Goal: Task Accomplishment & Management: Complete application form

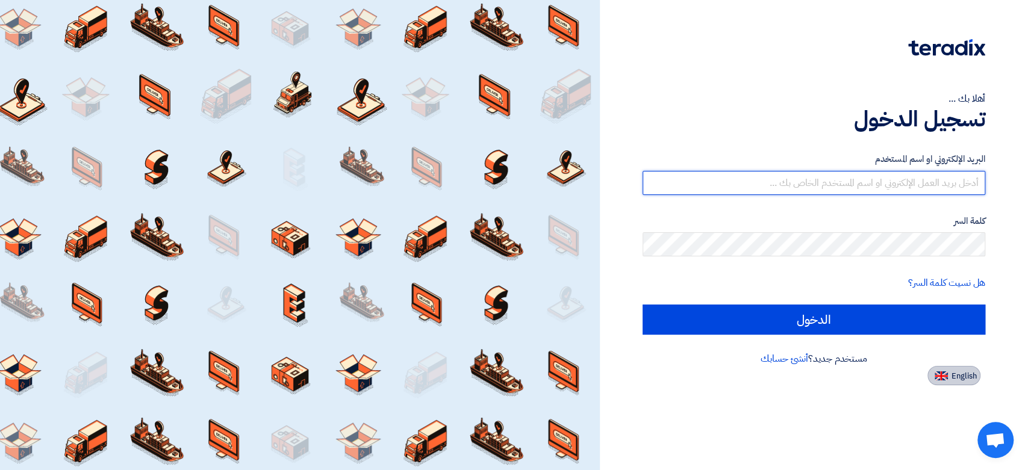
type input "[EMAIL_ADDRESS][DOMAIN_NAME]"
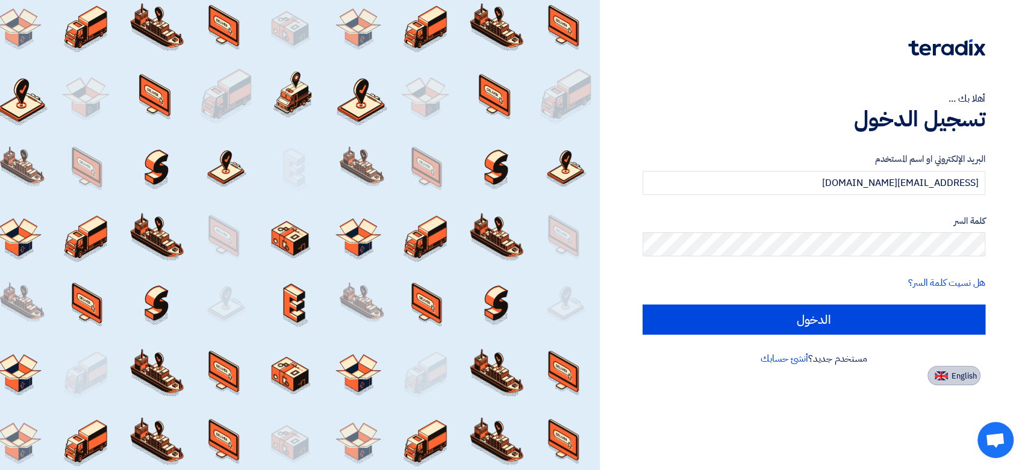
click at [971, 378] on span "English" at bounding box center [963, 376] width 25 height 8
type input "Sign in"
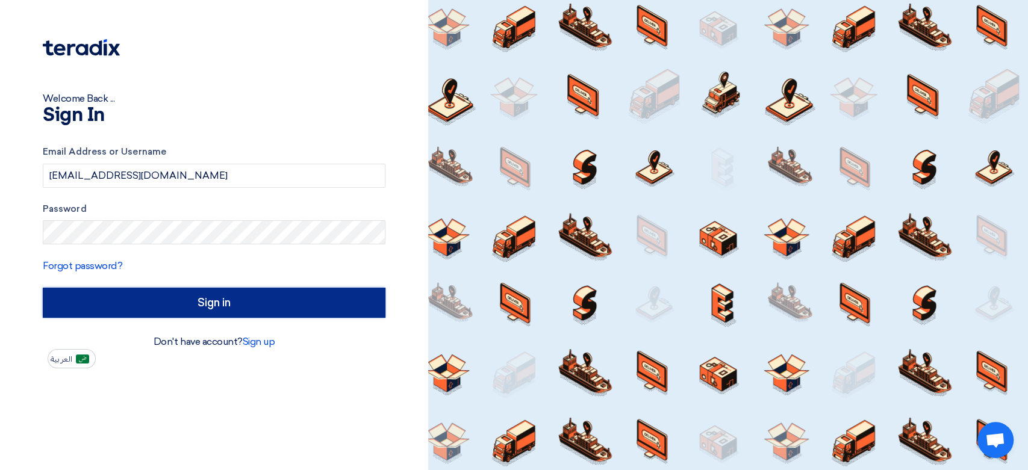
click at [163, 313] on input "Sign in" at bounding box center [214, 303] width 343 height 30
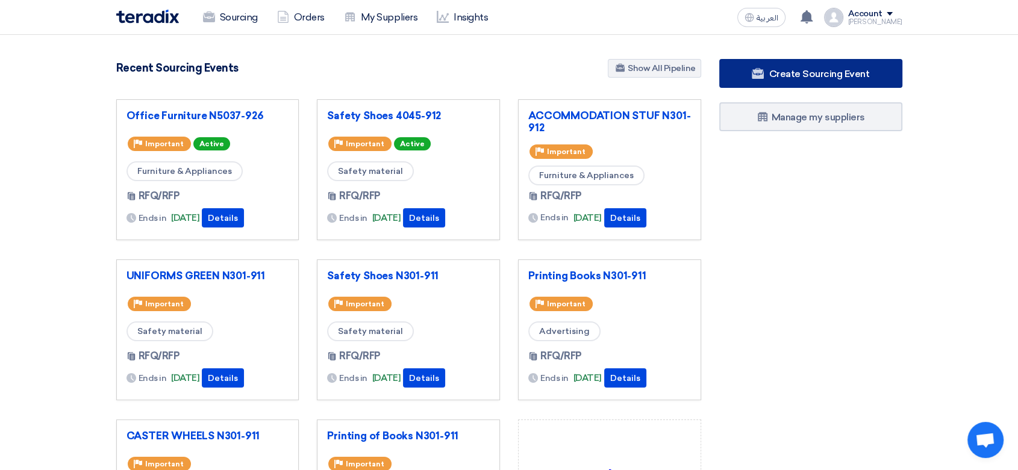
click at [826, 76] on span "Create Sourcing Event" at bounding box center [818, 73] width 101 height 11
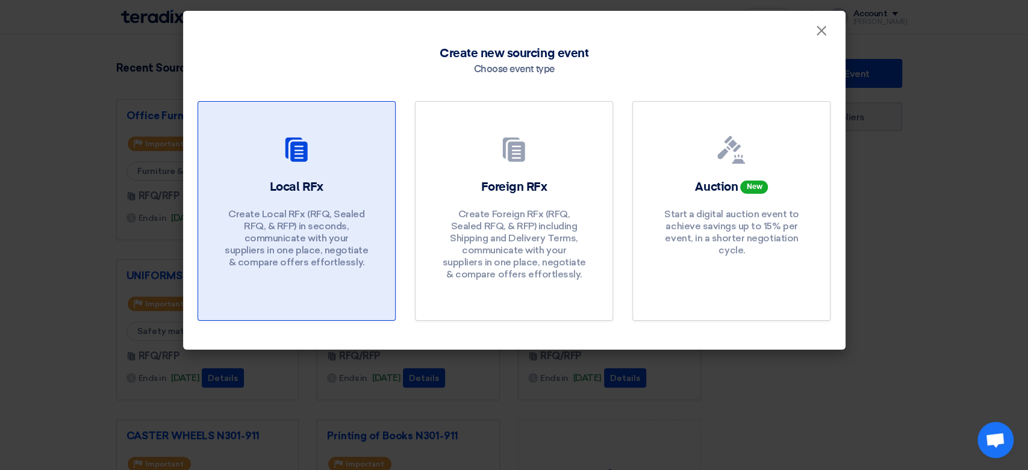
click at [354, 210] on p "Create Local RFx (RFQ, Sealed RFQ, & RFP) in seconds, communicate with your sup…" at bounding box center [296, 238] width 145 height 60
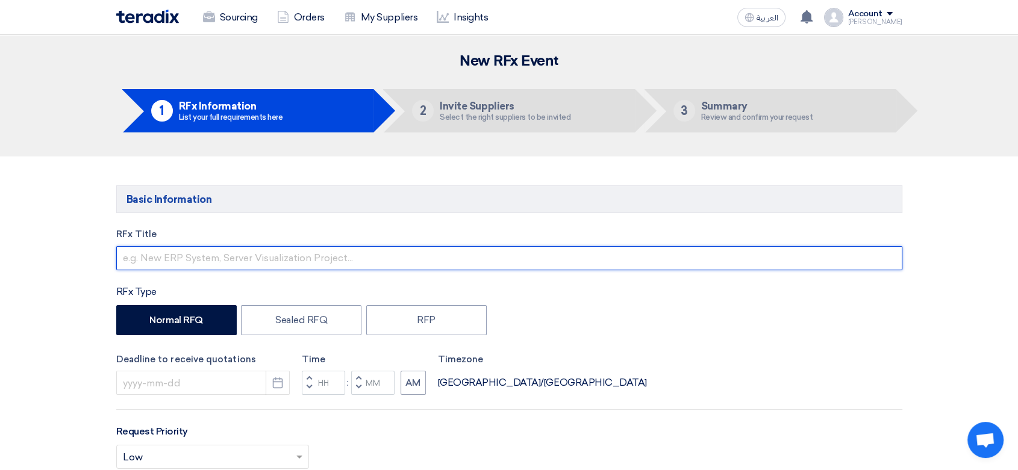
click at [269, 254] on input "text" at bounding box center [509, 258] width 786 height 24
type input "I"
type input "IRRIGATION PIPES & FITTINGS N5017-926"
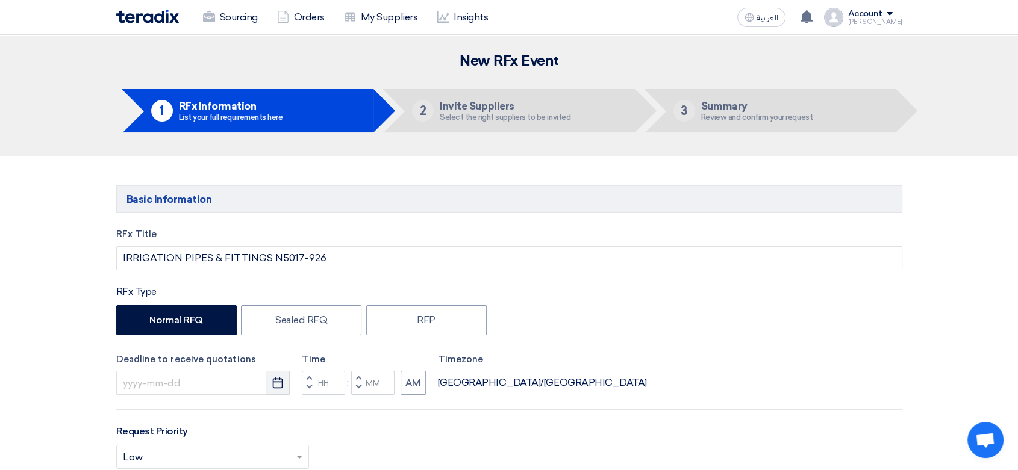
click at [278, 384] on icon "Pick a date" at bounding box center [278, 383] width 12 height 12
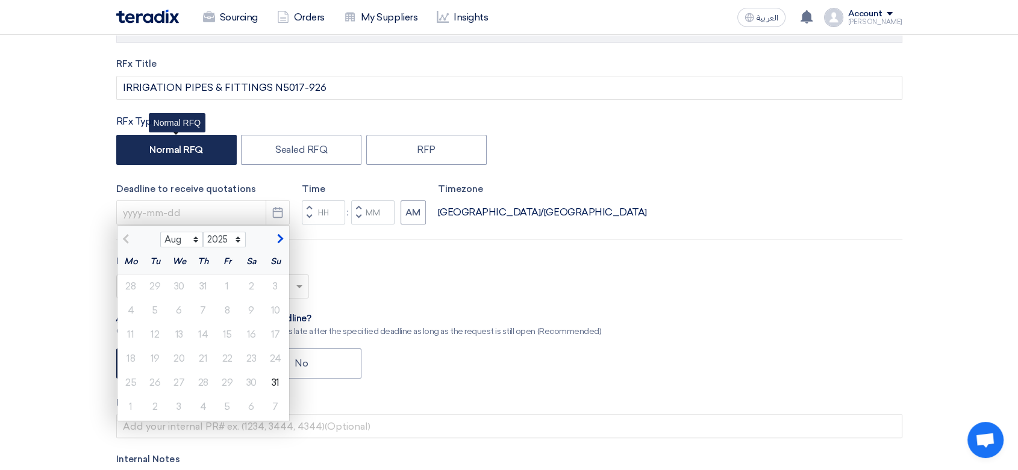
scroll to position [201, 0]
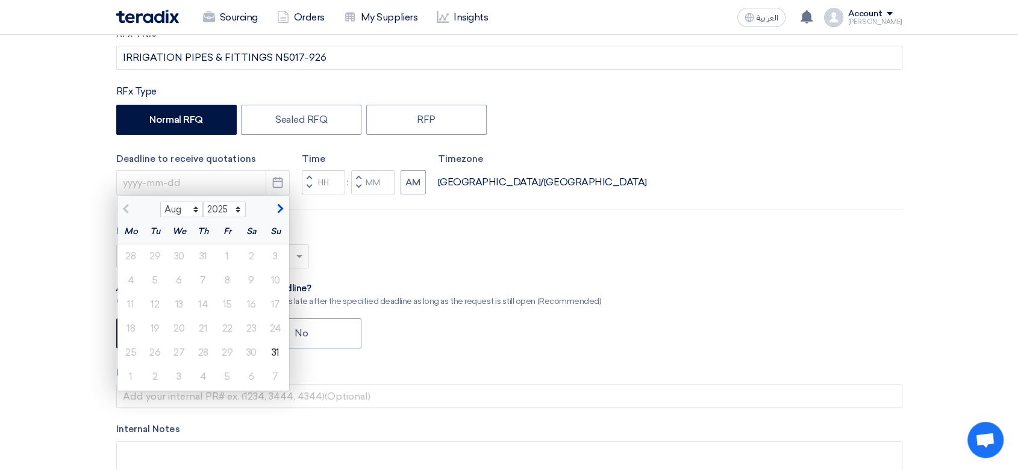
click at [275, 207] on span "button" at bounding box center [278, 209] width 7 height 11
select select "9"
click at [276, 256] on div "7" at bounding box center [275, 256] width 24 height 24
type input "[DATE]"
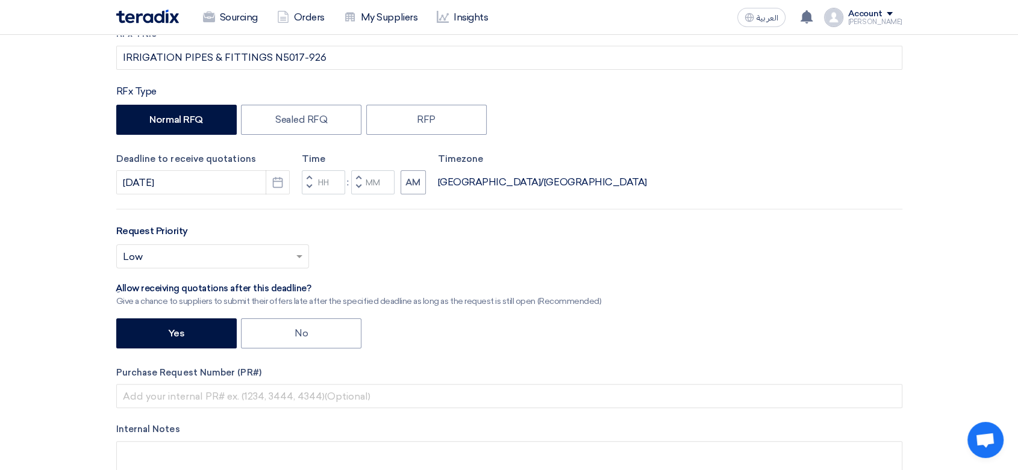
click at [310, 186] on span "button" at bounding box center [309, 186] width 4 height 7
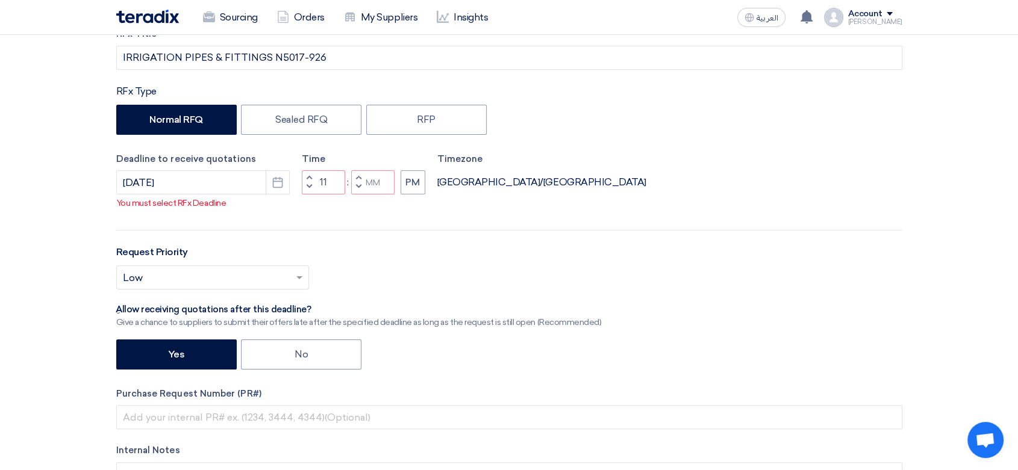
click at [311, 175] on button "Increment hours" at bounding box center [309, 177] width 14 height 15
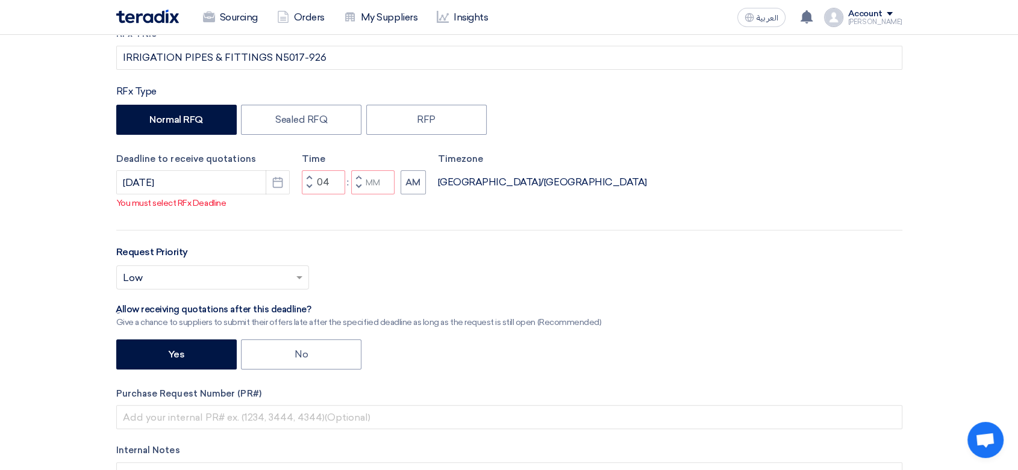
click at [311, 175] on button "Increment hours" at bounding box center [309, 177] width 14 height 15
click at [358, 185] on span "button" at bounding box center [358, 186] width 4 height 7
type input "04"
type input "59"
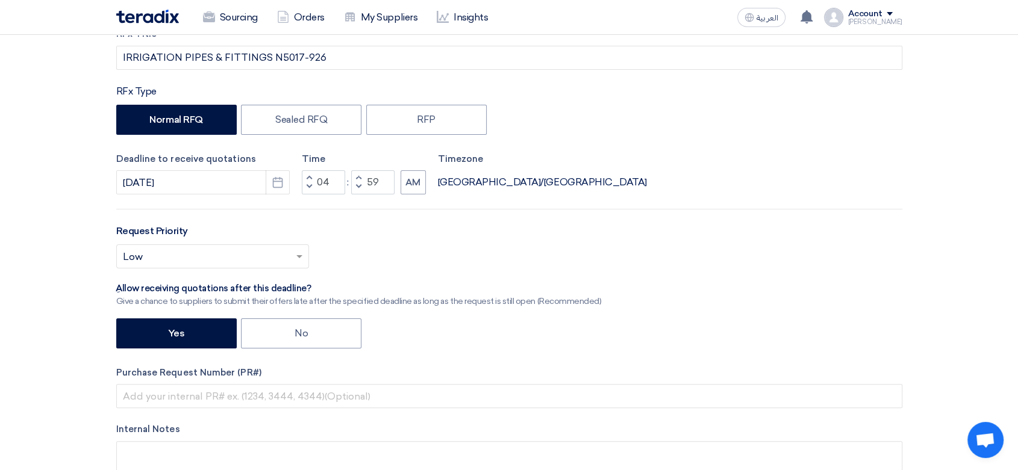
click at [359, 174] on span "button" at bounding box center [358, 177] width 4 height 7
type input "05"
type input "00"
click at [400, 182] on button "AM" at bounding box center [412, 182] width 25 height 24
click at [293, 254] on span at bounding box center [300, 256] width 15 height 14
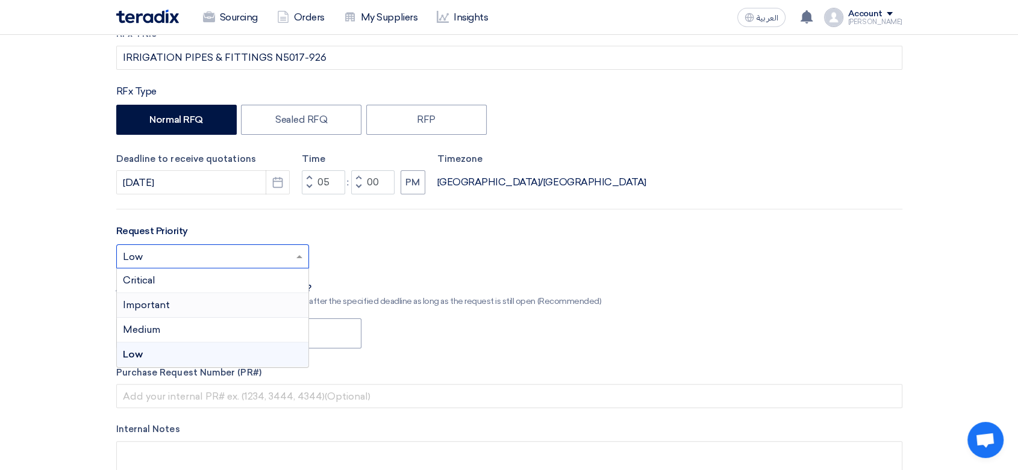
click at [163, 309] on span "Important" at bounding box center [146, 304] width 47 height 11
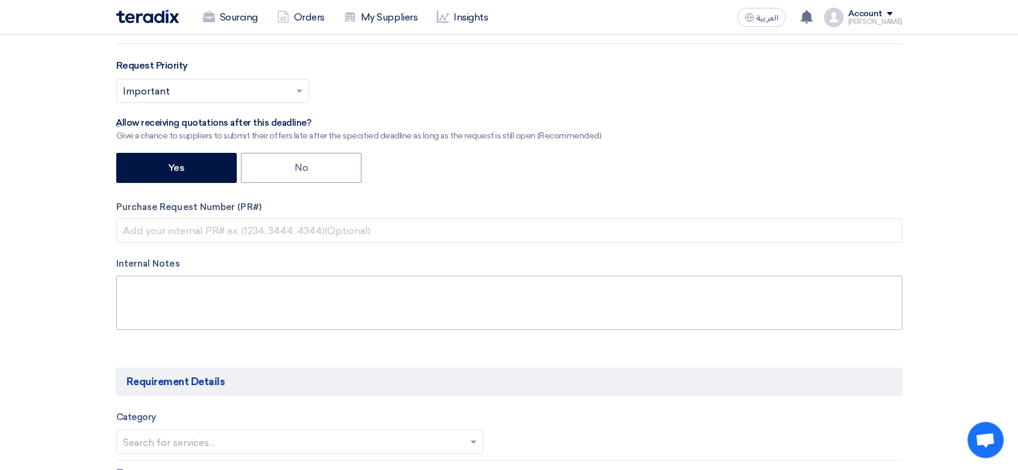
scroll to position [401, 0]
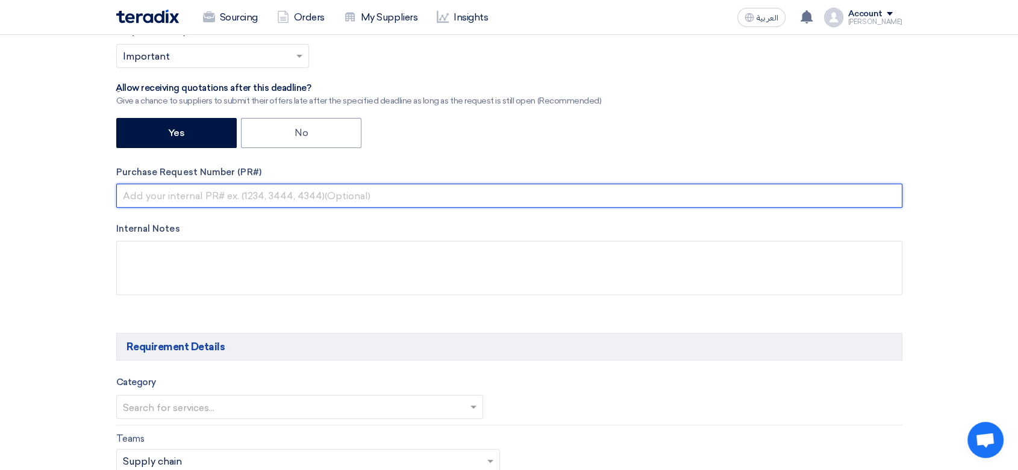
click at [198, 199] on input "text" at bounding box center [509, 196] width 786 height 24
paste input "8100015613"
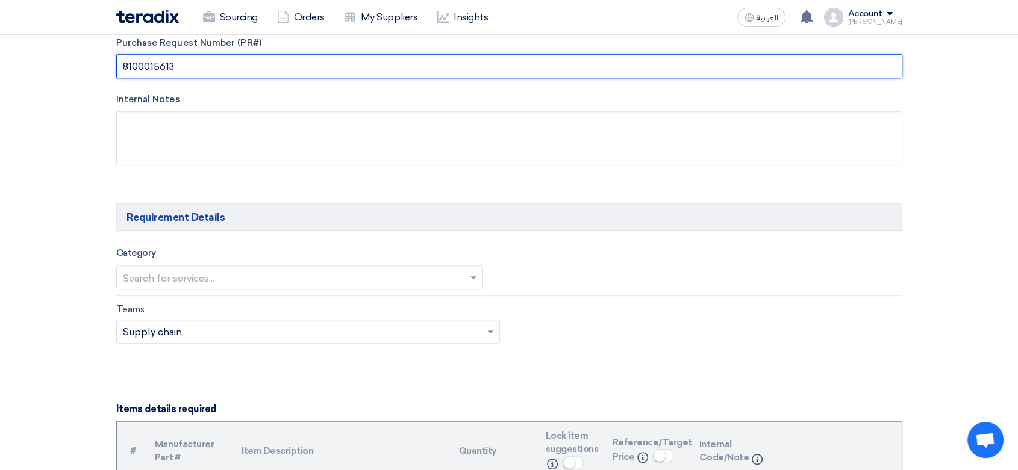
scroll to position [535, 0]
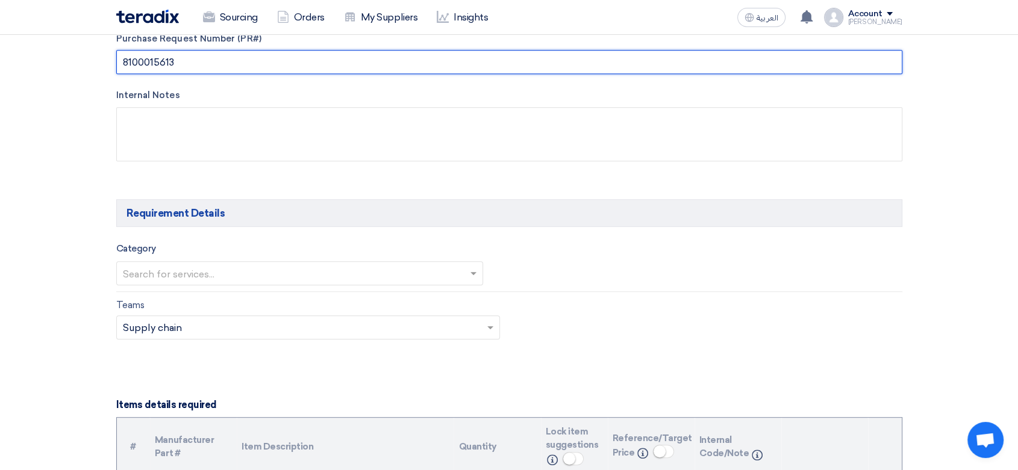
type input "8100015613"
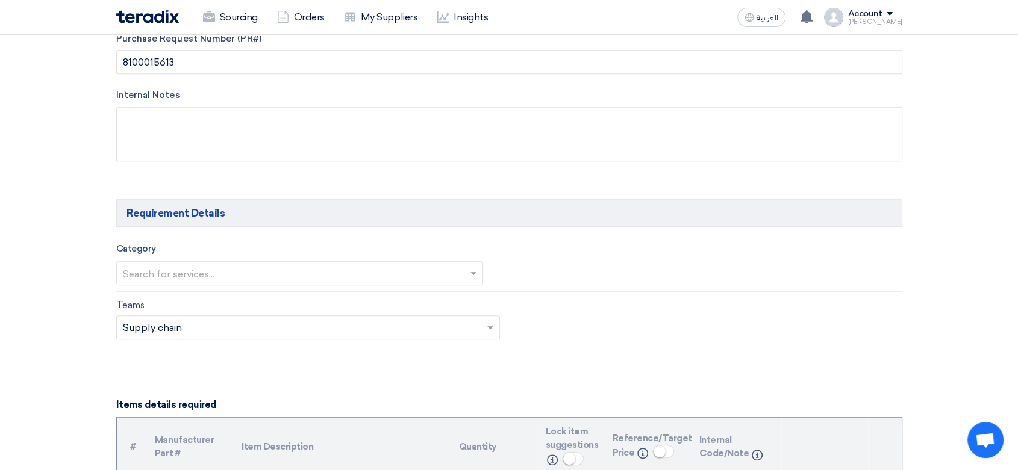
click at [255, 275] on input "text" at bounding box center [294, 275] width 342 height 20
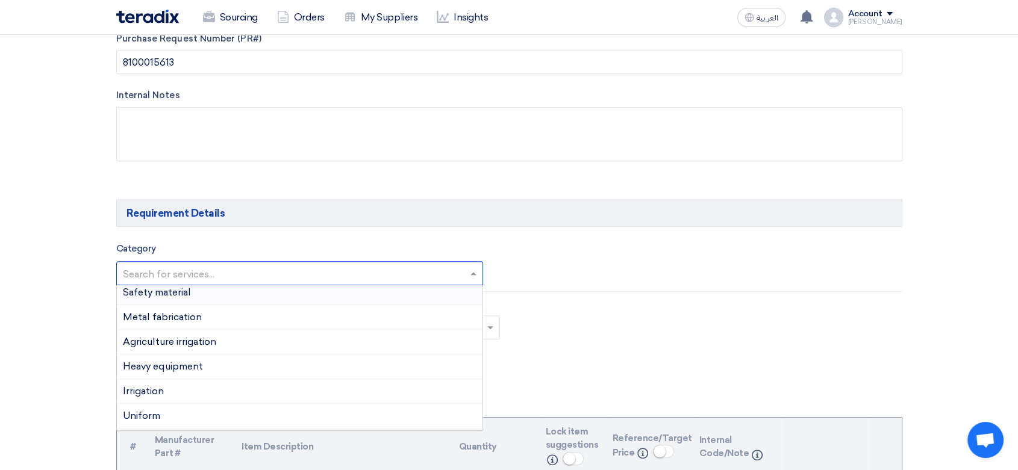
scroll to position [134, 0]
click at [159, 355] on span "Irrigation" at bounding box center [143, 360] width 41 height 11
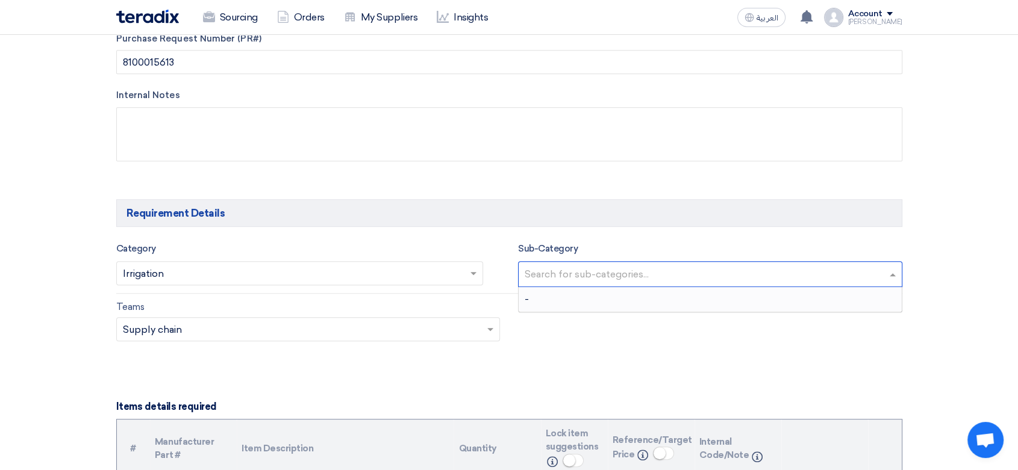
click at [576, 268] on input "text" at bounding box center [712, 276] width 374 height 20
click at [573, 269] on input "text" at bounding box center [712, 276] width 374 height 20
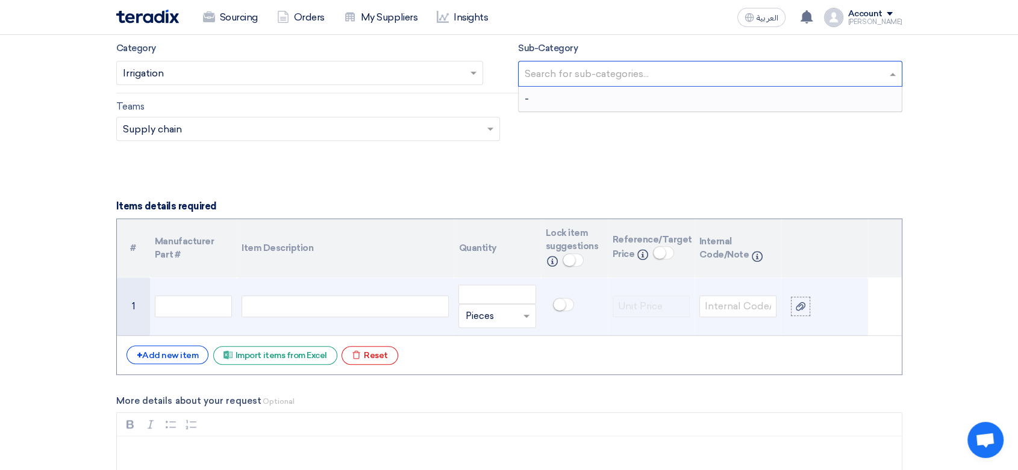
scroll to position [736, 0]
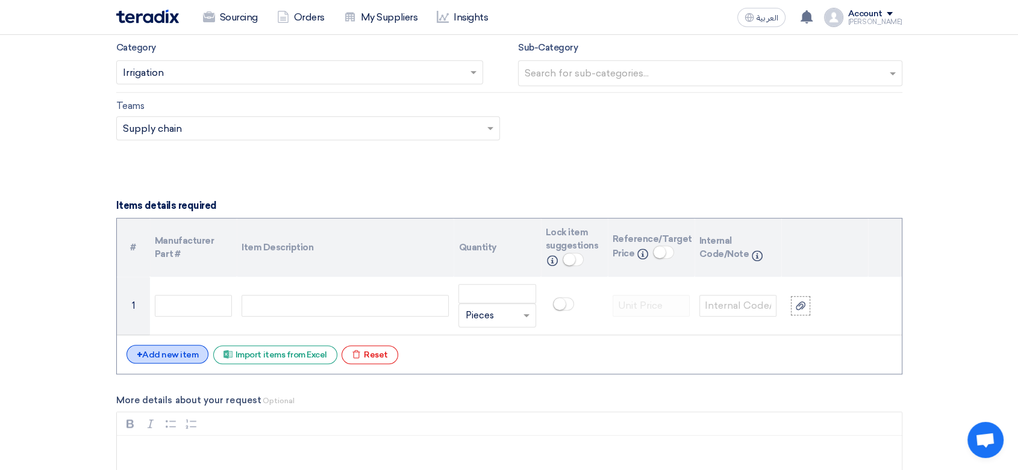
click at [183, 350] on div "+ Add new item" at bounding box center [167, 354] width 82 height 19
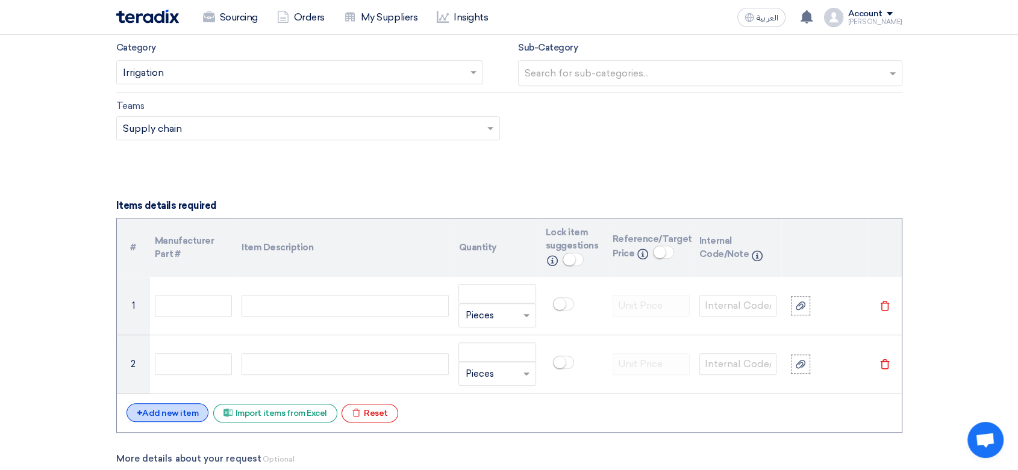
click at [190, 409] on div "+ Add new item" at bounding box center [167, 412] width 82 height 19
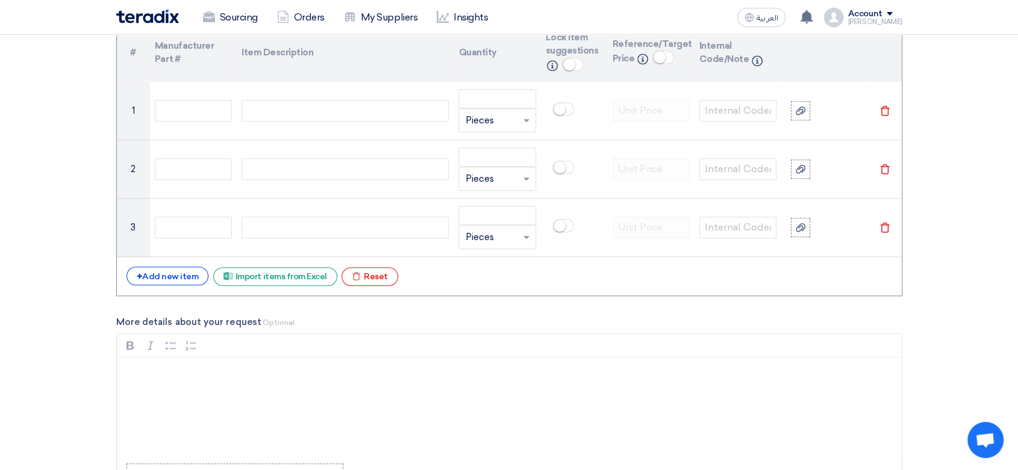
scroll to position [936, 0]
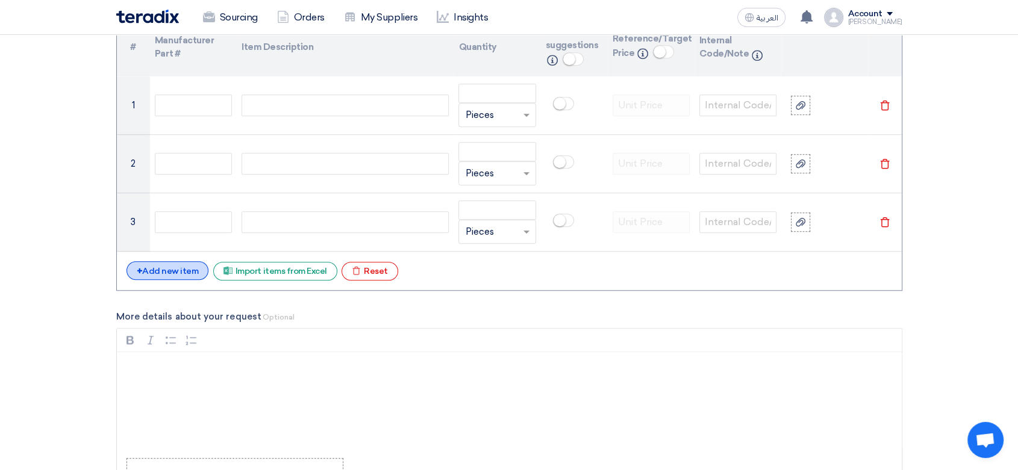
click at [189, 270] on div "+ Add new item" at bounding box center [167, 270] width 82 height 19
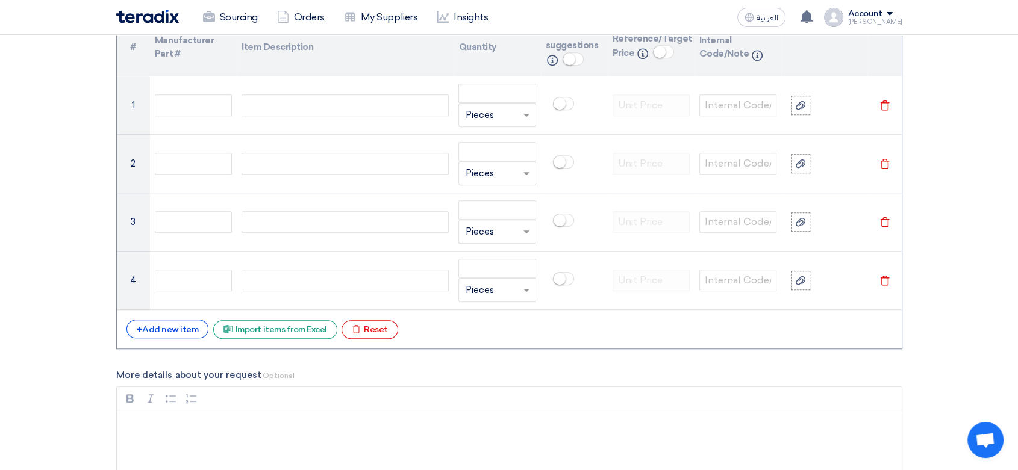
click at [179, 337] on div "+ Add new item Excel file Import items from Excel Excel file Reset" at bounding box center [508, 329] width 765 height 19
click at [178, 329] on div "+ Add new item" at bounding box center [167, 329] width 82 height 19
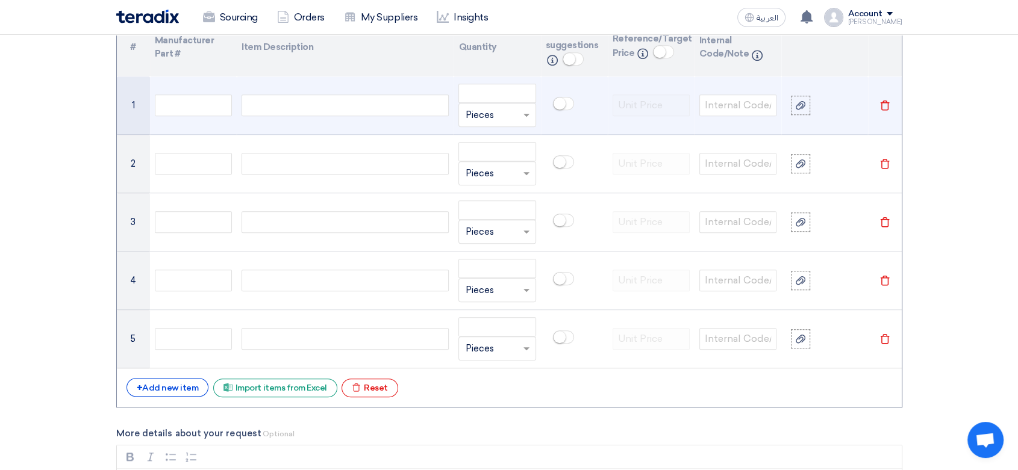
click at [294, 105] on div at bounding box center [344, 106] width 207 height 22
paste div
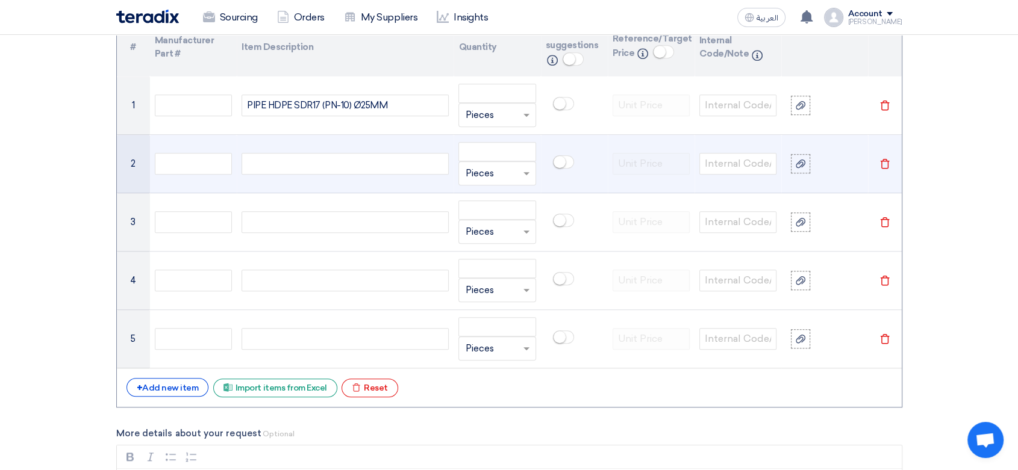
click at [291, 160] on div at bounding box center [344, 164] width 207 height 22
paste div
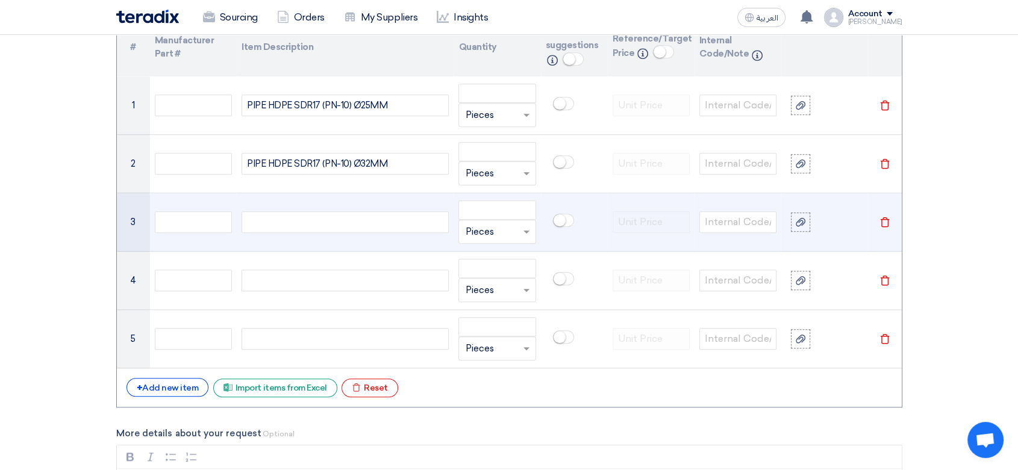
click at [337, 224] on div at bounding box center [344, 222] width 207 height 22
paste div
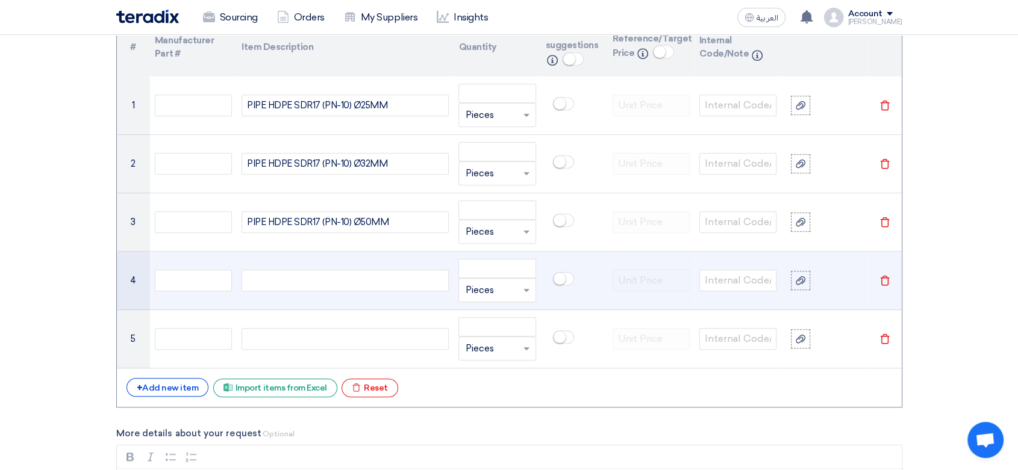
click at [304, 280] on div at bounding box center [344, 281] width 207 height 22
paste div
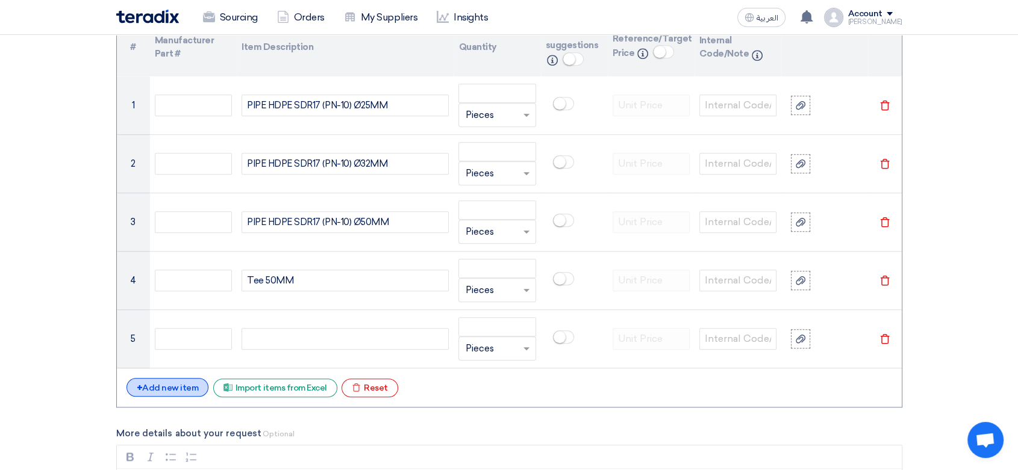
click at [178, 385] on div "+ Add new item" at bounding box center [167, 387] width 82 height 19
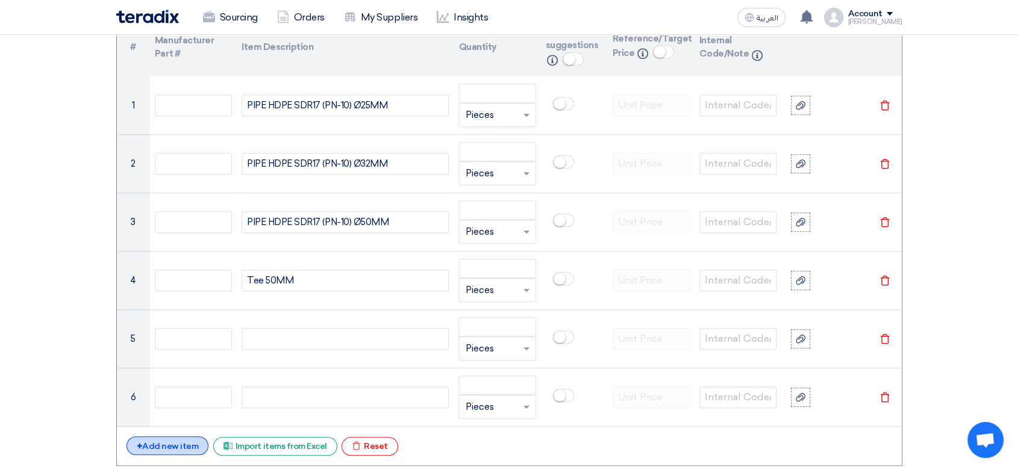
click at [171, 440] on div "+ Add new item" at bounding box center [167, 446] width 82 height 19
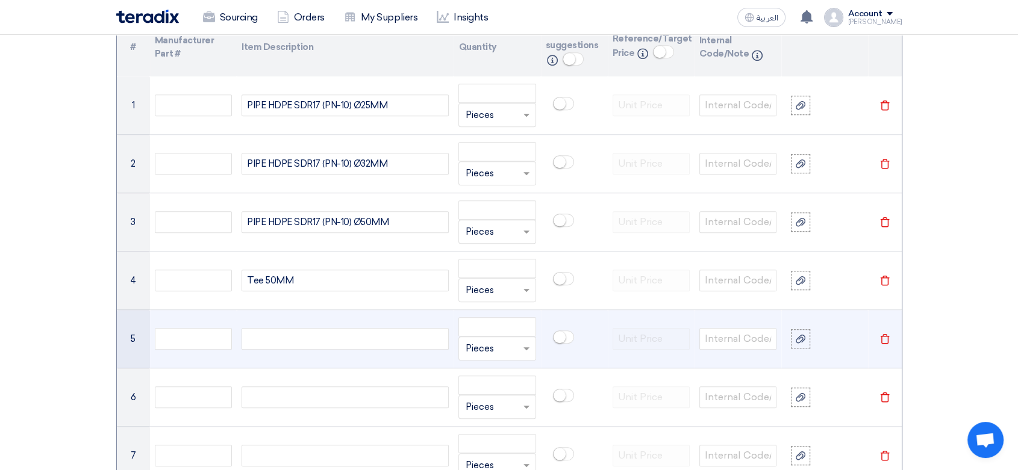
click at [274, 332] on div at bounding box center [344, 339] width 207 height 22
paste div
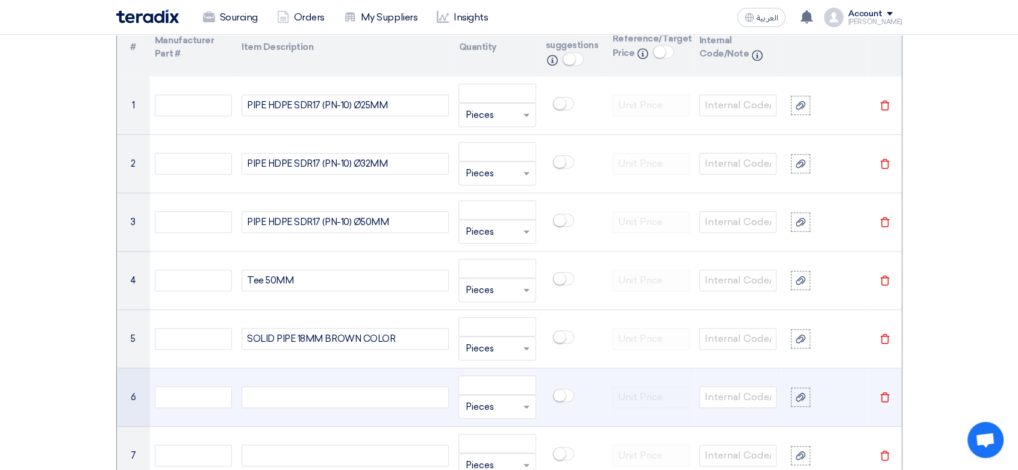
click at [306, 403] on div at bounding box center [344, 398] width 207 height 22
paste div
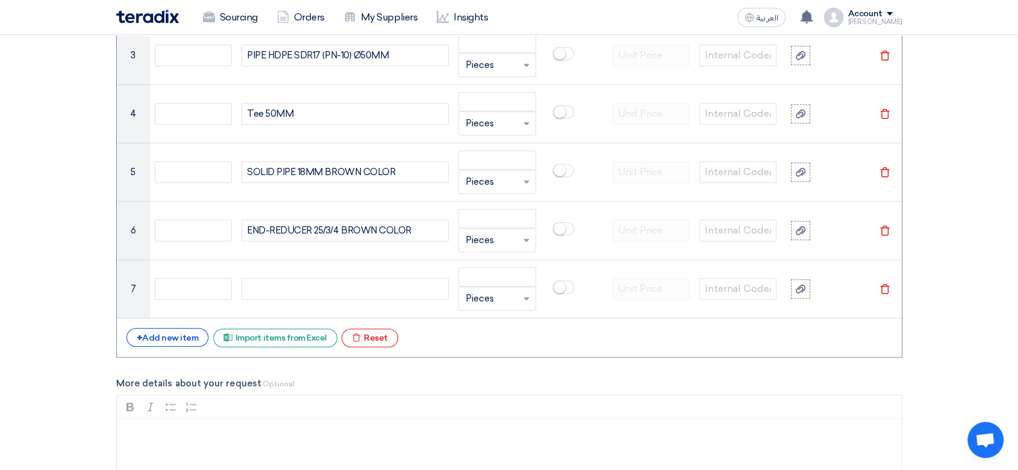
scroll to position [1137, 0]
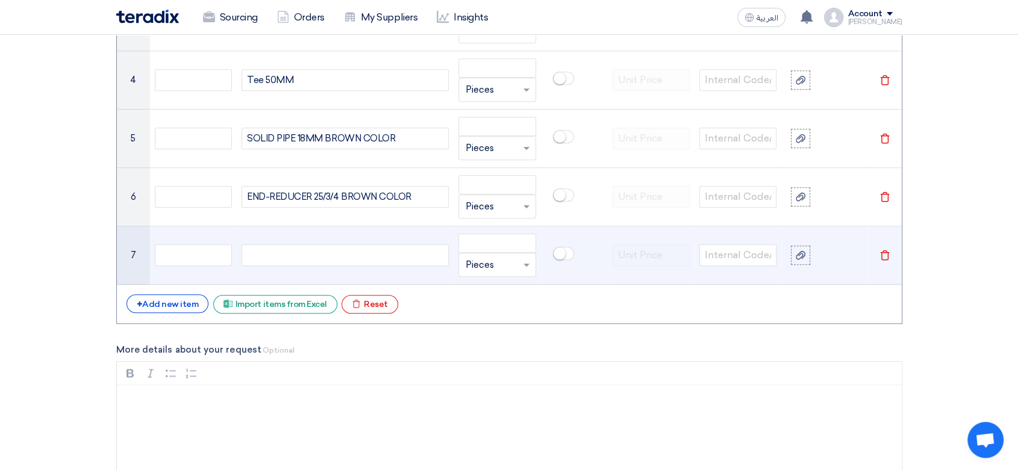
click at [282, 247] on div at bounding box center [344, 255] width 207 height 22
paste div
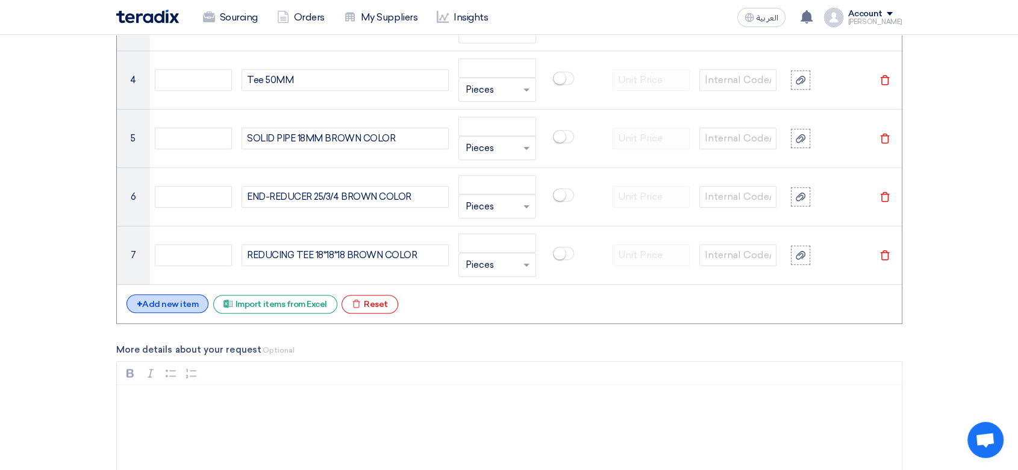
click at [160, 302] on div "+ Add new item" at bounding box center [167, 303] width 82 height 19
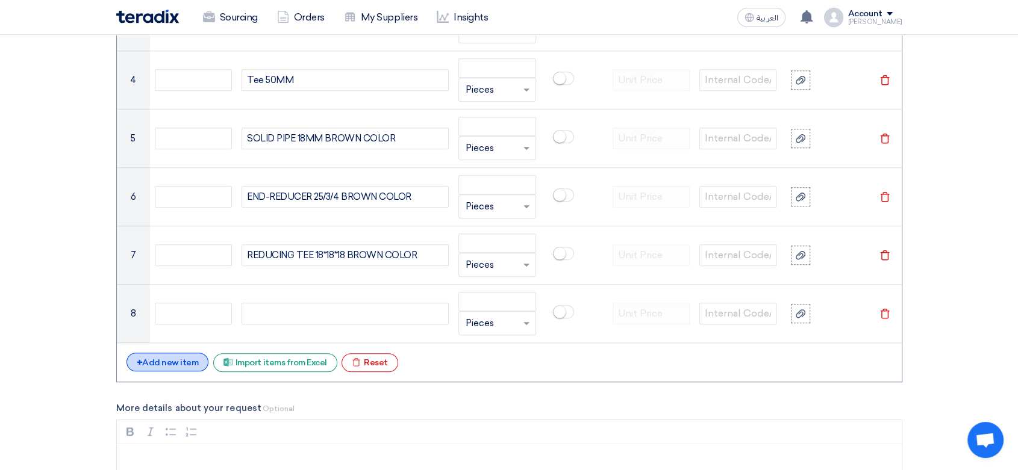
click at [168, 356] on div "+ Add new item" at bounding box center [167, 362] width 82 height 19
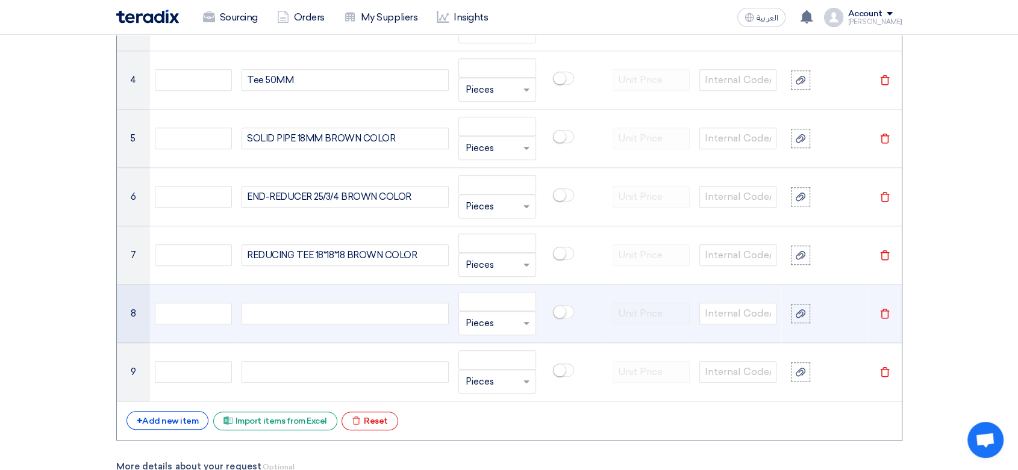
click at [299, 304] on div at bounding box center [344, 314] width 207 height 22
paste div
click at [299, 303] on div at bounding box center [344, 314] width 207 height 22
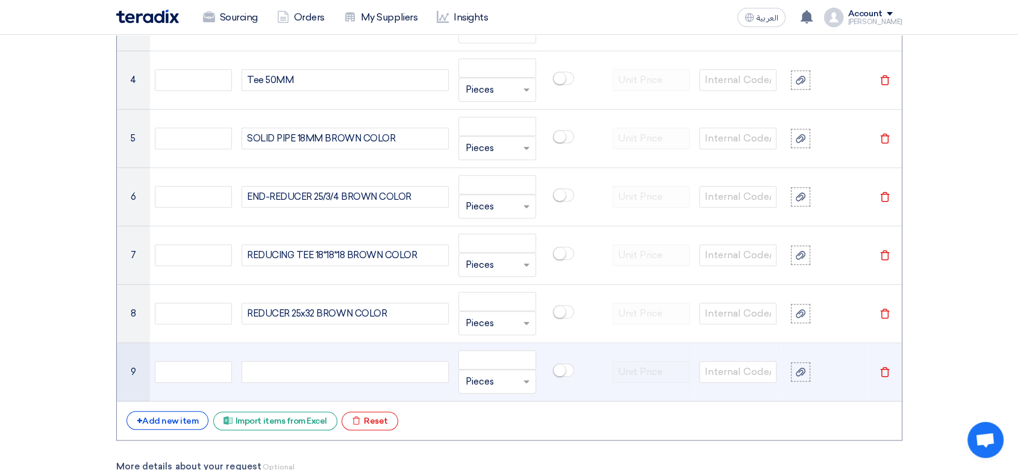
click at [350, 373] on div at bounding box center [344, 372] width 207 height 22
paste div
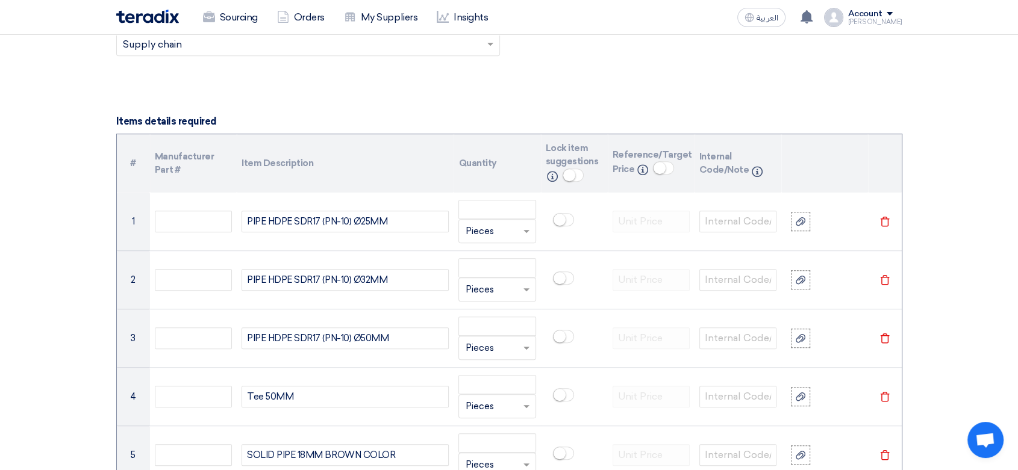
scroll to position [803, 0]
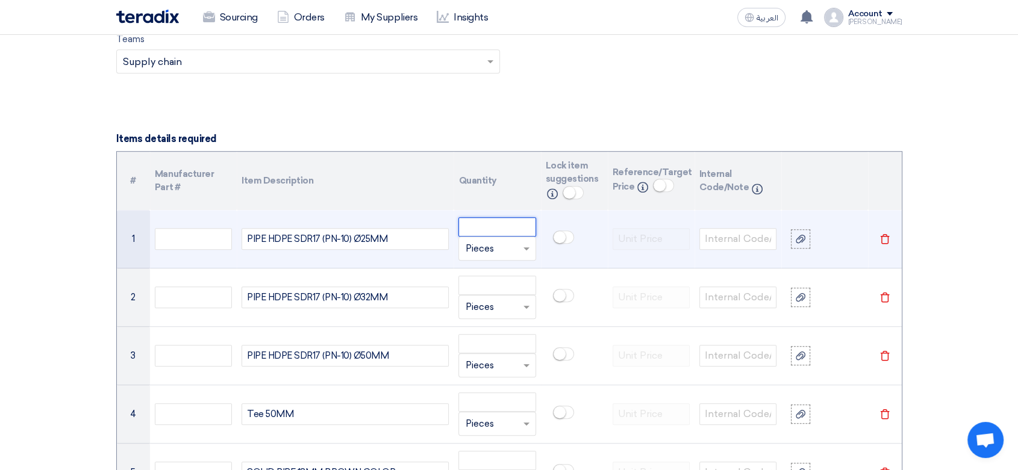
click at [493, 226] on input "number" at bounding box center [496, 226] width 77 height 19
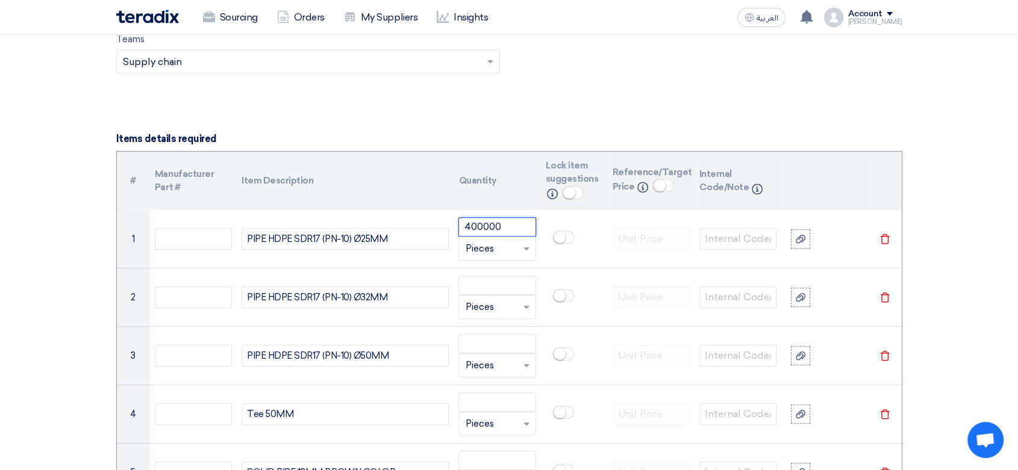
type input "400000"
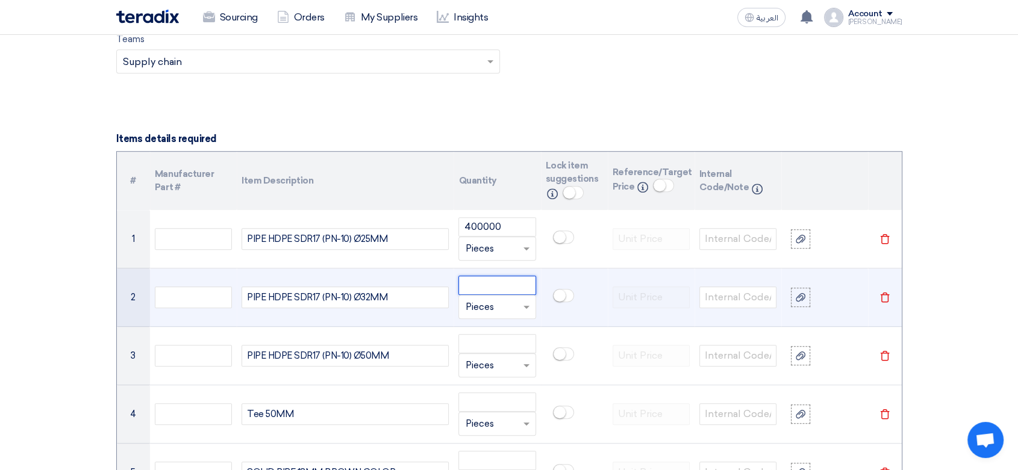
click at [488, 285] on input "number" at bounding box center [496, 285] width 77 height 19
type input "66000"
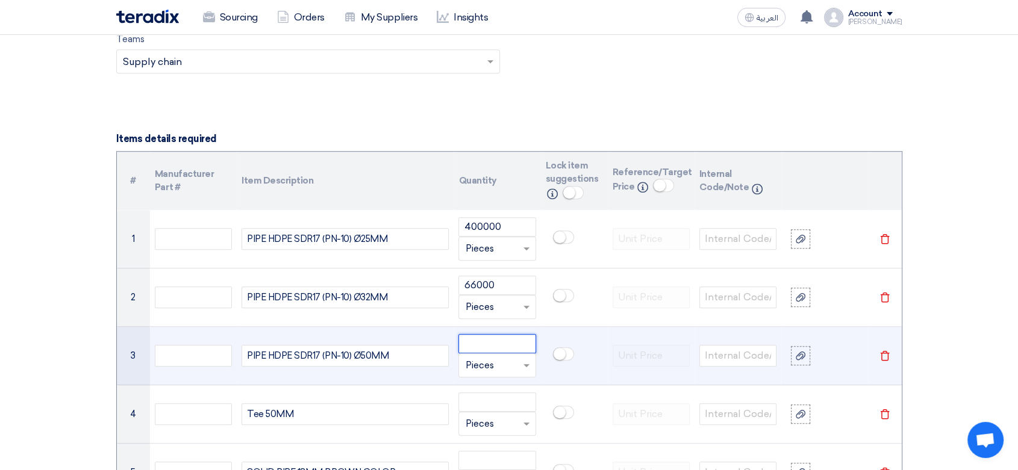
click at [494, 341] on input "number" at bounding box center [496, 343] width 77 height 19
type input "8000"
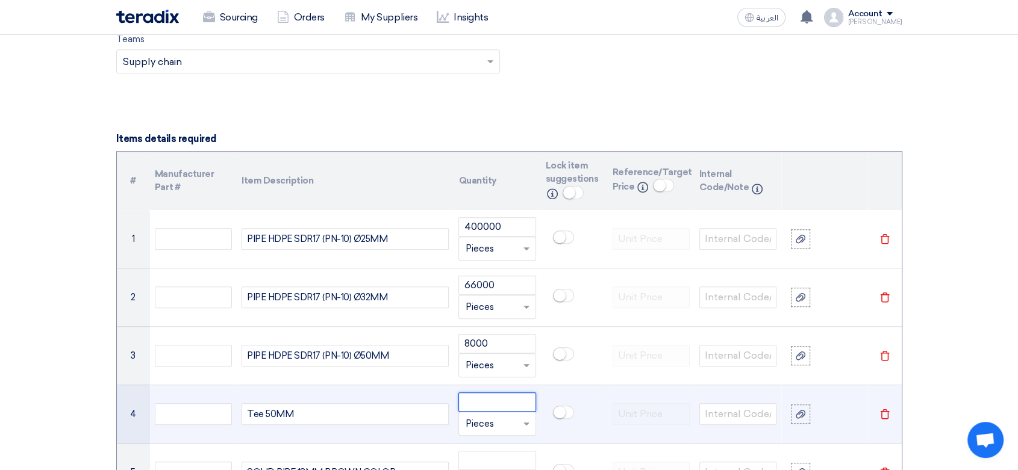
click at [496, 404] on input "number" at bounding box center [496, 402] width 77 height 19
type input "500"
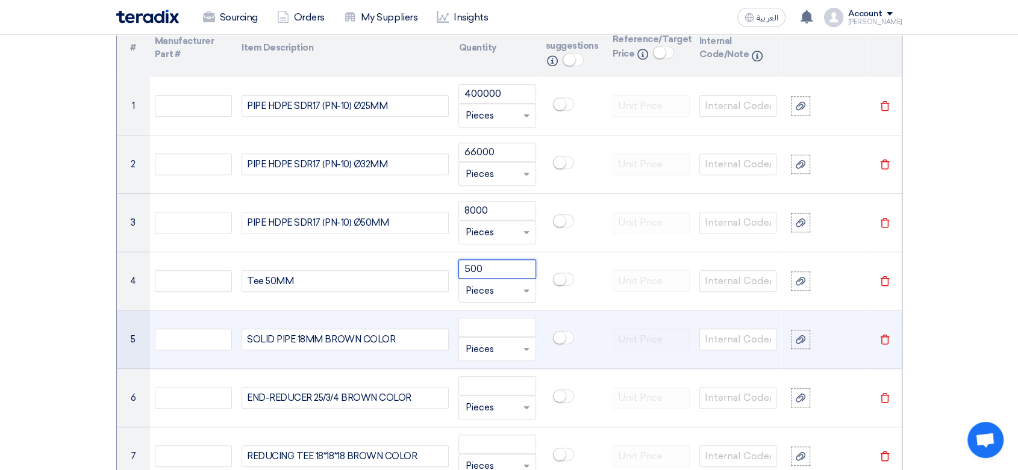
scroll to position [936, 0]
click at [492, 322] on input "number" at bounding box center [496, 326] width 77 height 19
type input "1000000"
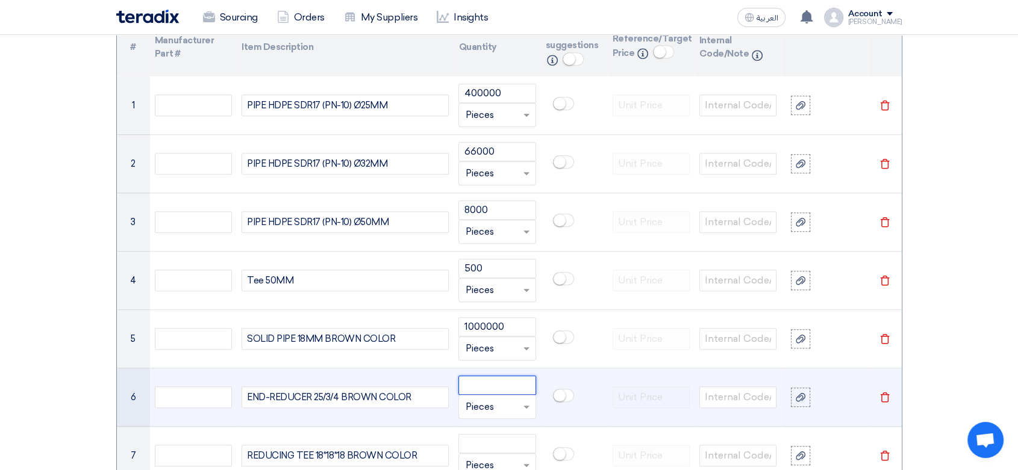
click at [503, 379] on input "number" at bounding box center [496, 385] width 77 height 19
type input "2500"
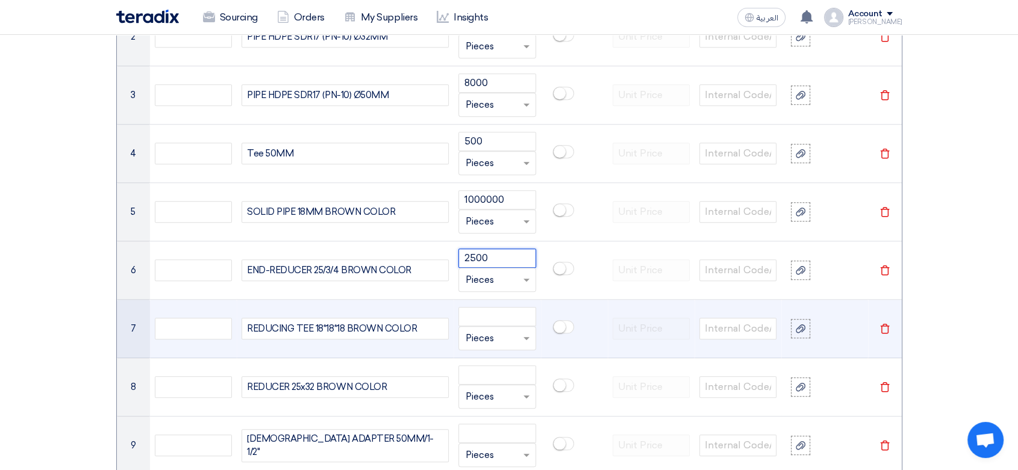
scroll to position [1070, 0]
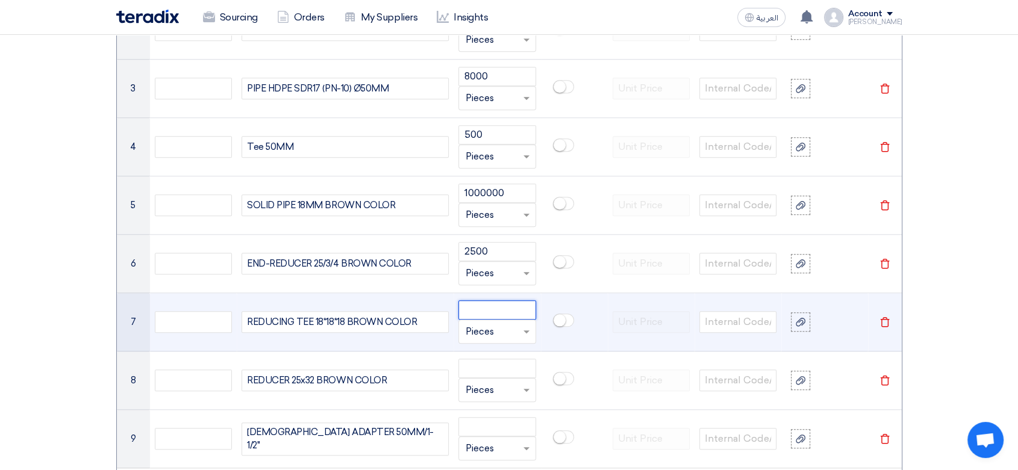
click at [509, 308] on input "number" at bounding box center [496, 309] width 77 height 19
type input "30000"
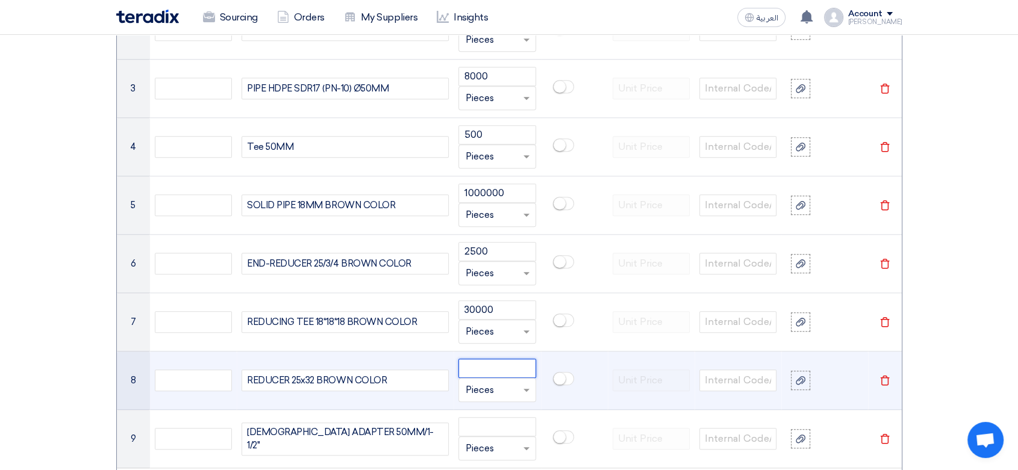
click at [506, 370] on input "number" at bounding box center [496, 368] width 77 height 19
type input "3000"
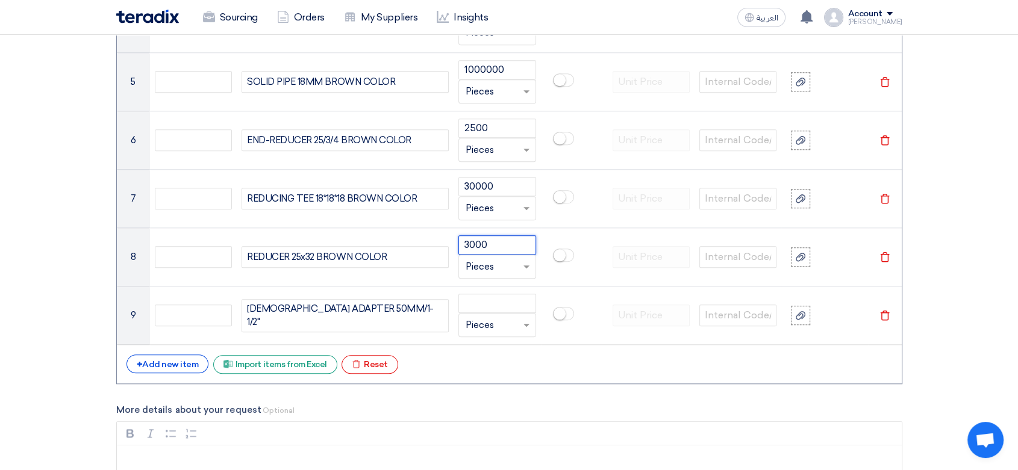
scroll to position [1204, 0]
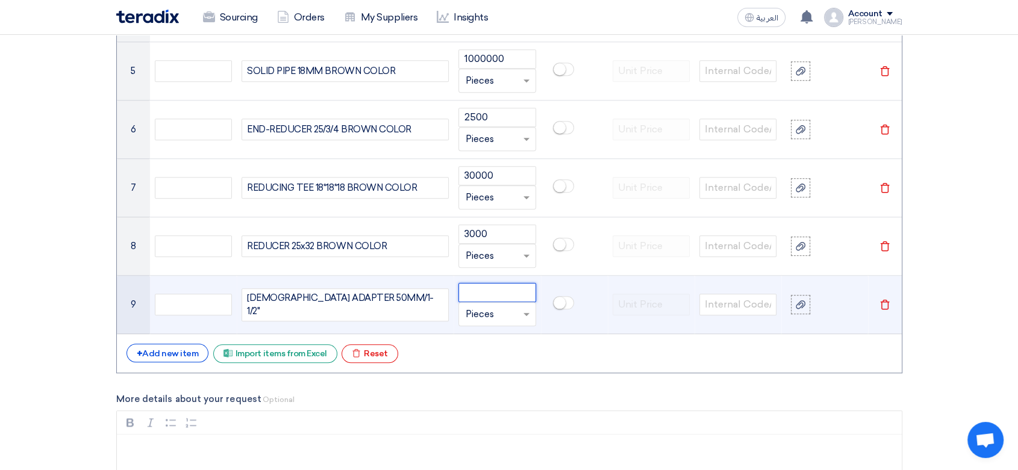
click at [487, 291] on input "number" at bounding box center [496, 292] width 77 height 19
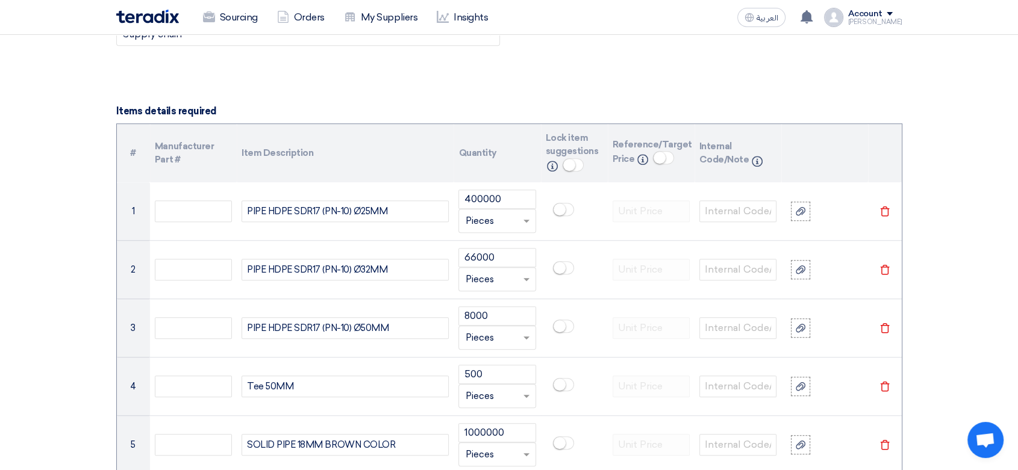
scroll to position [803, 0]
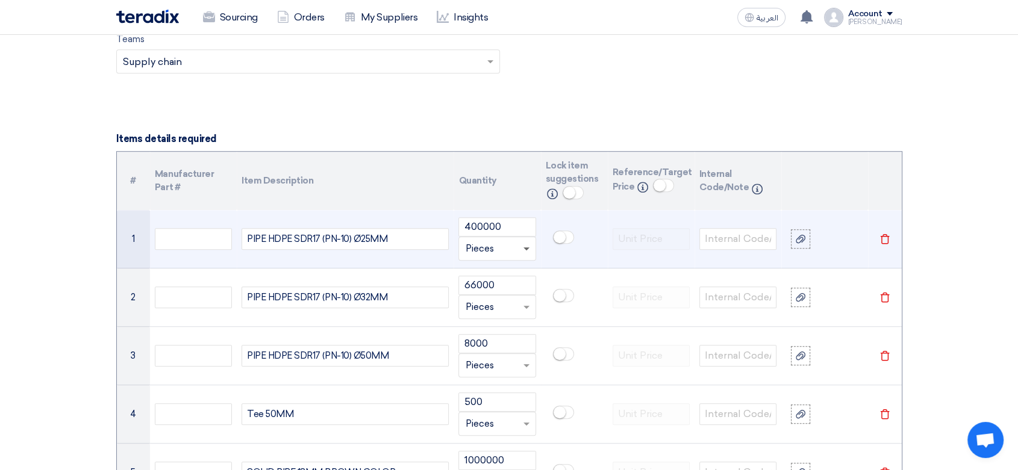
type input "7536"
click at [523, 250] on span at bounding box center [527, 249] width 15 height 14
click at [486, 360] on span "Meter" at bounding box center [479, 361] width 28 height 11
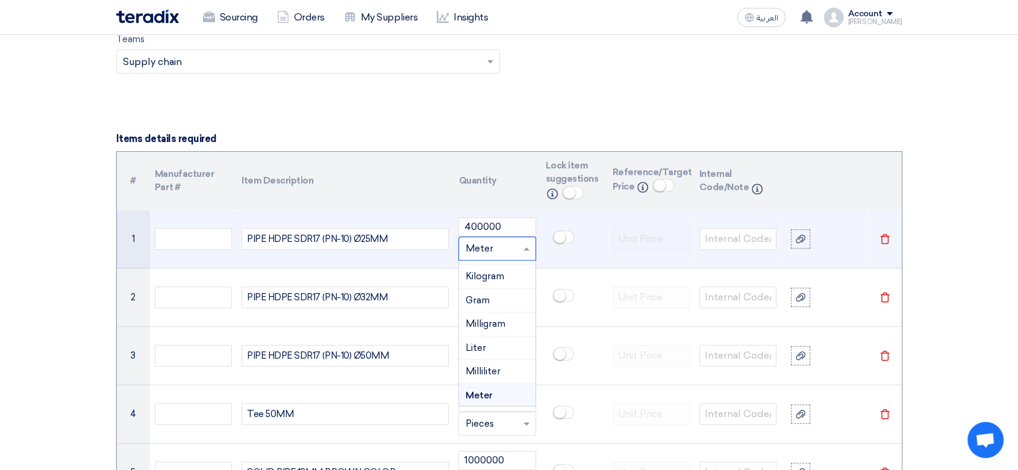
drag, startPoint x: 495, startPoint y: 247, endPoint x: 487, endPoint y: 247, distance: 8.4
click at [487, 247] on input "text" at bounding box center [489, 248] width 49 height 19
click at [408, 259] on td "PIPE HDPE SDR17 (PN-10) Ø25MM" at bounding box center [345, 239] width 217 height 58
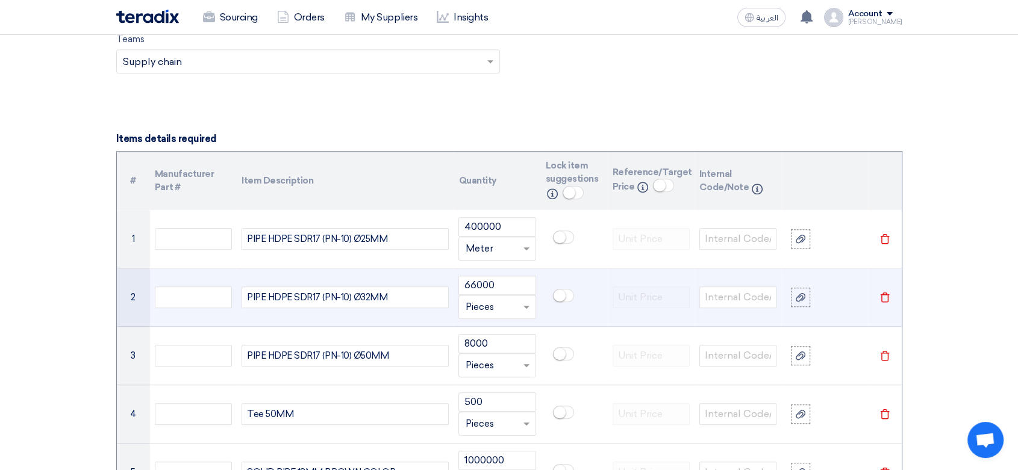
click at [513, 317] on div "Unit × Pieces" at bounding box center [496, 307] width 77 height 24
click at [493, 342] on div "Meter" at bounding box center [497, 354] width 76 height 24
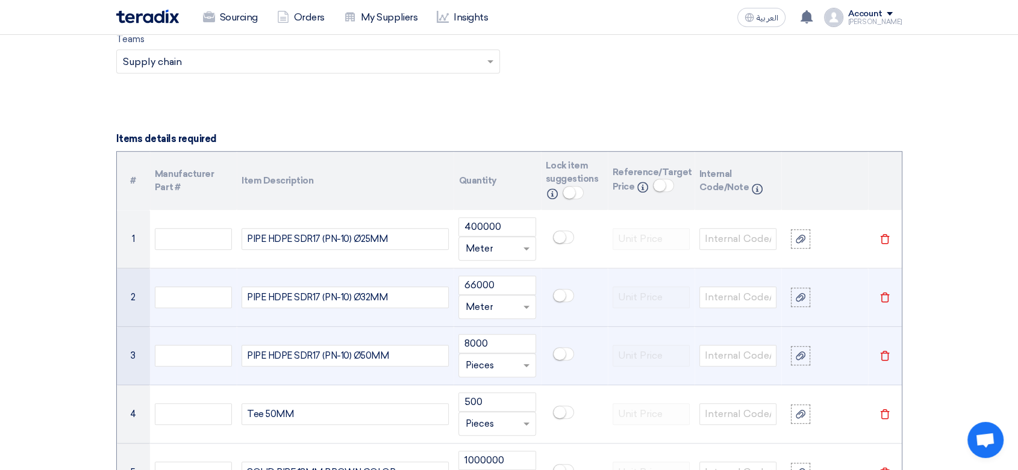
click at [511, 366] on input "text" at bounding box center [489, 365] width 49 height 19
click at [495, 304] on div "Meter" at bounding box center [497, 310] width 76 height 24
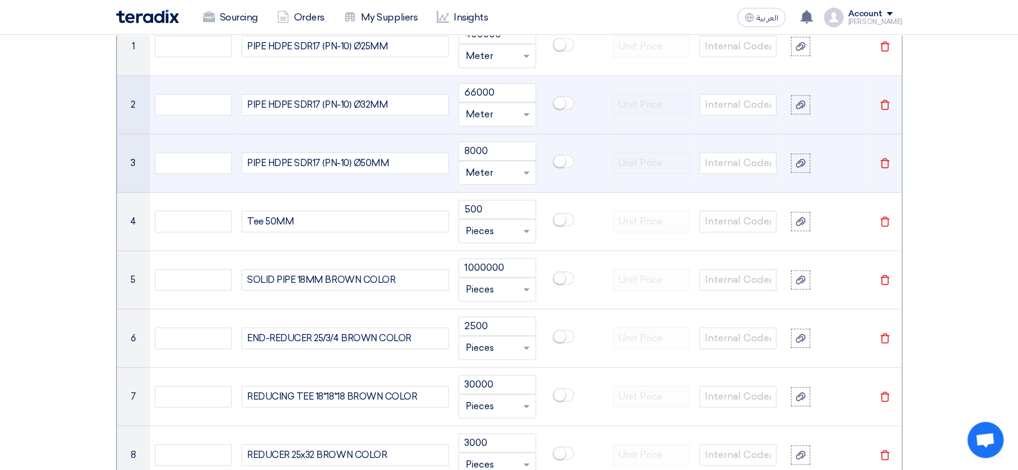
scroll to position [1003, 0]
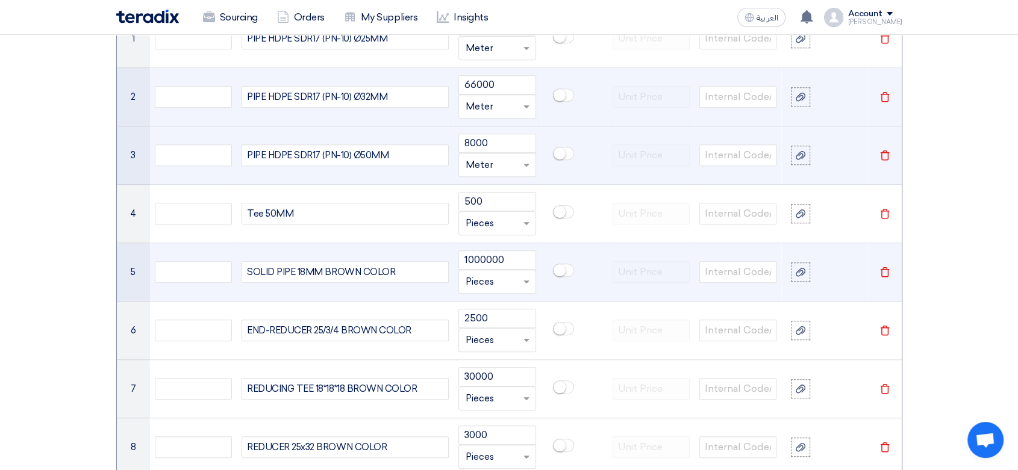
click at [505, 282] on input "text" at bounding box center [489, 281] width 49 height 19
click at [485, 396] on span "Meter" at bounding box center [479, 395] width 28 height 11
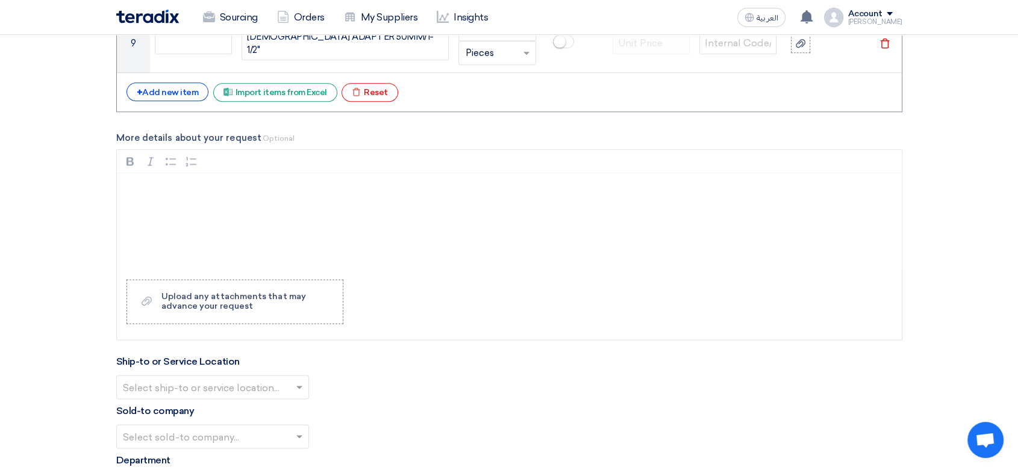
scroll to position [1539, 0]
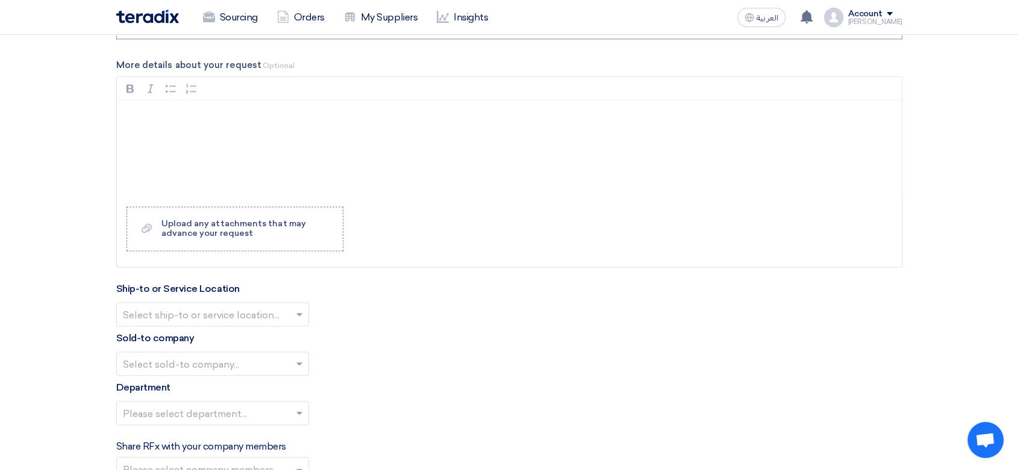
click at [281, 311] on input "text" at bounding box center [206, 316] width 167 height 20
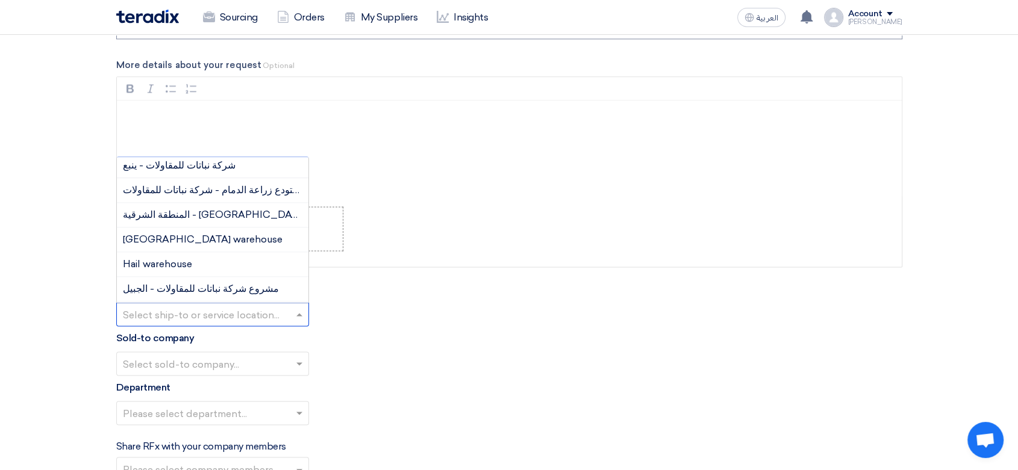
scroll to position [134, 0]
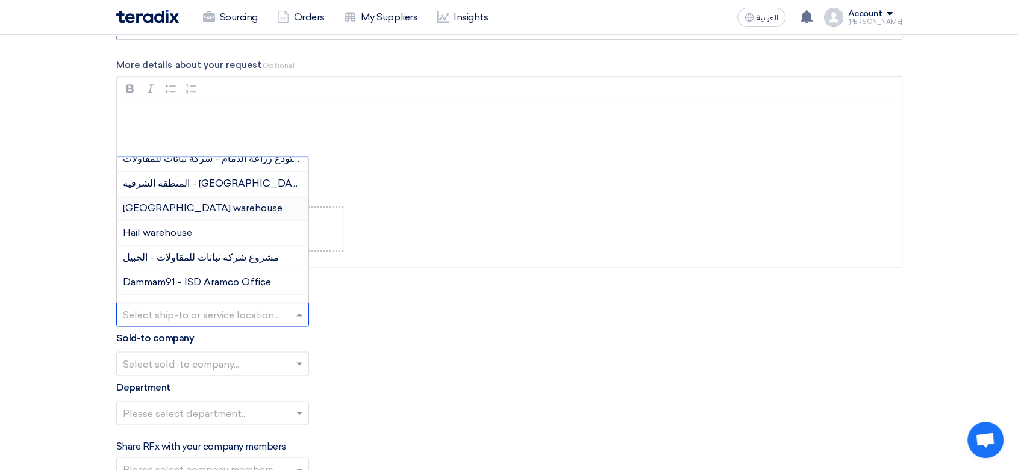
click at [206, 202] on span "[GEOGRAPHIC_DATA] warehouse" at bounding box center [203, 207] width 160 height 11
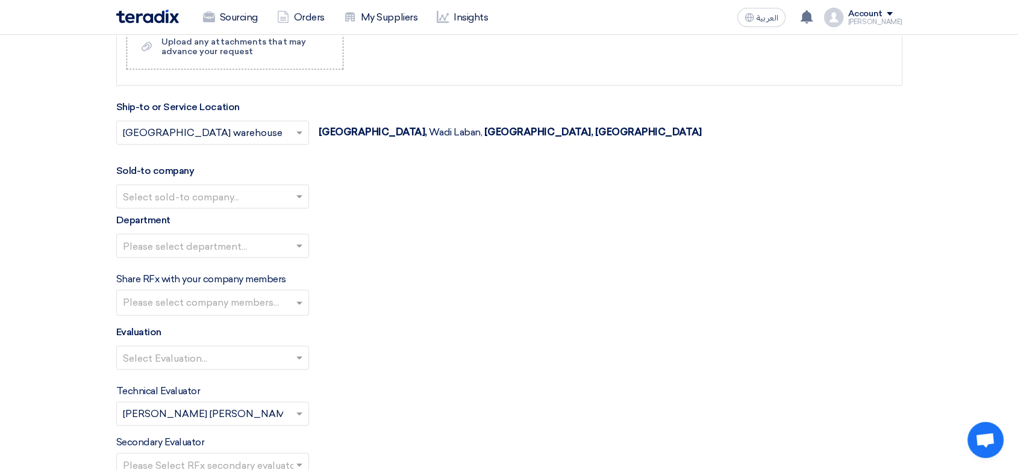
scroll to position [1739, 0]
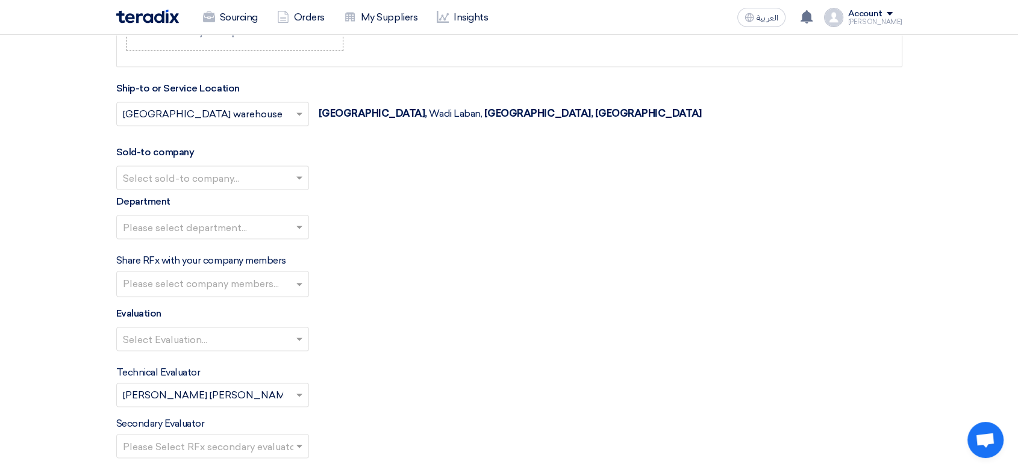
click at [237, 172] on input "text" at bounding box center [206, 179] width 167 height 20
click at [212, 196] on span "Nabatat for contracting" at bounding box center [178, 201] width 110 height 11
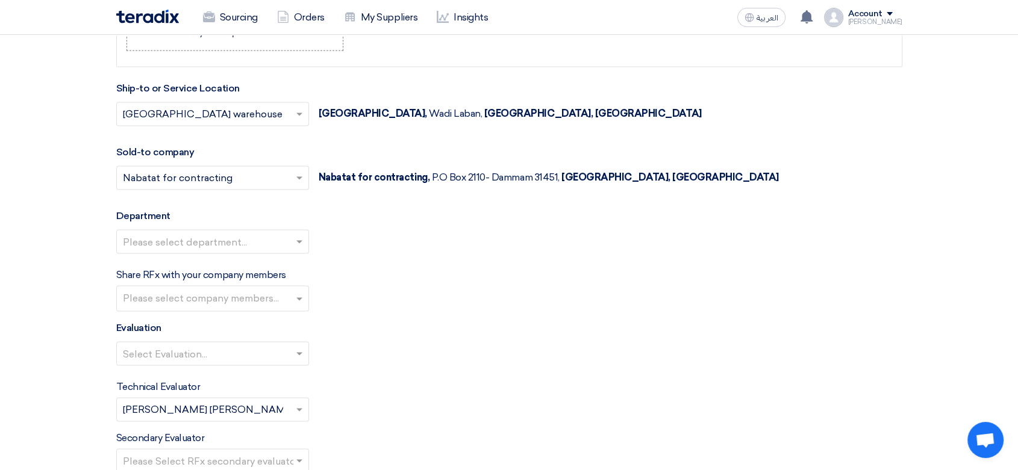
click at [212, 246] on input "text" at bounding box center [206, 243] width 167 height 20
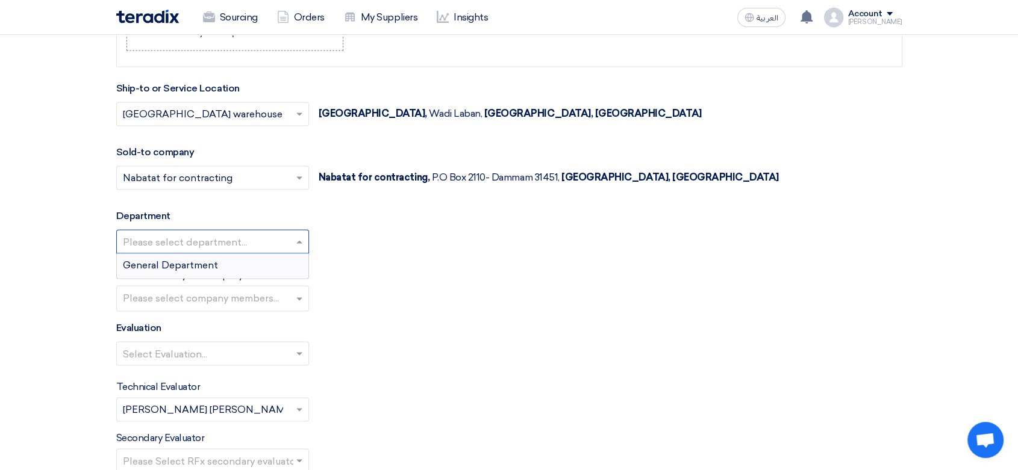
click at [211, 264] on span "General Department" at bounding box center [170, 265] width 95 height 11
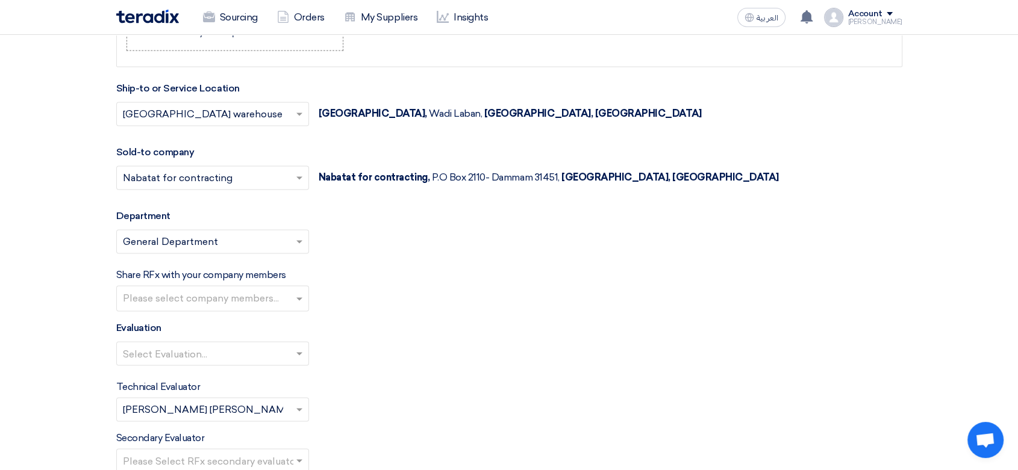
click at [210, 297] on input "text" at bounding box center [214, 300] width 182 height 20
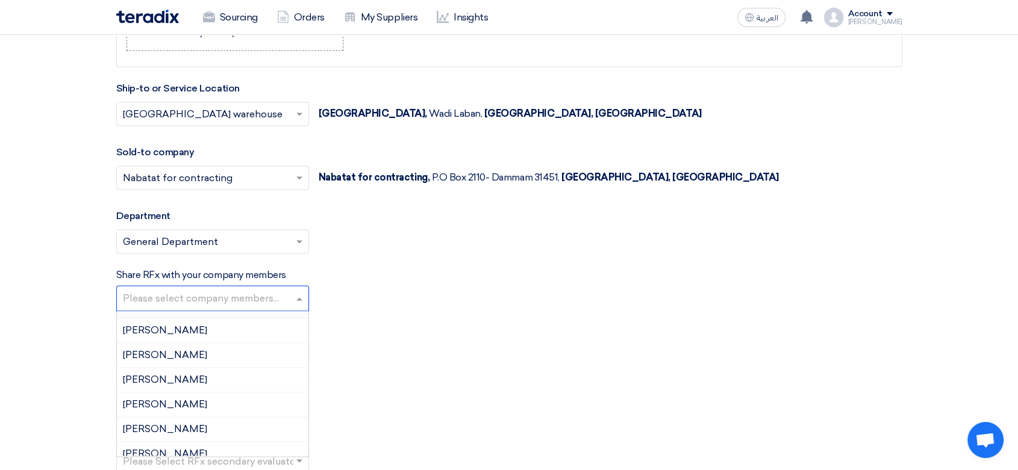
scroll to position [27, 0]
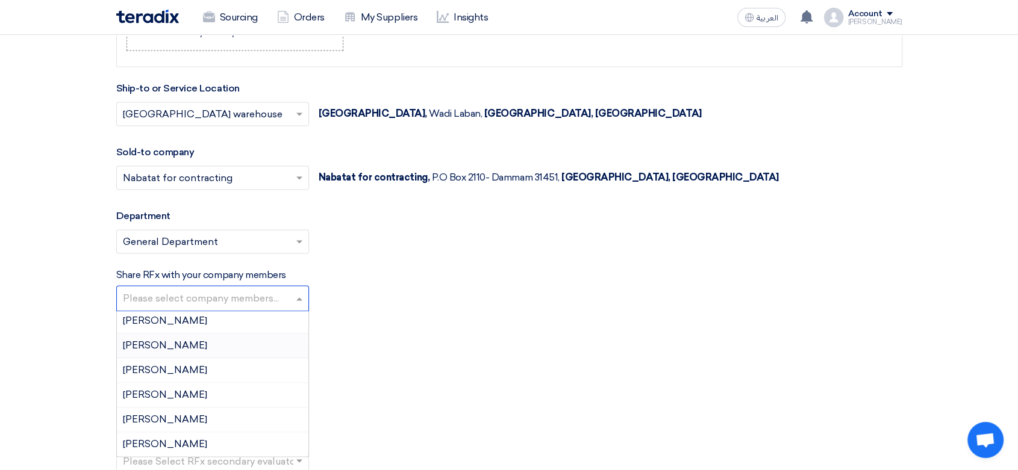
click at [386, 326] on div "Evaluation Select Evaluation..." at bounding box center [509, 348] width 786 height 54
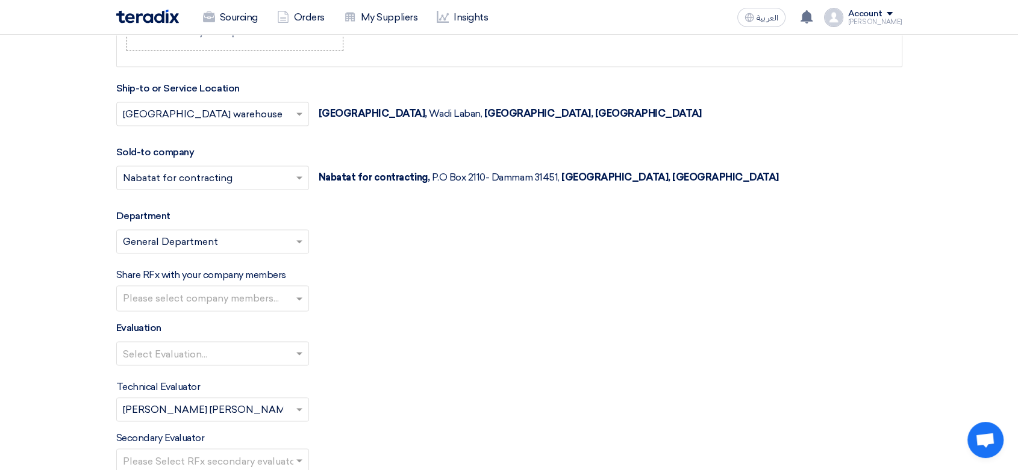
scroll to position [1873, 0]
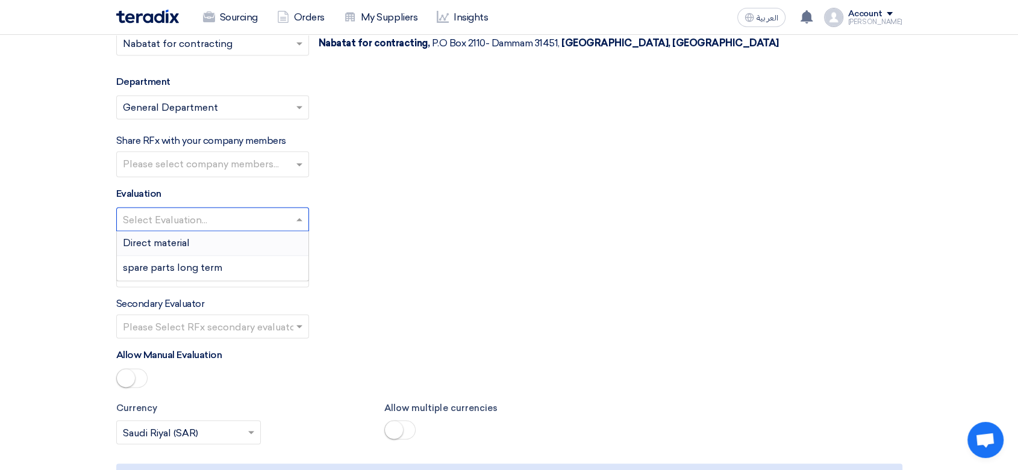
click at [278, 216] on input "text" at bounding box center [206, 221] width 167 height 20
click at [246, 234] on div "Direct material" at bounding box center [212, 243] width 191 height 25
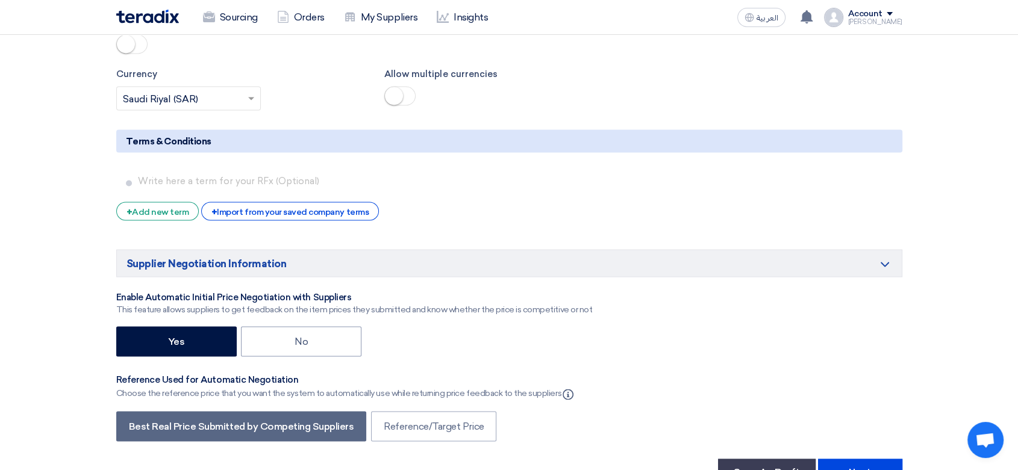
scroll to position [2274, 0]
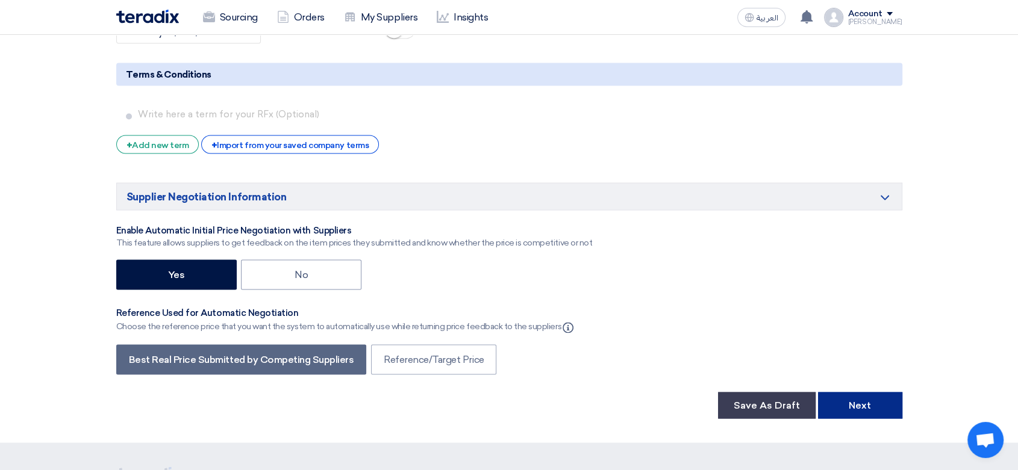
click at [867, 403] on button "Next" at bounding box center [860, 405] width 84 height 26
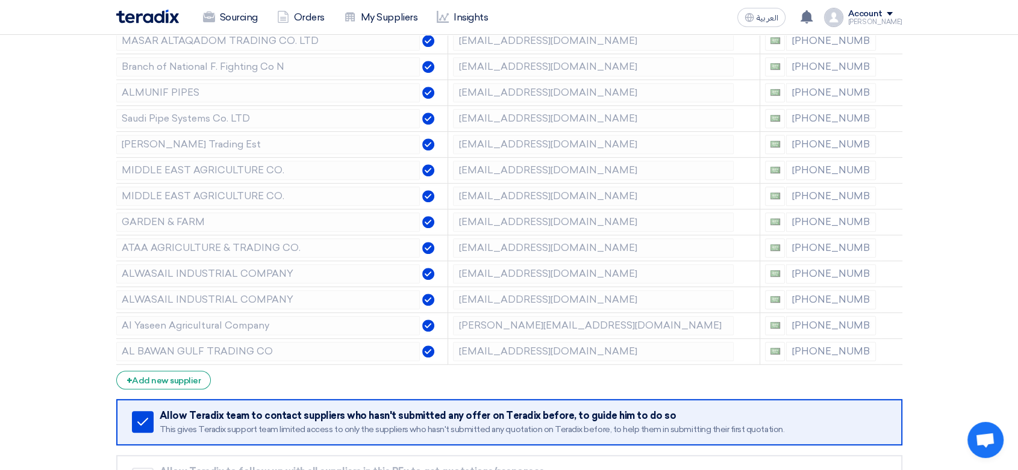
scroll to position [669, 0]
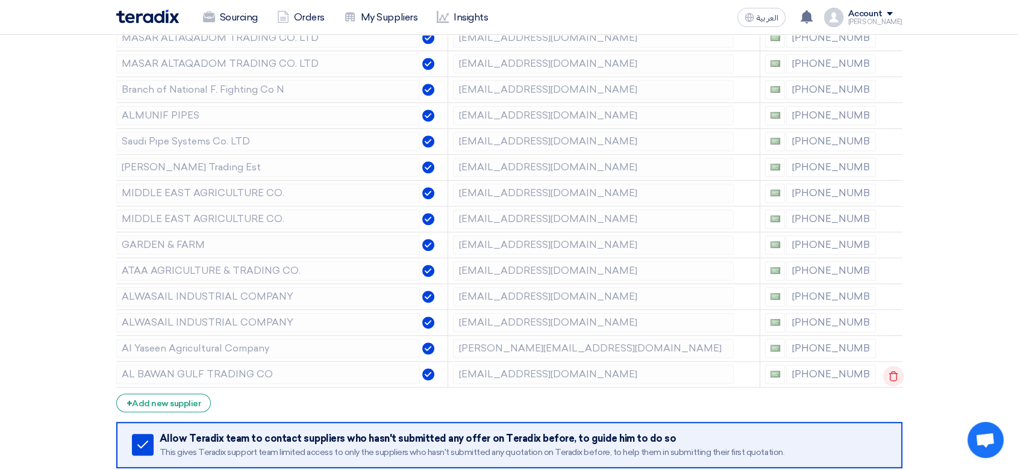
click at [892, 372] on icon at bounding box center [893, 376] width 20 height 20
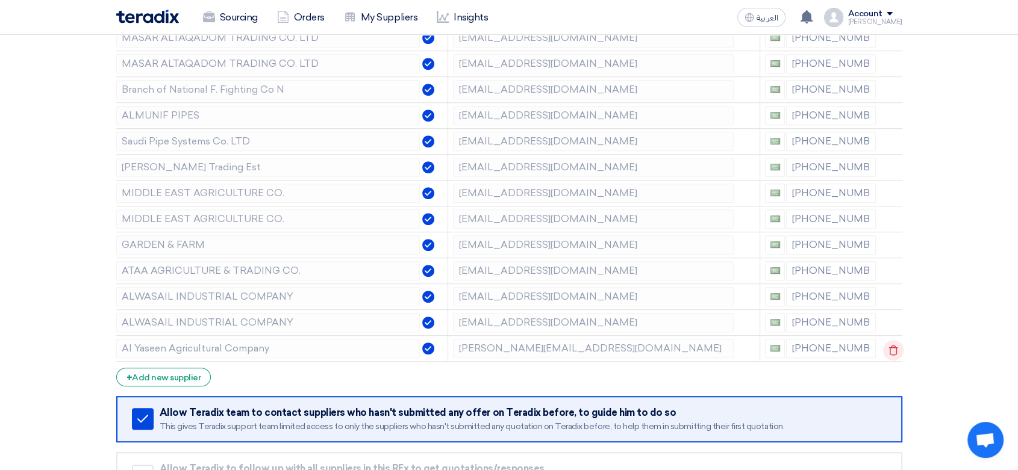
click at [894, 349] on use at bounding box center [892, 350] width 9 height 10
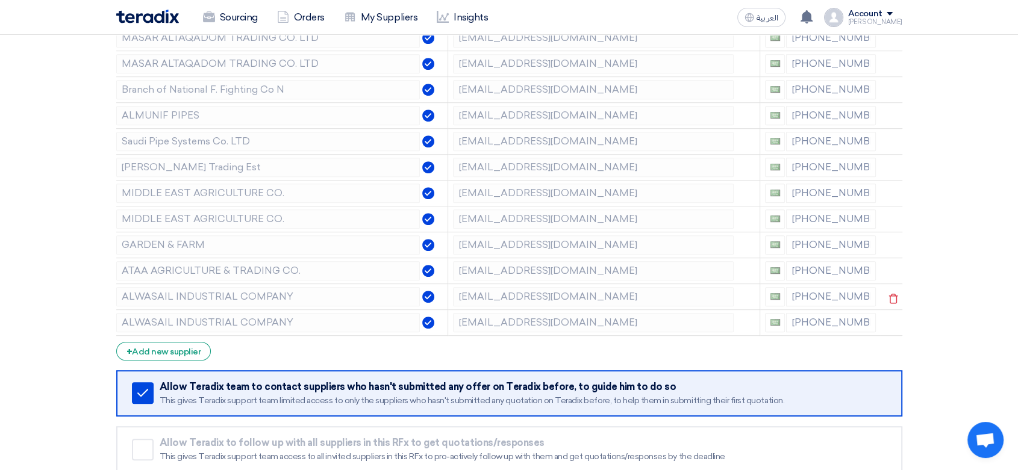
scroll to position [602, 0]
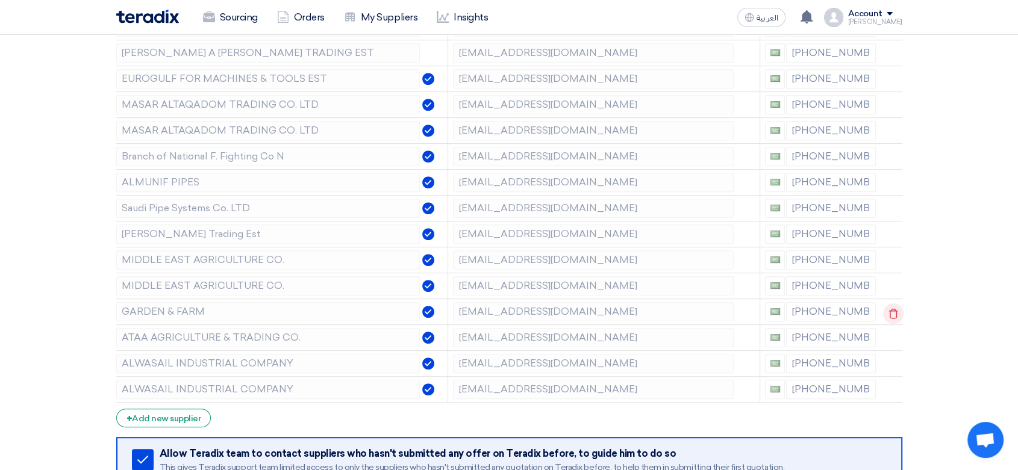
click at [891, 306] on icon at bounding box center [893, 314] width 20 height 20
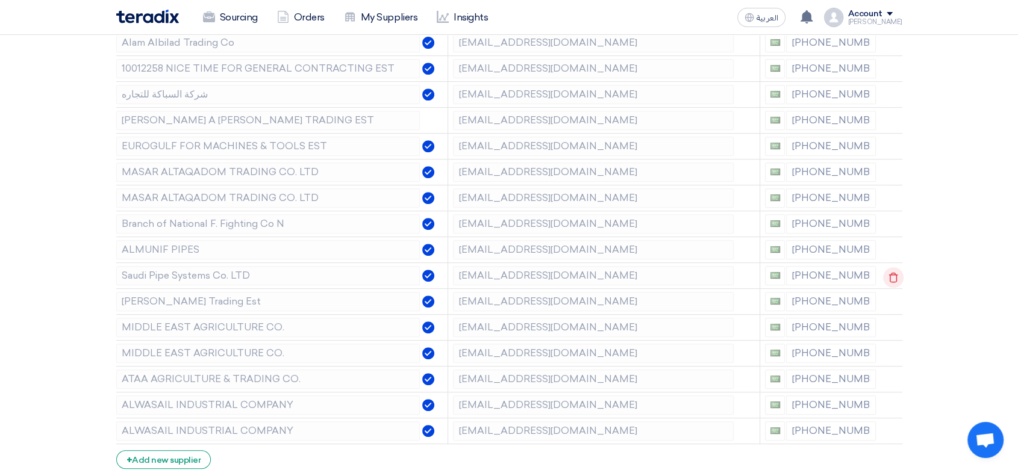
scroll to position [468, 0]
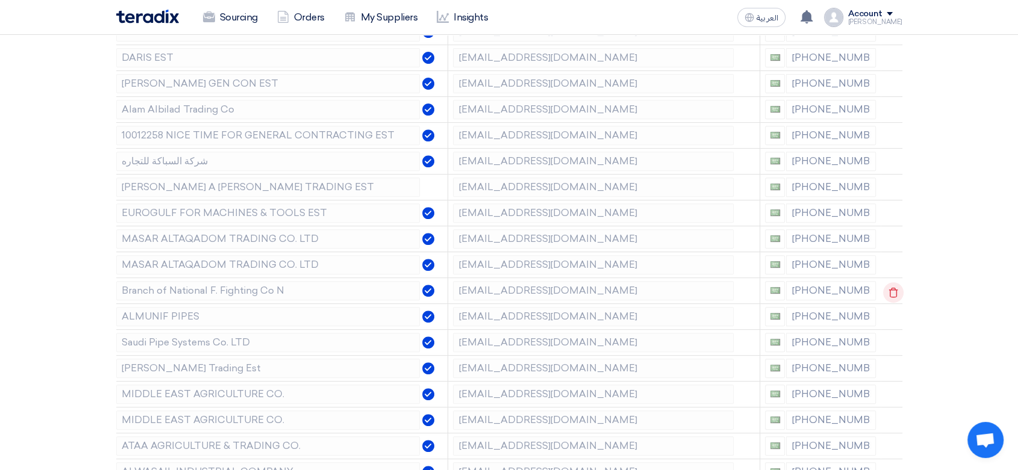
click at [896, 290] on icon at bounding box center [893, 292] width 20 height 20
click at [896, 219] on icon at bounding box center [893, 215] width 20 height 20
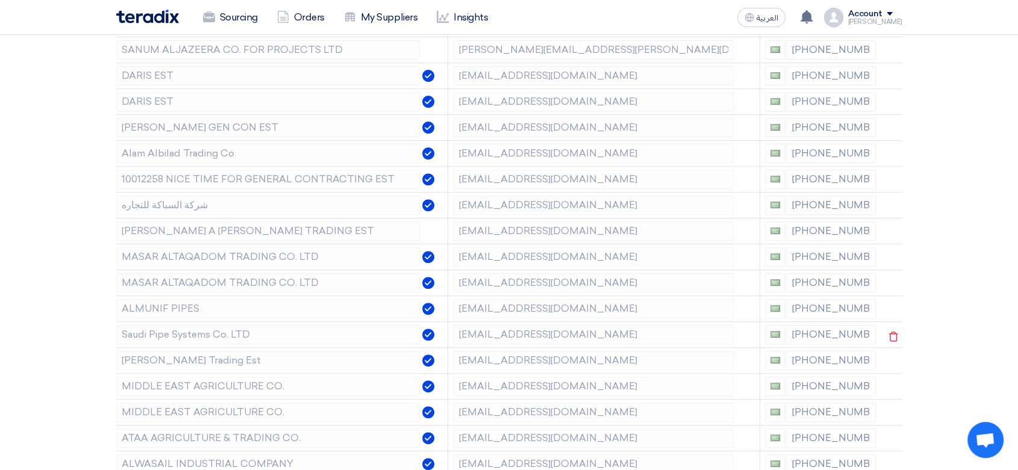
scroll to position [401, 0]
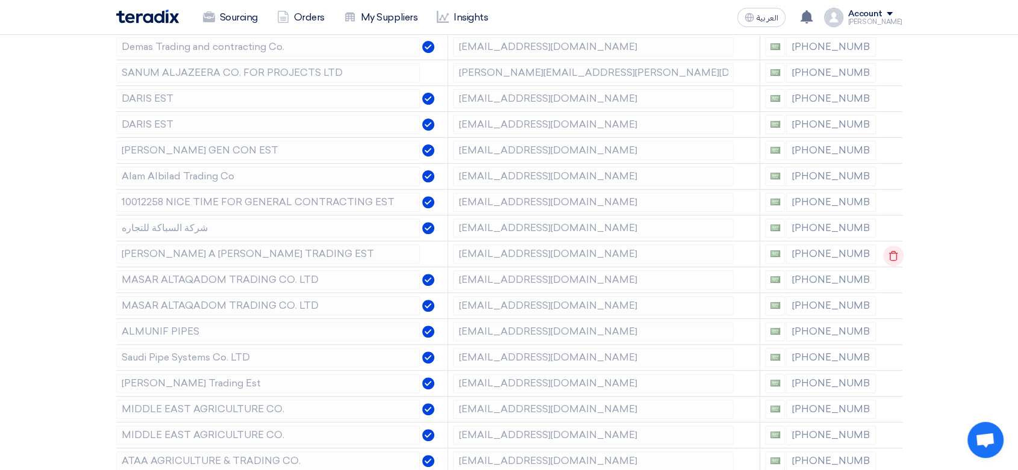
click at [891, 251] on use at bounding box center [892, 256] width 9 height 10
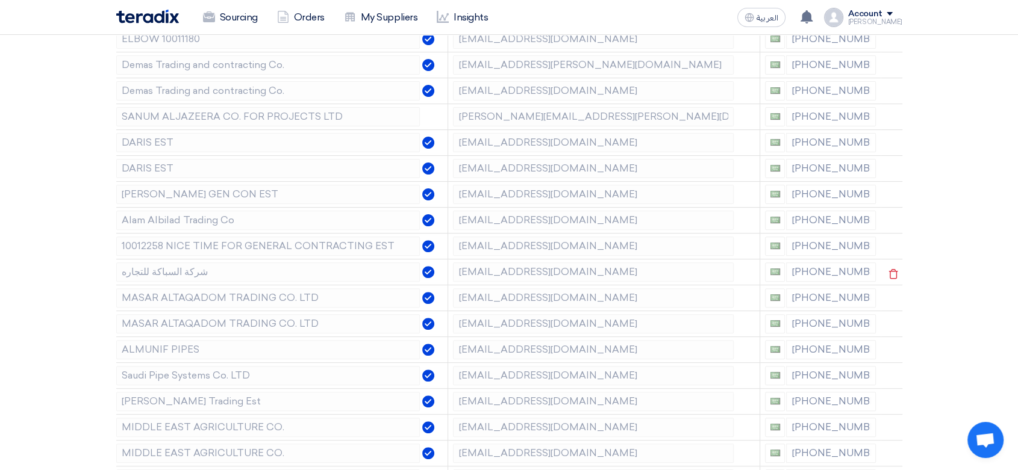
scroll to position [334, 0]
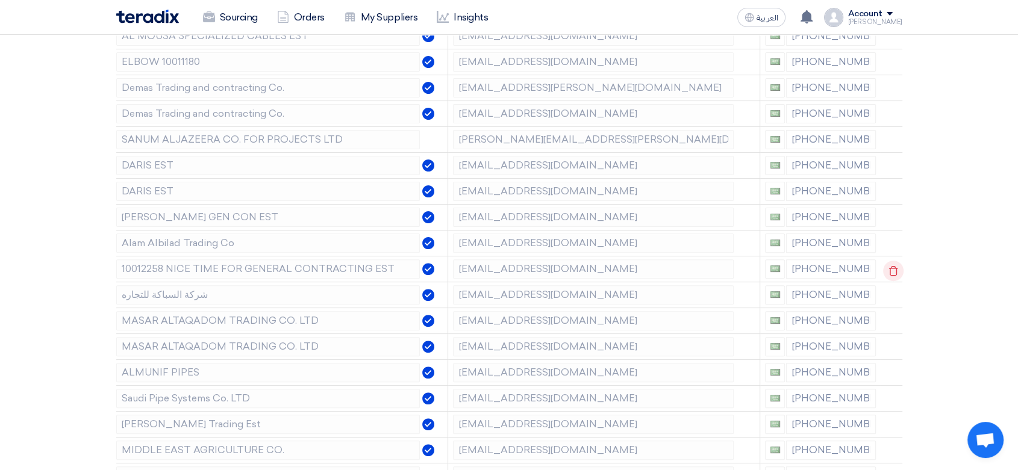
click at [891, 269] on icon at bounding box center [893, 271] width 20 height 20
click at [891, 247] on use at bounding box center [892, 245] width 9 height 10
click at [887, 195] on icon at bounding box center [893, 193] width 20 height 20
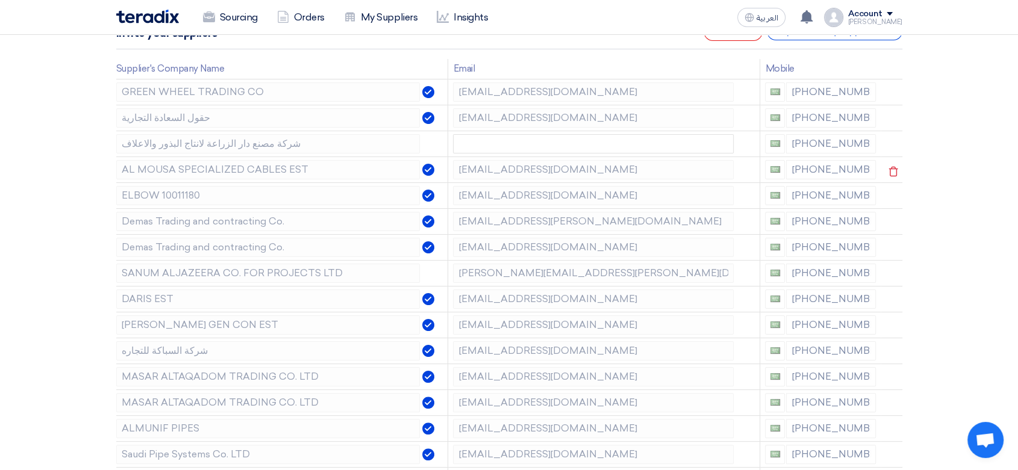
scroll to position [134, 0]
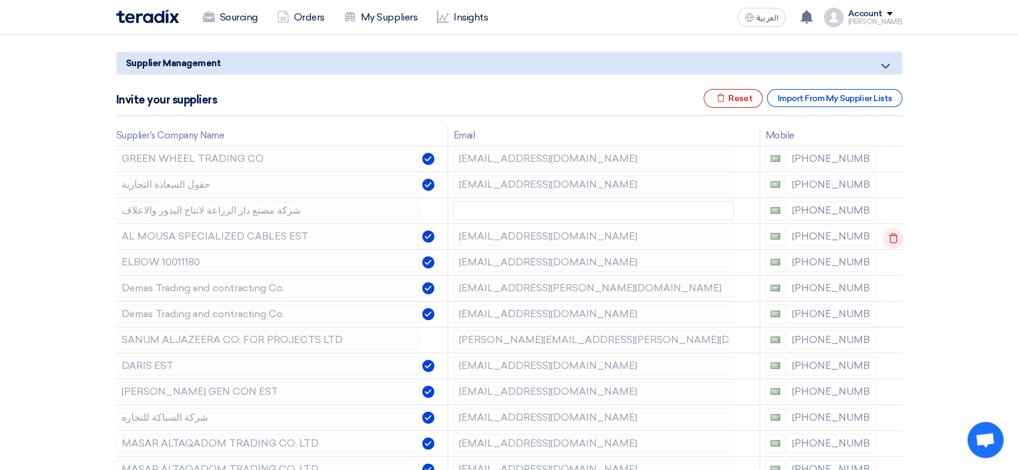
click at [888, 240] on use at bounding box center [892, 238] width 9 height 10
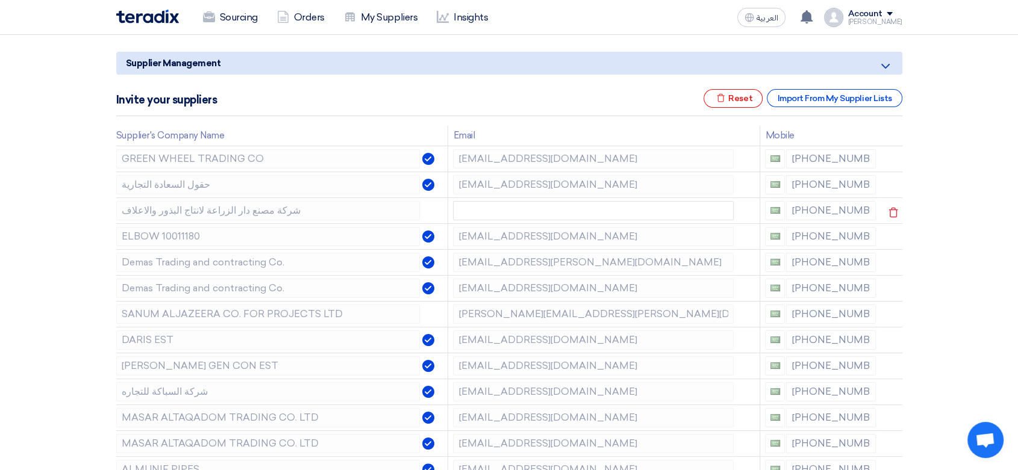
click at [896, 201] on td at bounding box center [891, 211] width 22 height 26
click at [894, 208] on icon at bounding box center [893, 212] width 20 height 20
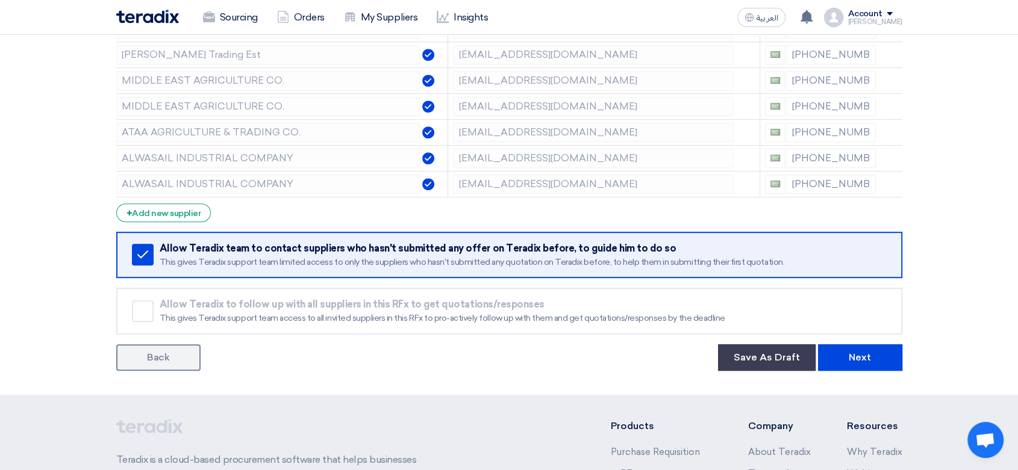
scroll to position [669, 0]
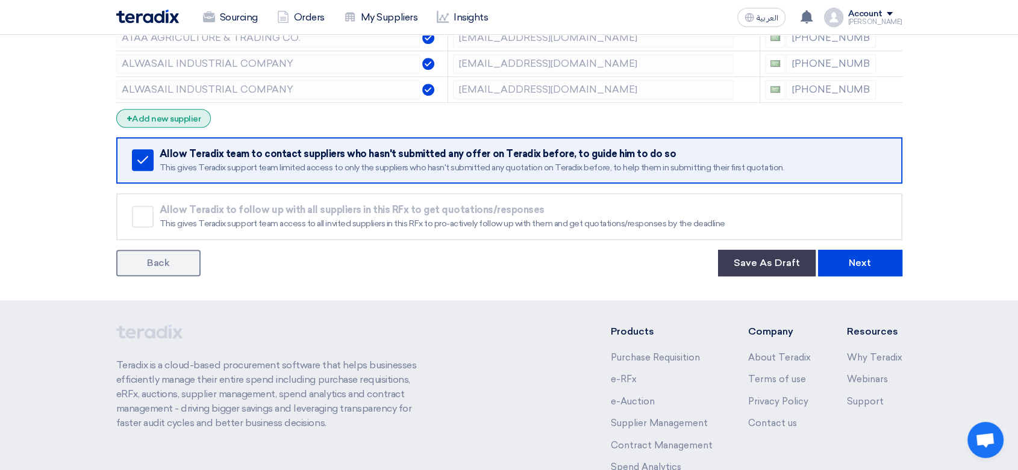
click at [184, 119] on div "+ Add new supplier" at bounding box center [163, 118] width 95 height 19
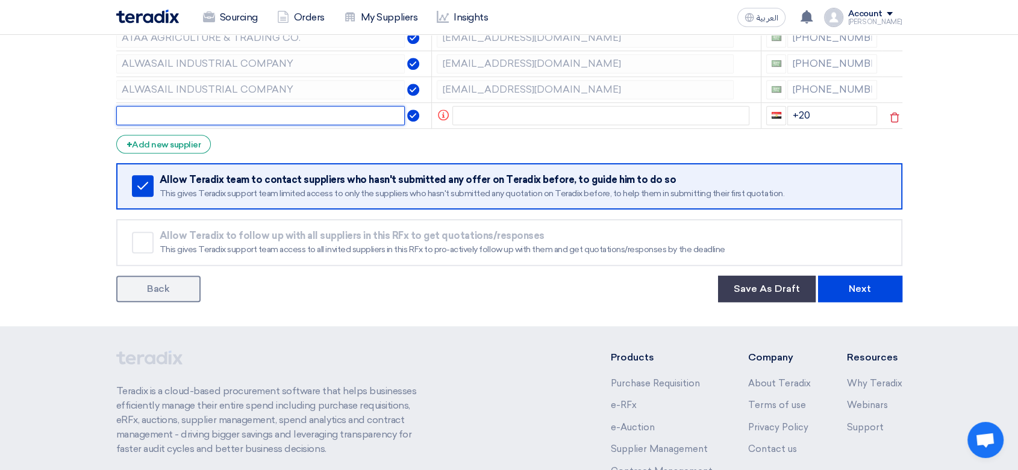
click at [234, 111] on input "text" at bounding box center [260, 115] width 289 height 19
type input "D"
type input "UNIVERSAL DRIP IRRIGATION PIPE MANUFACTURING"
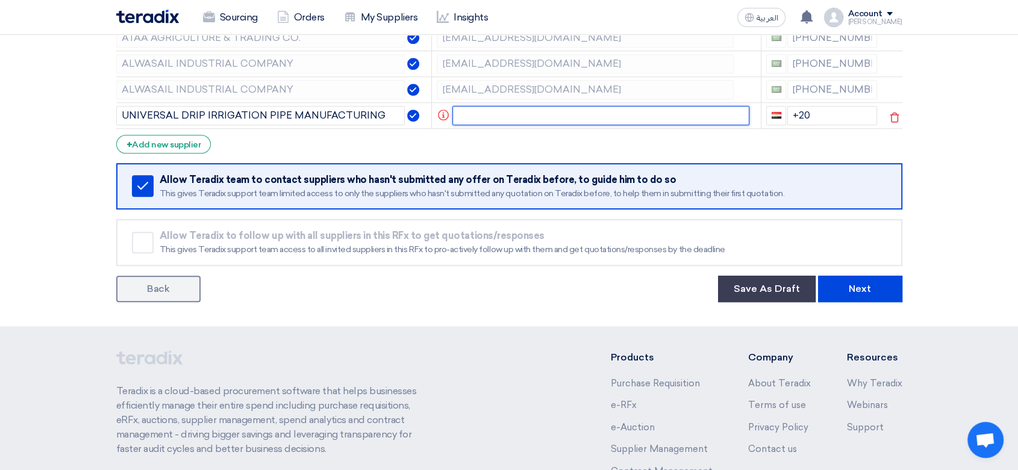
click at [485, 114] on input "text" at bounding box center [600, 115] width 297 height 19
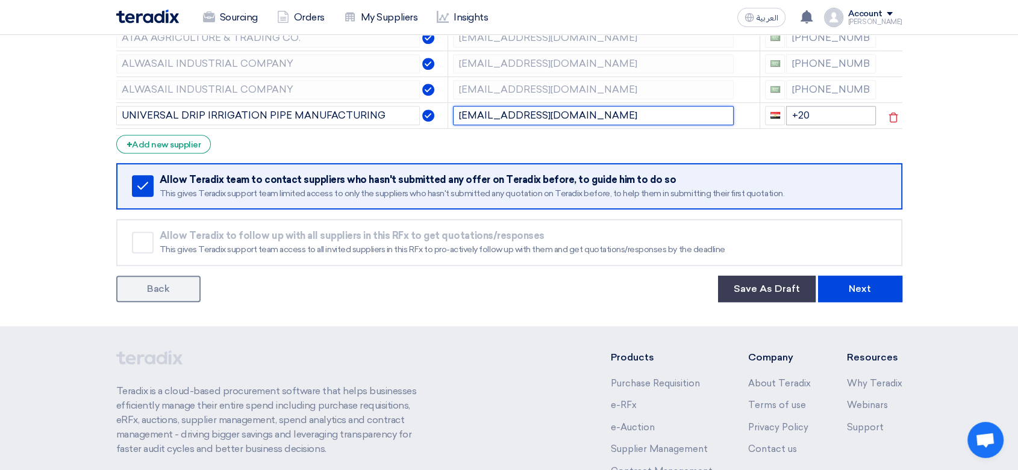
type input "[EMAIL_ADDRESS][DOMAIN_NAME]"
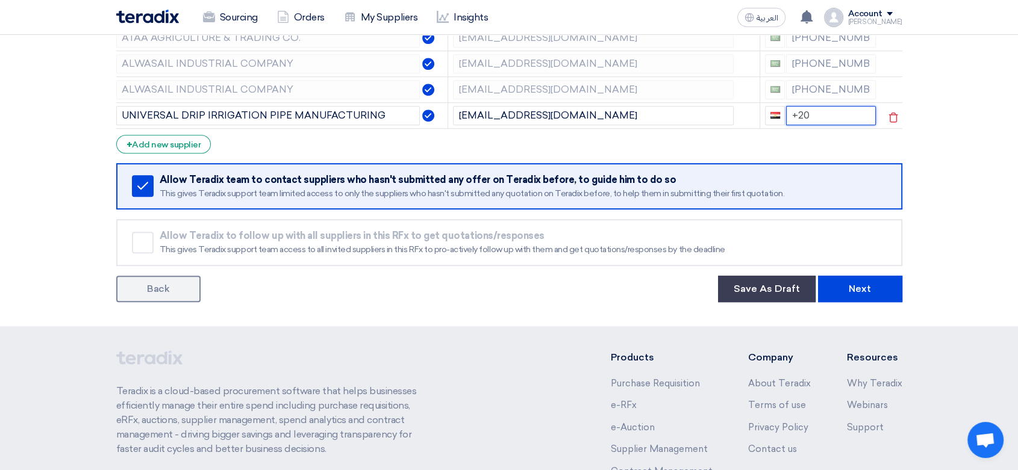
drag, startPoint x: 824, startPoint y: 111, endPoint x: 761, endPoint y: 110, distance: 63.2
click at [761, 110] on td "+20" at bounding box center [820, 115] width 120 height 26
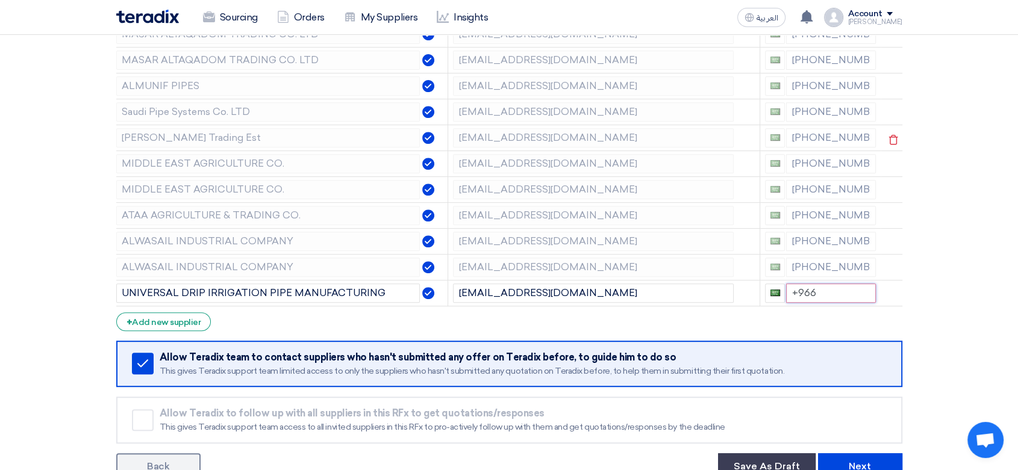
scroll to position [468, 0]
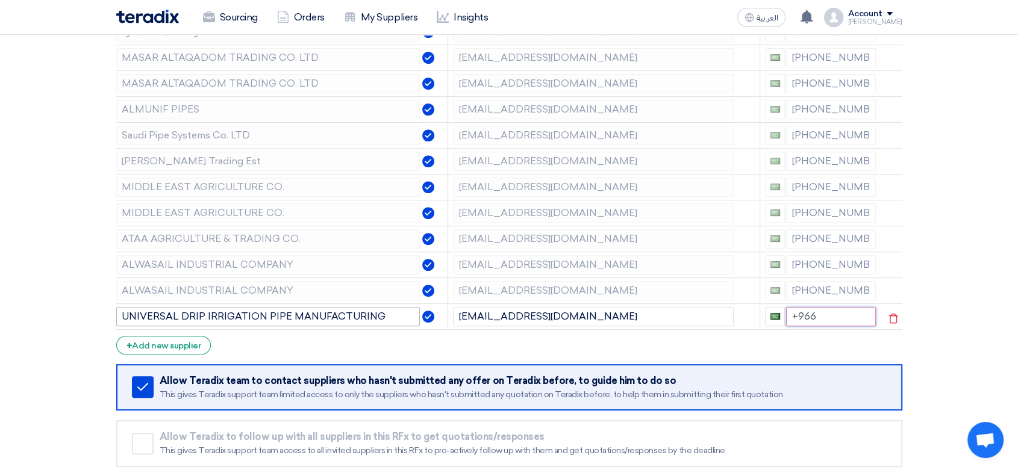
type input "+966"
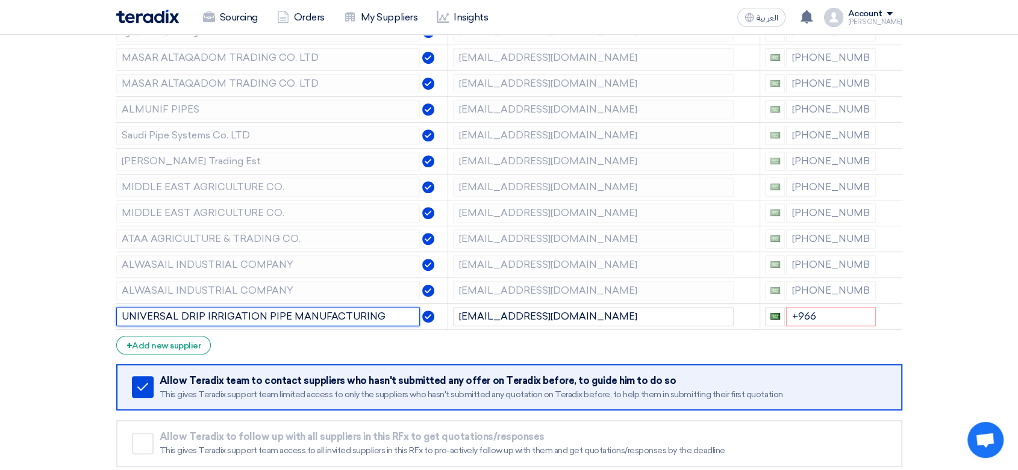
drag, startPoint x: 382, startPoint y: 309, endPoint x: 108, endPoint y: 288, distance: 274.8
click at [108, 288] on div "Supplier Management Minimize/Maximize Category Invite your suppliers Excel file…" at bounding box center [509, 108] width 804 height 791
type input "SAUDI DRIP IRRIGATION CO. LTD"
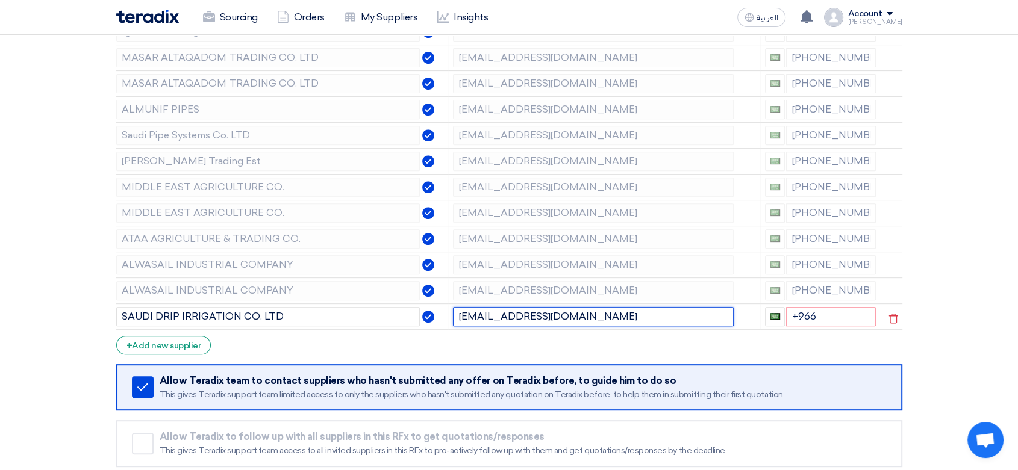
drag, startPoint x: 611, startPoint y: 311, endPoint x: 406, endPoint y: 304, distance: 205.5
click at [406, 304] on tr "SAUDI DRIP IRRIGATION CO. LTD [EMAIL_ADDRESS][DOMAIN_NAME] +966" at bounding box center [509, 317] width 786 height 26
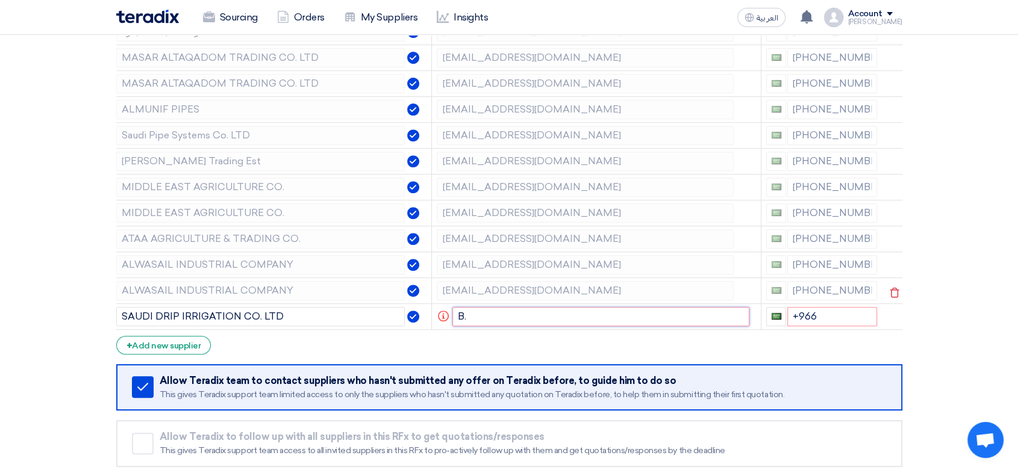
type input "B"
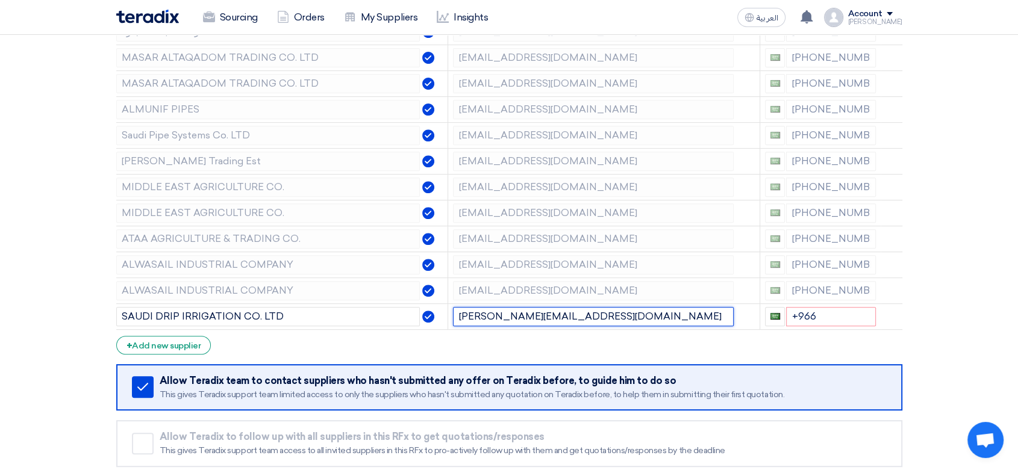
type input "[PERSON_NAME][EMAIL_ADDRESS][DOMAIN_NAME]"
drag, startPoint x: 828, startPoint y: 312, endPoint x: 790, endPoint y: 310, distance: 38.0
click at [790, 310] on input "+966" at bounding box center [831, 316] width 90 height 19
click at [825, 317] on input "+966" at bounding box center [831, 316] width 90 height 19
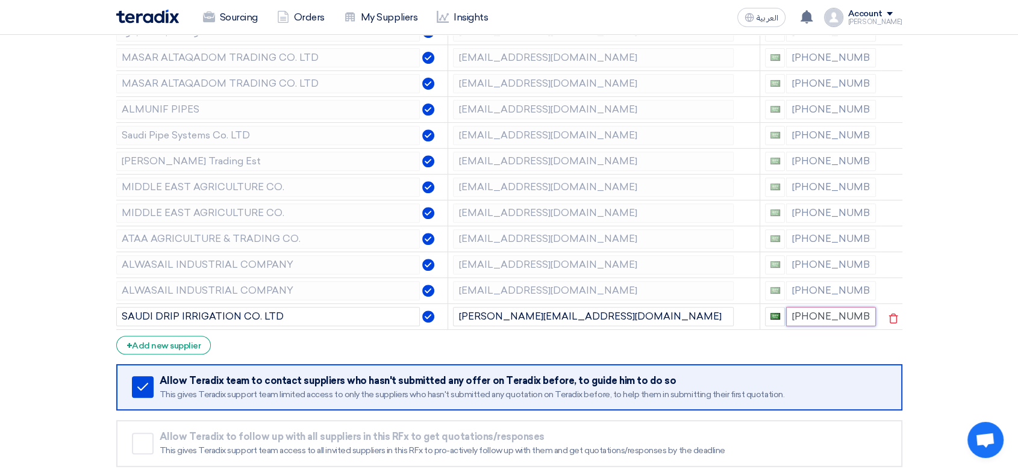
type input "[PHONE_NUMBER]"
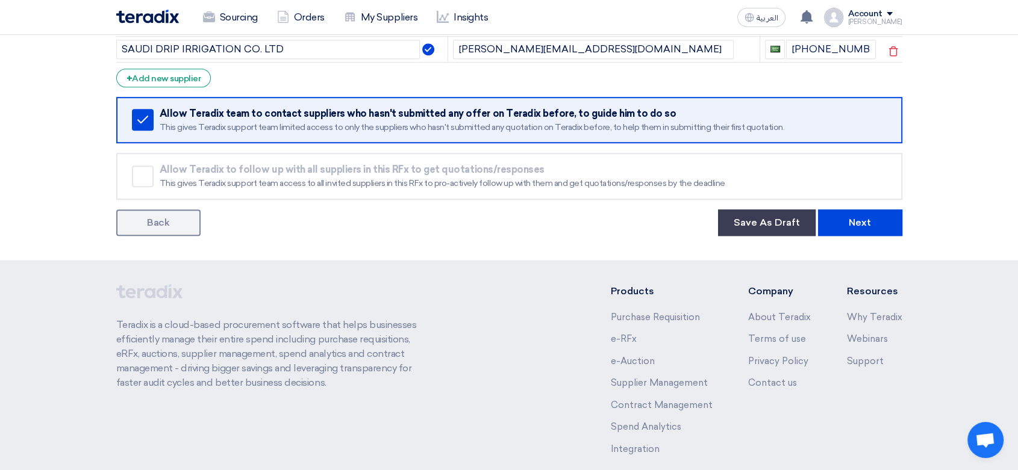
scroll to position [736, 0]
click at [886, 217] on button "Next" at bounding box center [860, 222] width 84 height 26
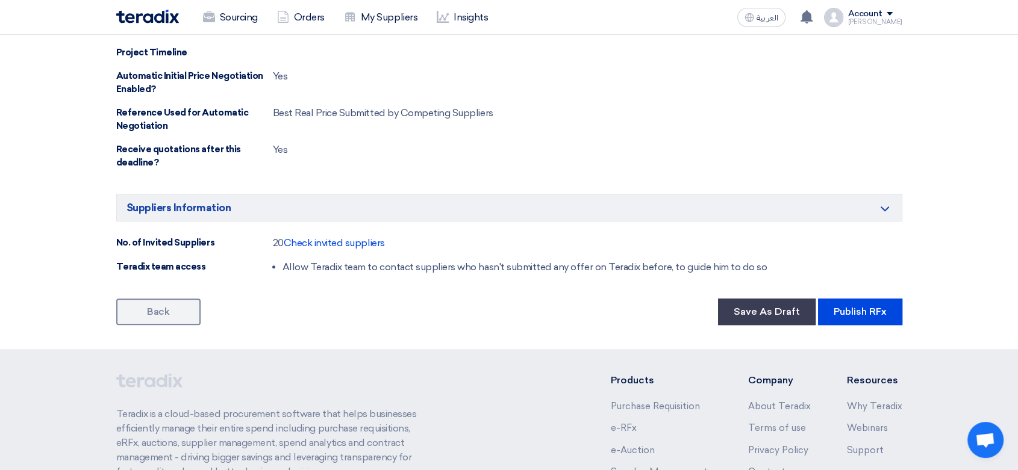
scroll to position [803, 0]
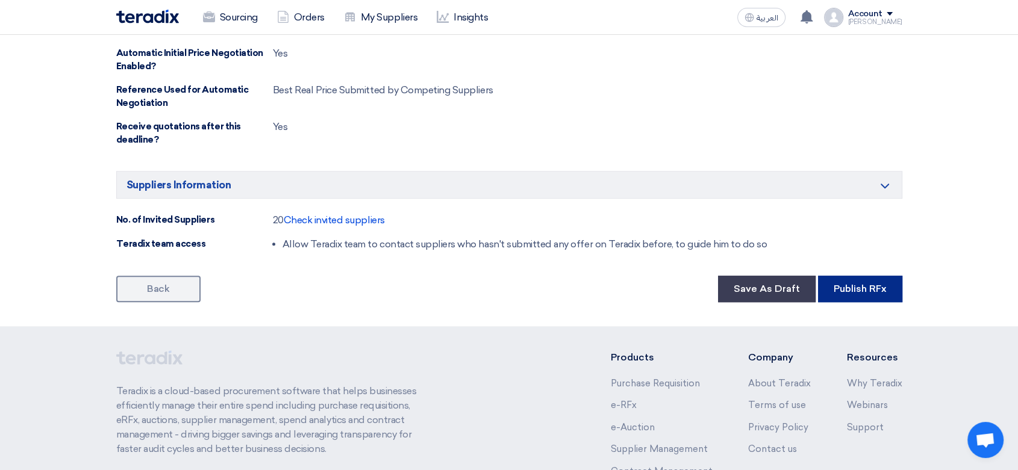
click at [871, 285] on button "Publish RFx" at bounding box center [860, 289] width 84 height 26
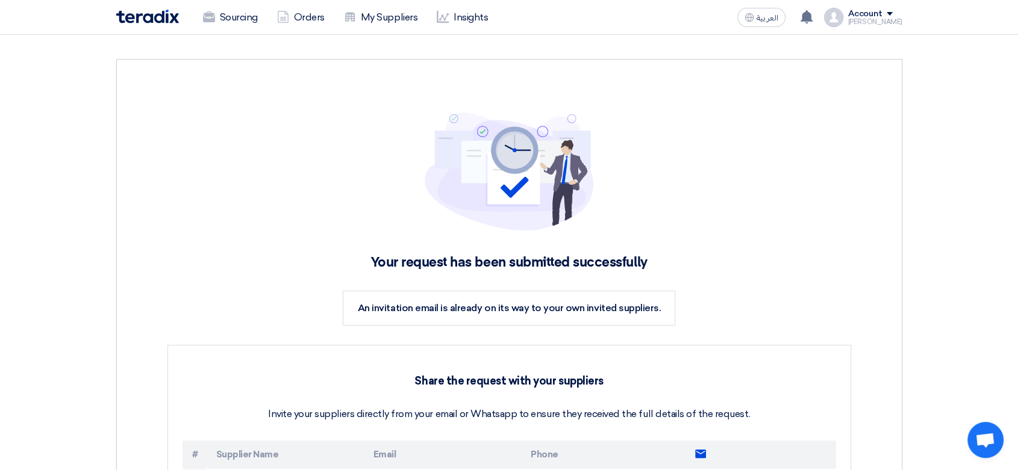
click at [166, 22] on img at bounding box center [147, 17] width 63 height 14
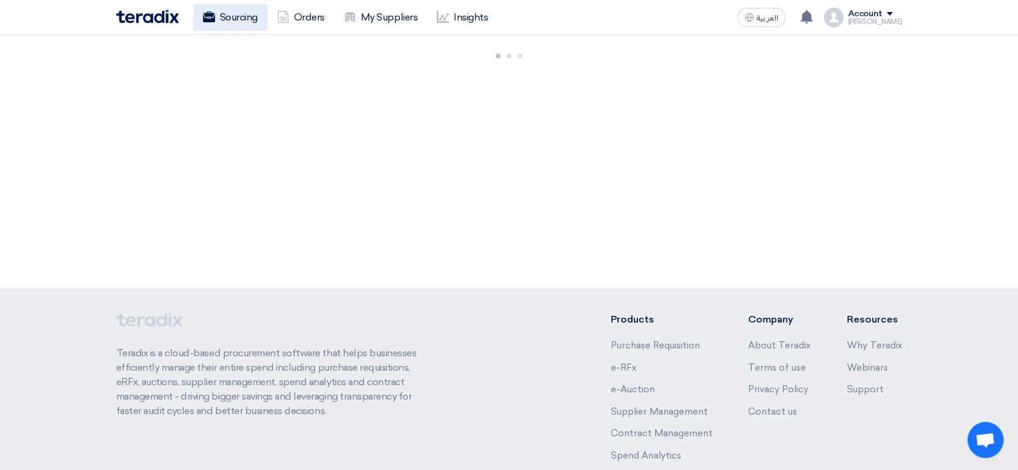
click at [238, 14] on link "Sourcing" at bounding box center [230, 17] width 74 height 26
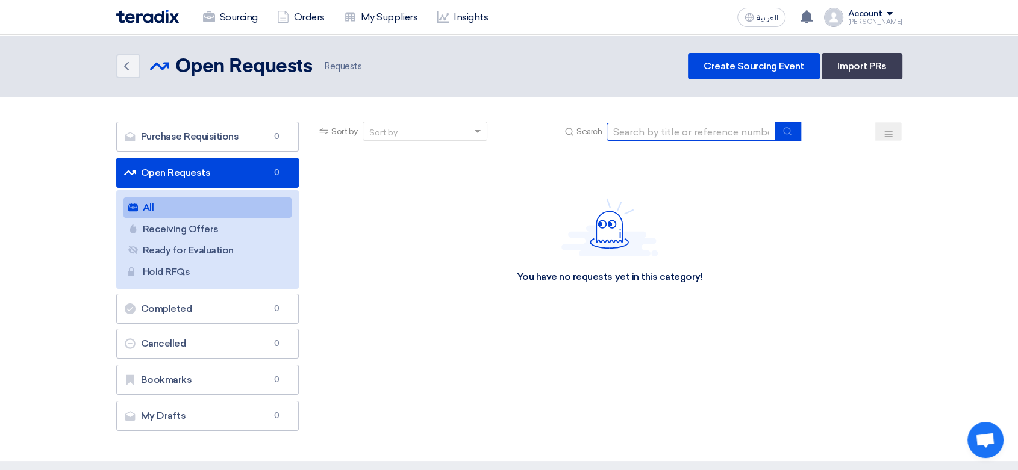
click at [641, 126] on input at bounding box center [690, 132] width 169 height 18
paste input "8300009708"
type input "8300009708"
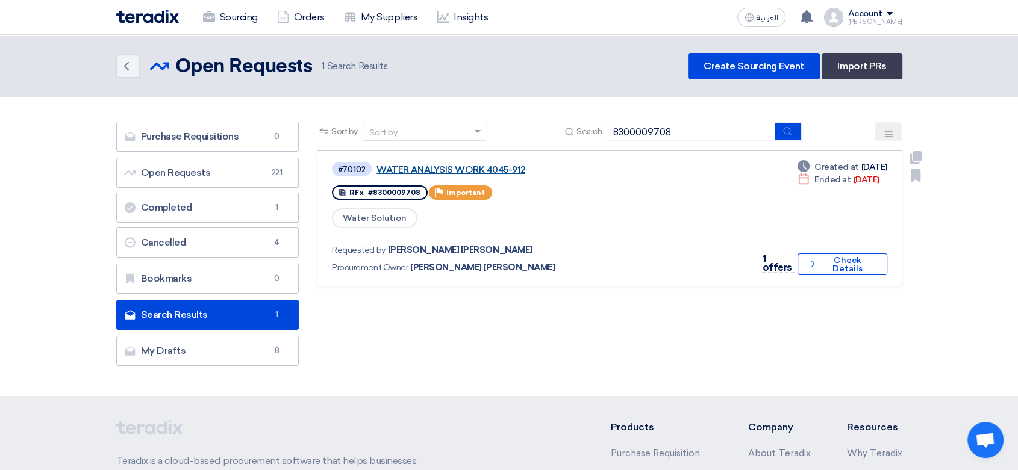
click at [503, 164] on link "WATER ANALYSIS WORK 4045-912" at bounding box center [526, 169] width 301 height 11
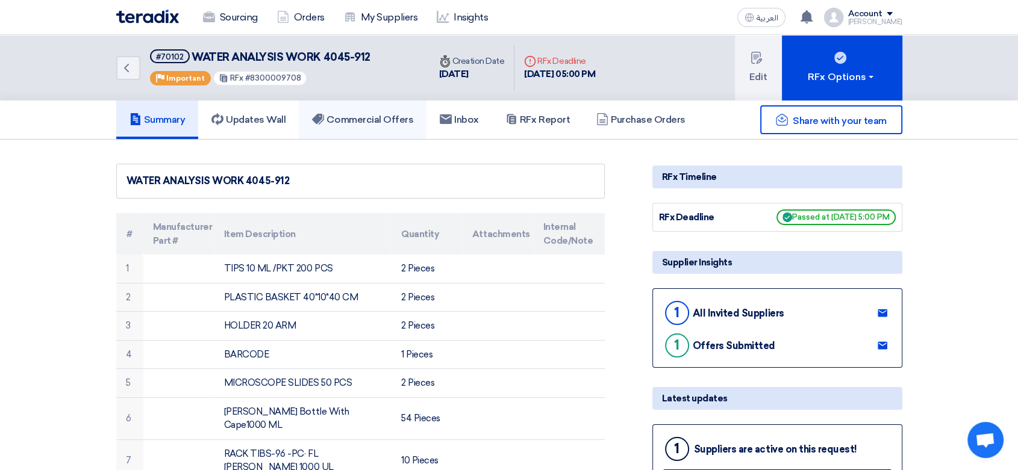
click at [363, 111] on link "Commercial Offers" at bounding box center [363, 120] width 128 height 39
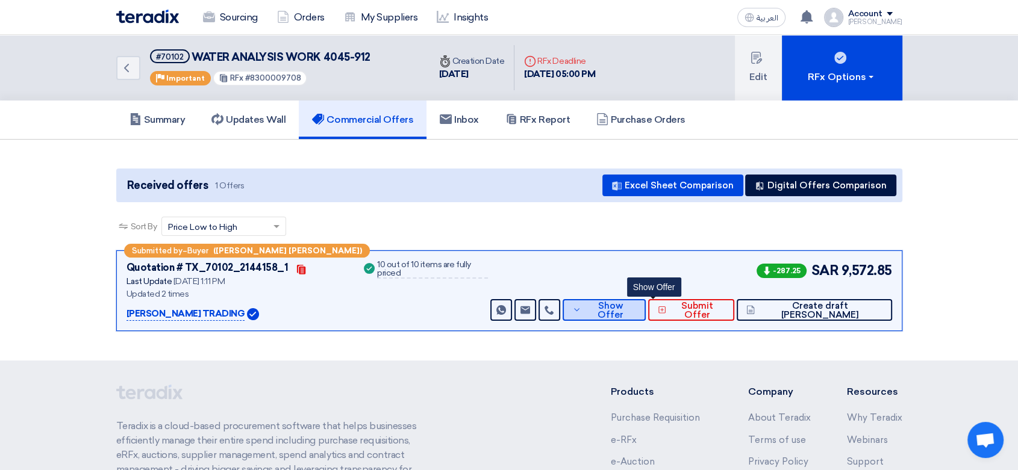
click at [633, 312] on button "Show Offer" at bounding box center [603, 310] width 83 height 22
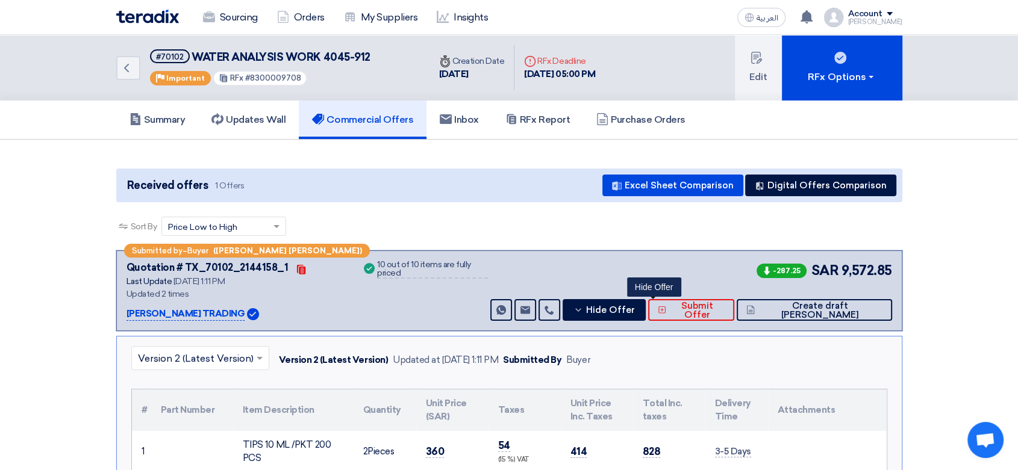
click at [152, 15] on img at bounding box center [147, 17] width 63 height 14
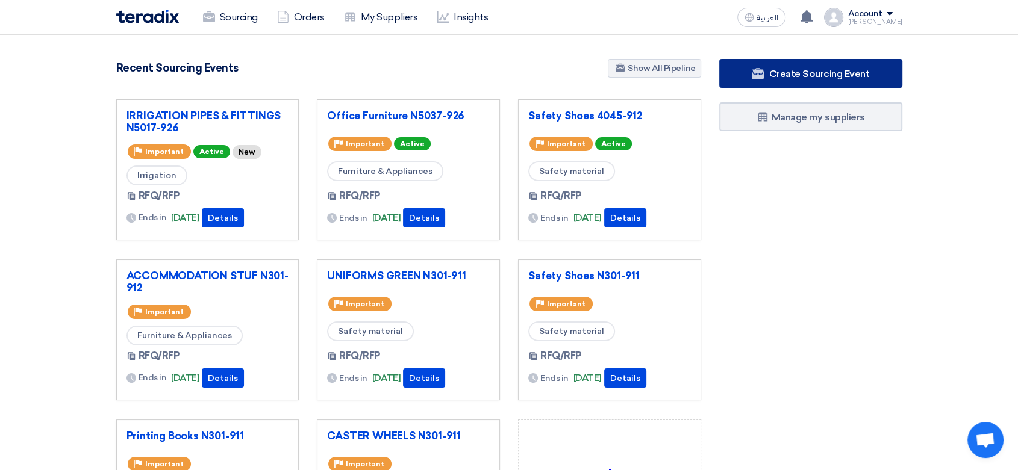
click at [847, 69] on span "Create Sourcing Event" at bounding box center [818, 73] width 101 height 11
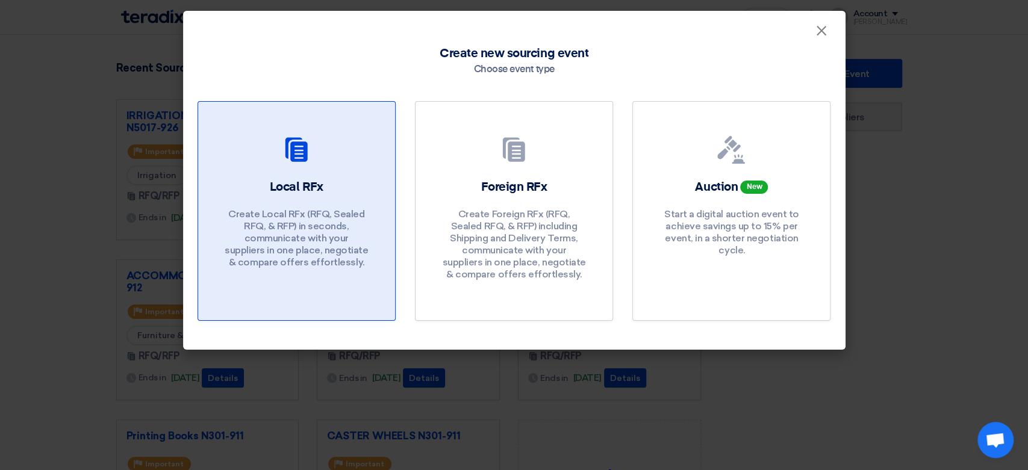
click at [283, 225] on p "Create Local RFx (RFQ, Sealed RFQ, & RFP) in seconds, communicate with your sup…" at bounding box center [296, 238] width 145 height 60
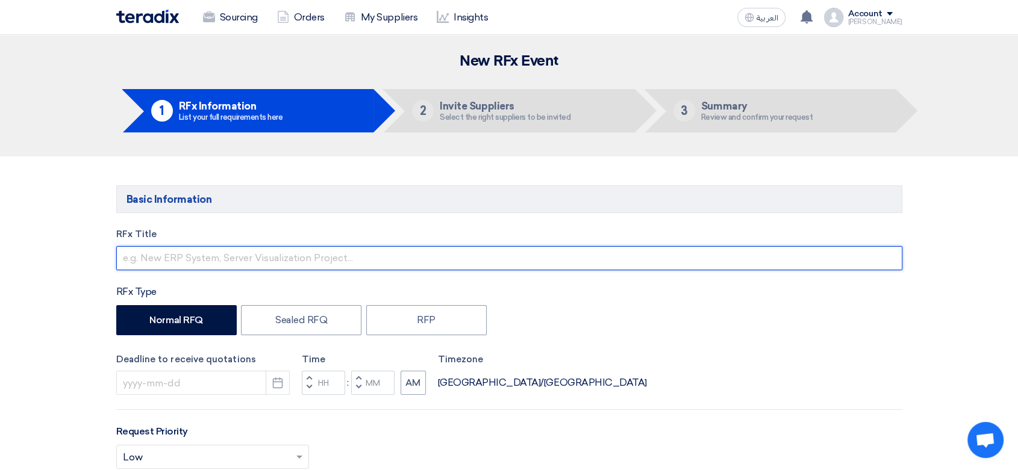
click at [275, 252] on input "text" at bounding box center [509, 258] width 786 height 24
type input "Potting Soil 4037-926"
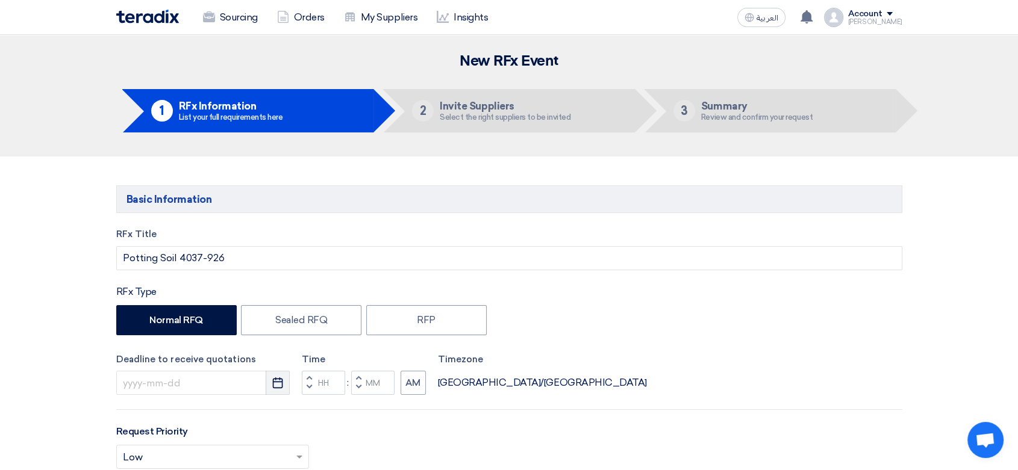
click at [275, 384] on icon "Pick a date" at bounding box center [278, 383] width 12 height 12
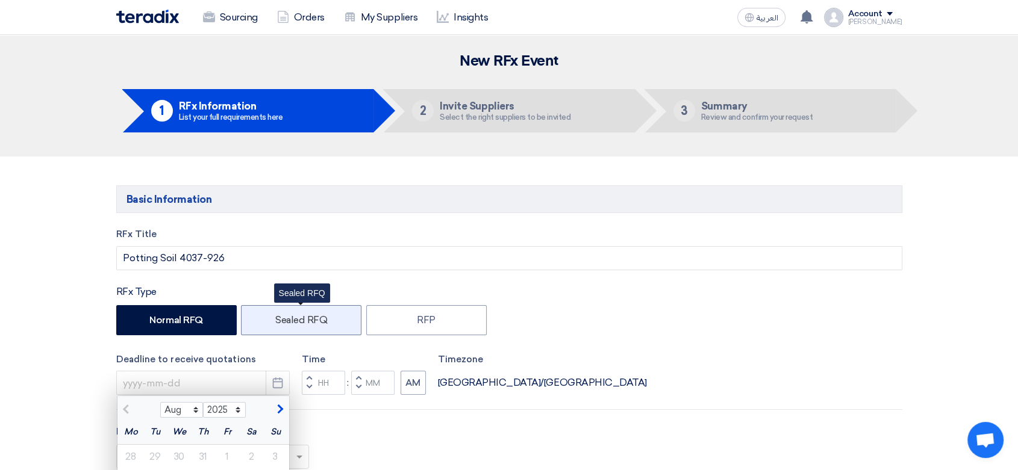
scroll to position [134, 0]
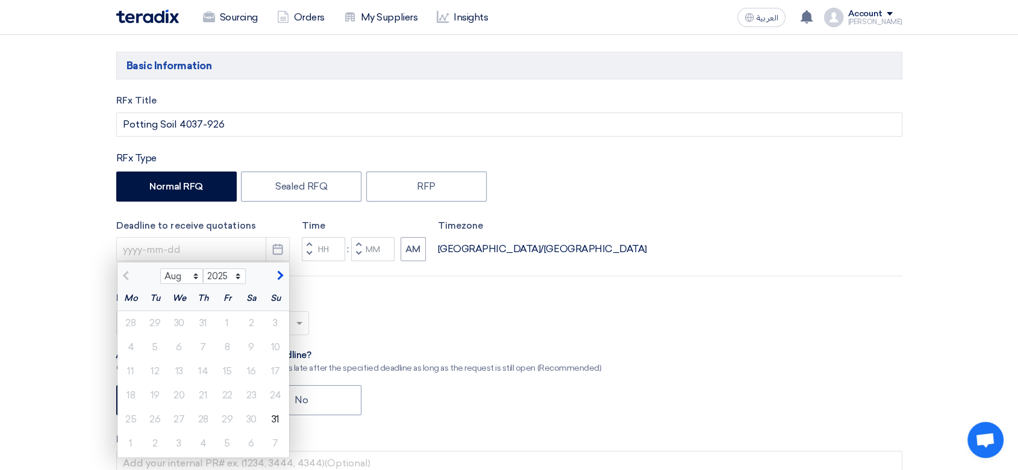
click at [282, 281] on button "button" at bounding box center [279, 275] width 20 height 12
select select "9"
click at [207, 317] on div "4" at bounding box center [203, 323] width 24 height 24
type input "[DATE]"
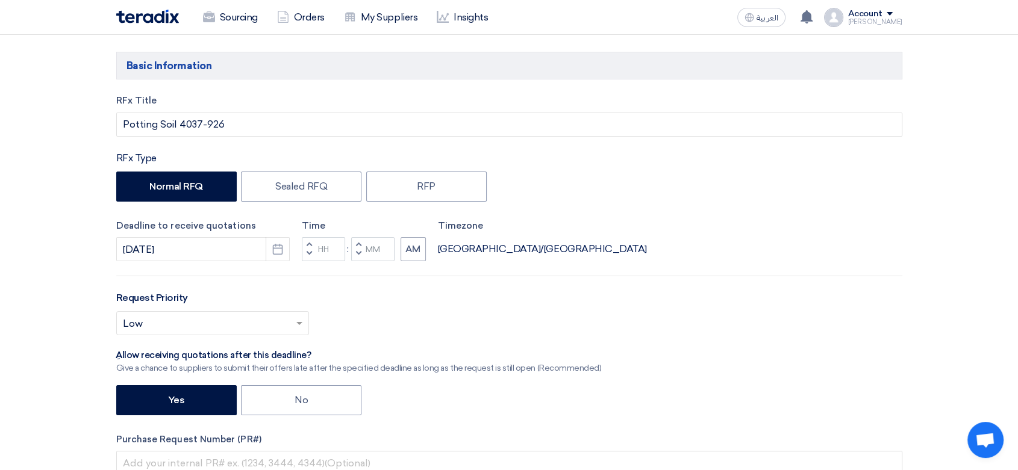
click at [307, 250] on span "button" at bounding box center [309, 253] width 4 height 7
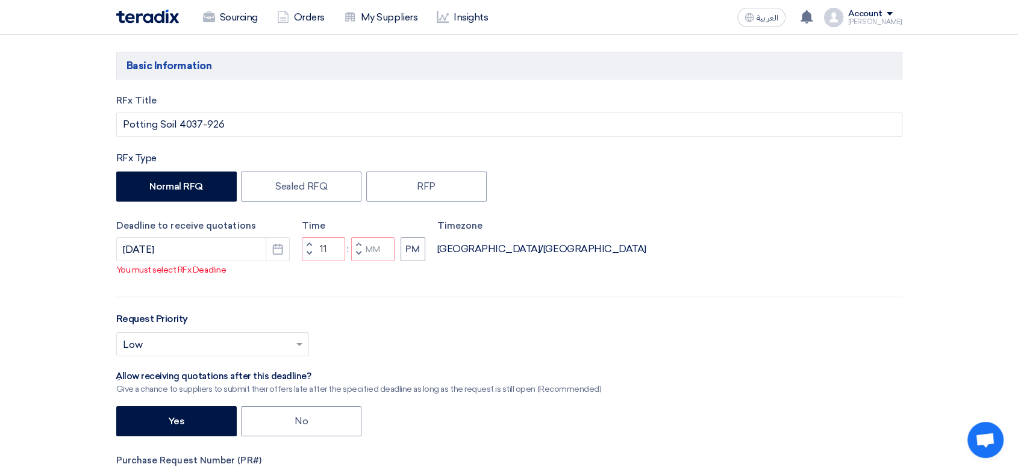
click at [310, 241] on button "Increment hours" at bounding box center [309, 244] width 14 height 15
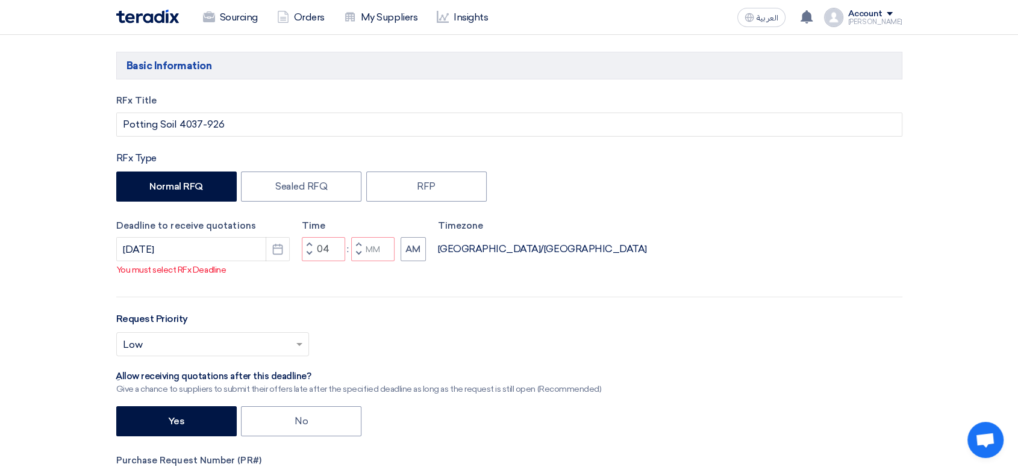
click at [356, 250] on span "button" at bounding box center [358, 253] width 4 height 7
type input "03"
type input "59"
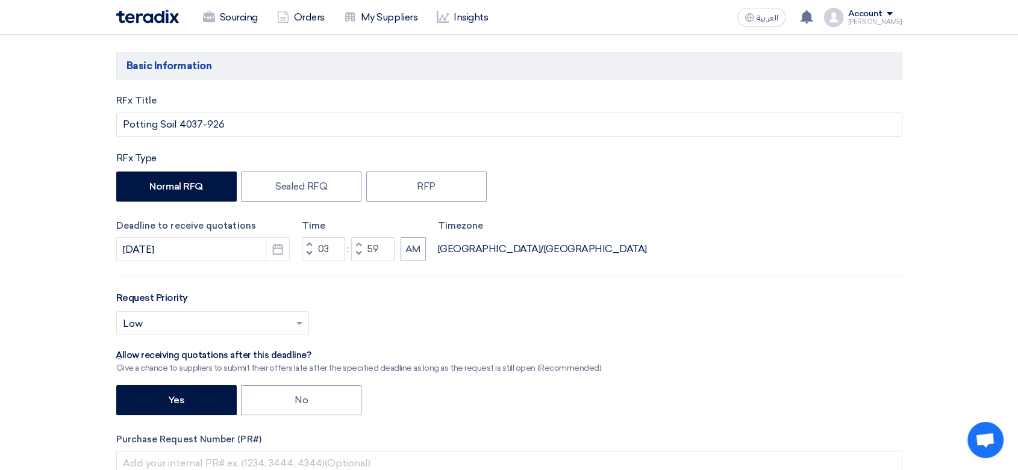
click at [361, 243] on button "Increment minutes" at bounding box center [358, 244] width 14 height 15
type input "04"
type input "00"
click at [419, 255] on button "AM" at bounding box center [412, 249] width 25 height 24
click at [219, 322] on input "text" at bounding box center [206, 325] width 167 height 20
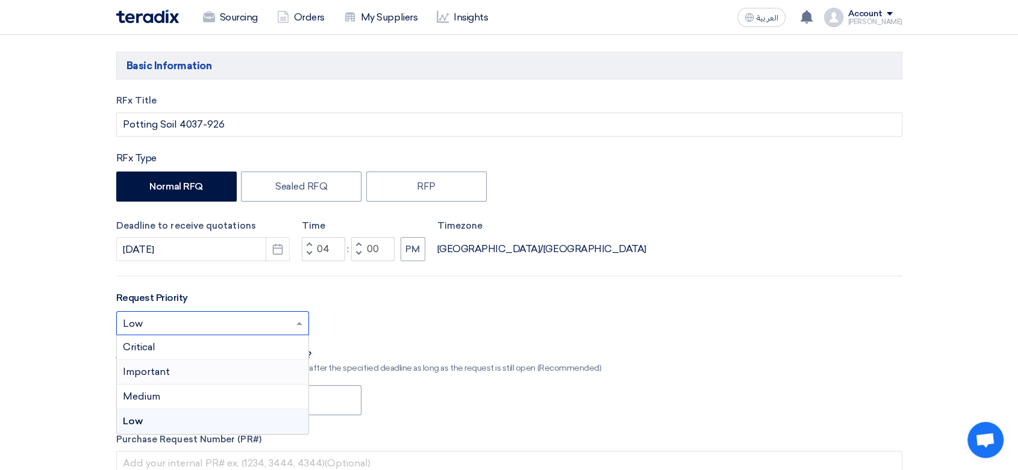
click at [182, 367] on div "Important" at bounding box center [212, 372] width 191 height 25
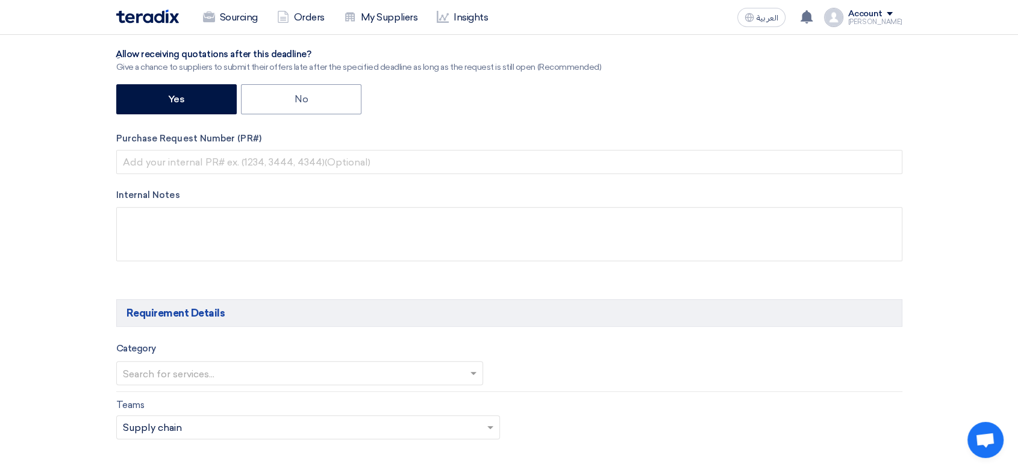
scroll to position [468, 0]
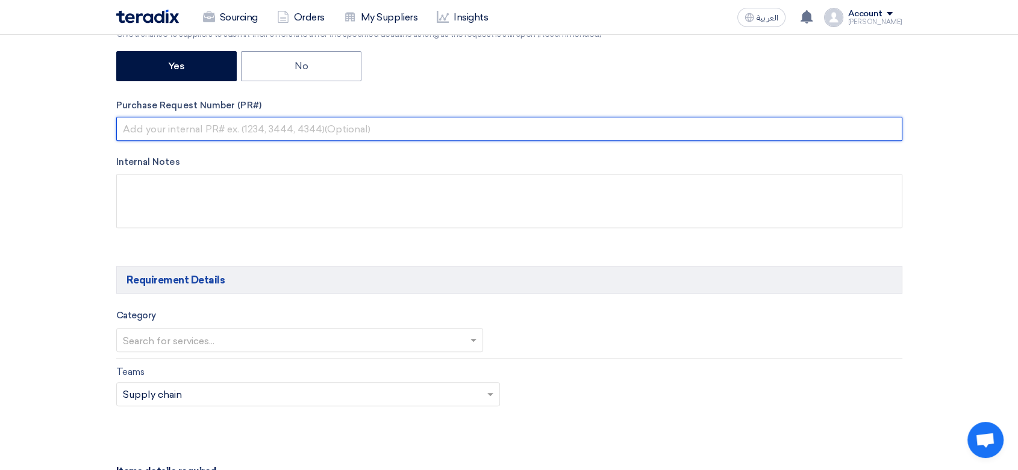
click at [247, 126] on input "text" at bounding box center [509, 129] width 786 height 24
paste input "8100015604"
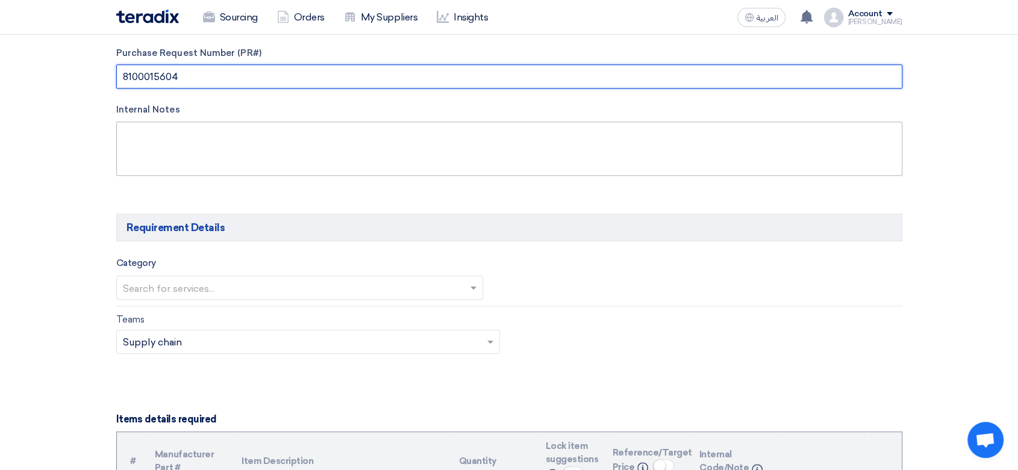
scroll to position [602, 0]
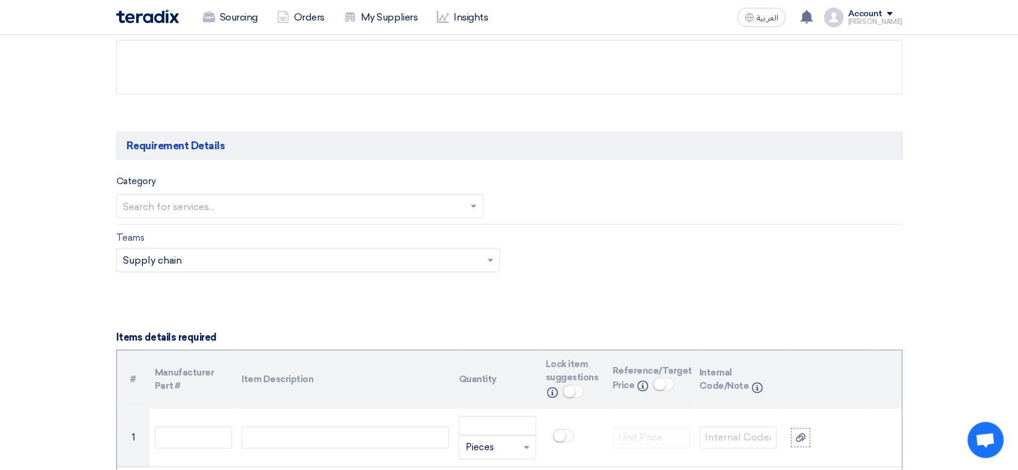
type input "8100015604"
click at [181, 207] on input "text" at bounding box center [294, 208] width 342 height 20
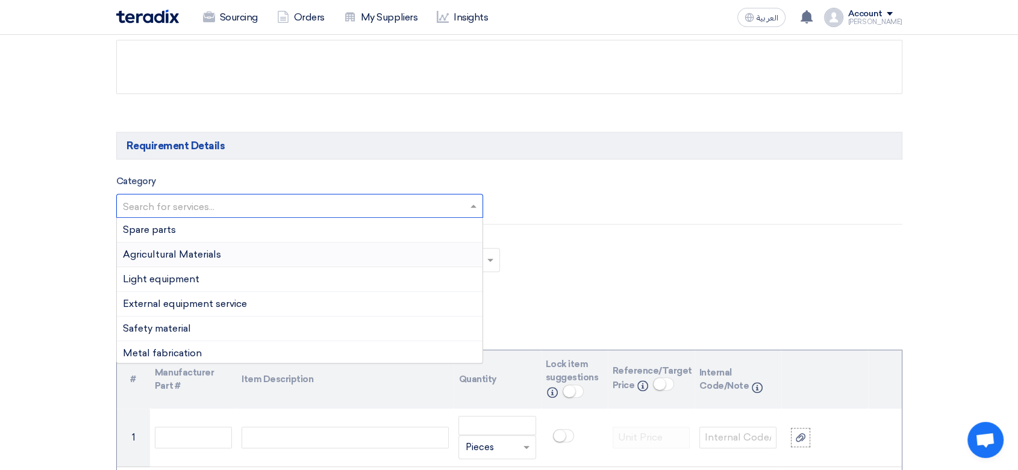
click at [178, 254] on span "Agricultural Materials" at bounding box center [172, 254] width 98 height 11
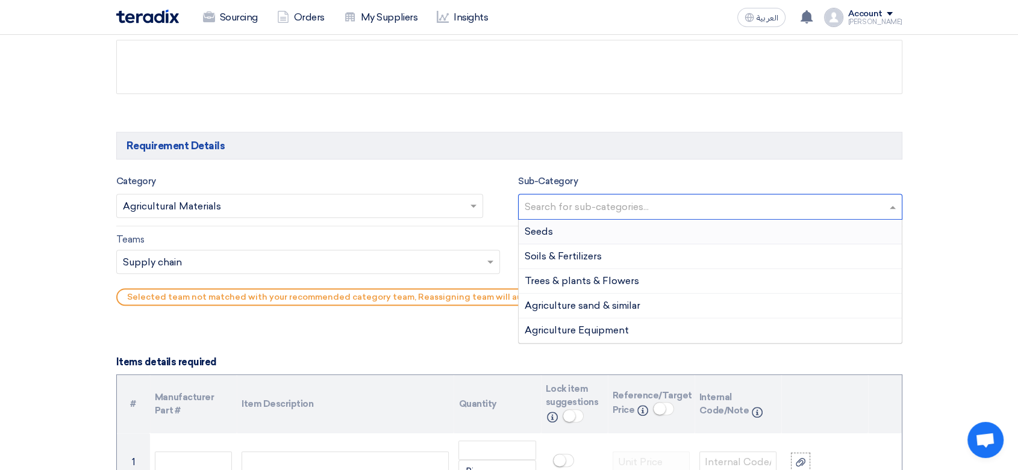
click at [597, 208] on input "text" at bounding box center [712, 208] width 374 height 20
click at [577, 254] on span "Soils & Fertilizers" at bounding box center [563, 256] width 77 height 11
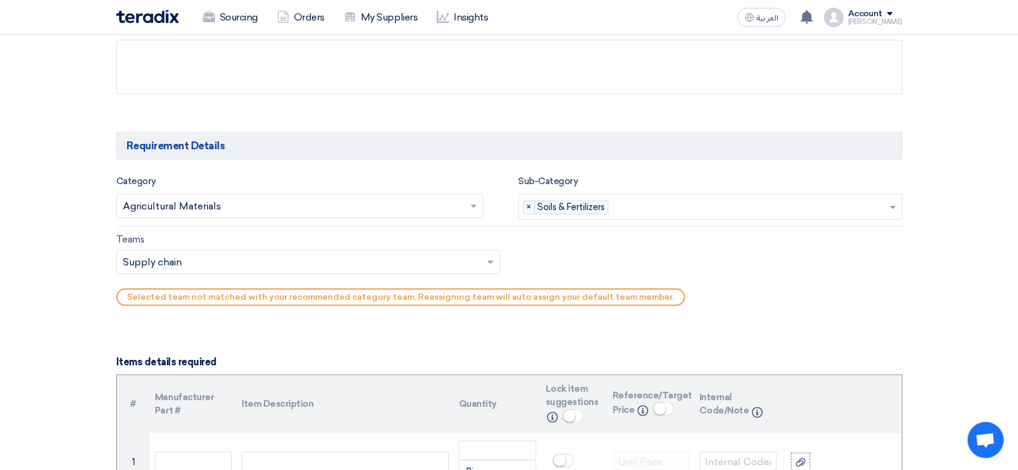
click at [264, 260] on input "text" at bounding box center [302, 263] width 359 height 20
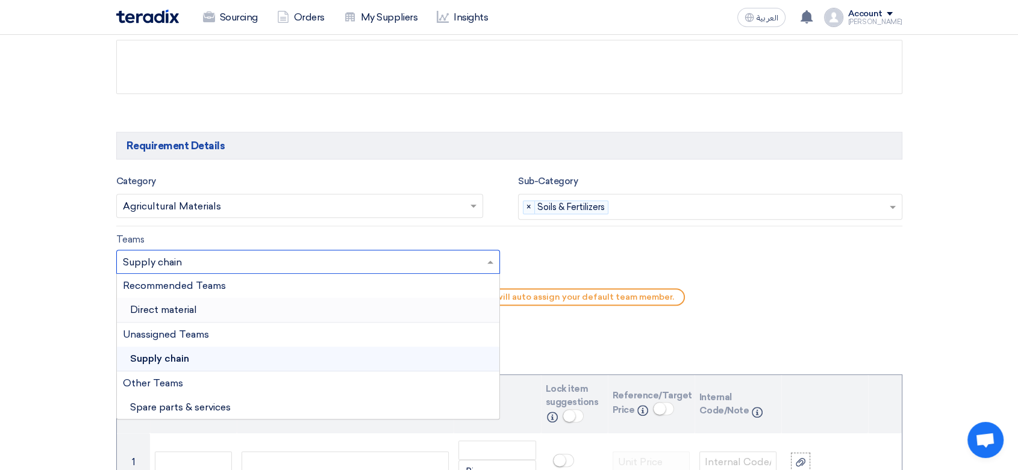
click at [201, 300] on div "Direct material" at bounding box center [308, 310] width 383 height 25
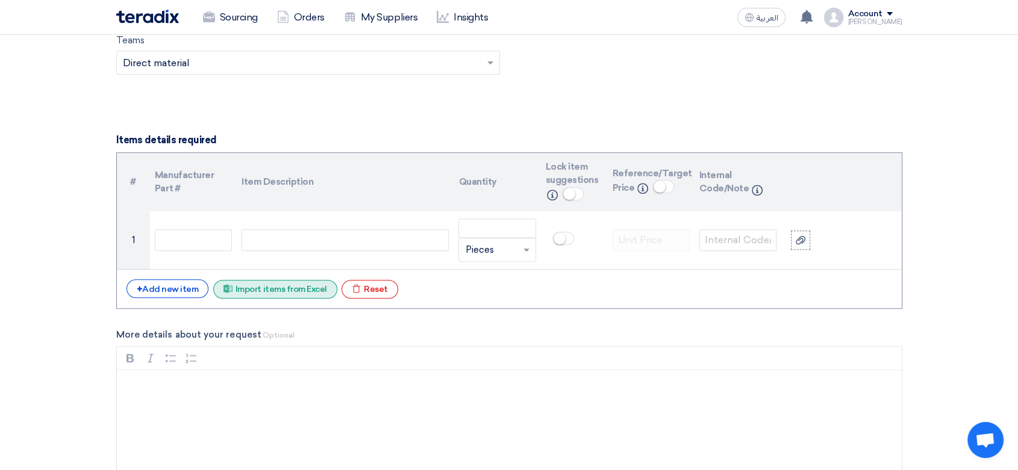
scroll to position [803, 0]
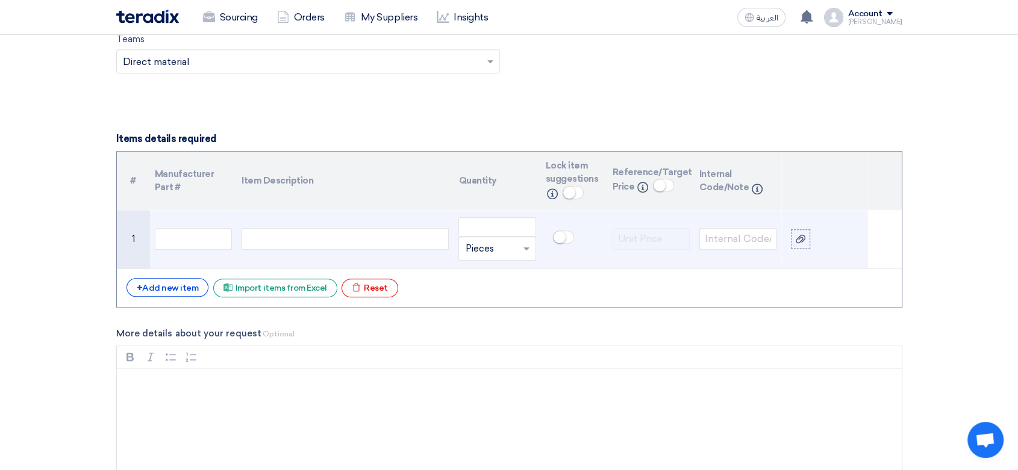
click at [255, 244] on div at bounding box center [344, 239] width 207 height 22
click at [488, 228] on input "number" at bounding box center [496, 226] width 77 height 19
click at [503, 249] on input "text" at bounding box center [489, 248] width 49 height 19
type input "200"
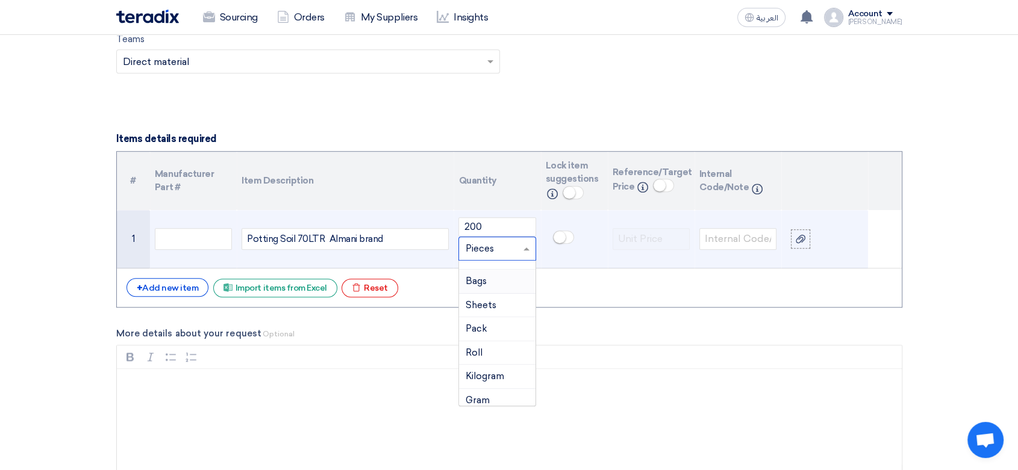
click at [500, 278] on div "Bags" at bounding box center [497, 282] width 76 height 24
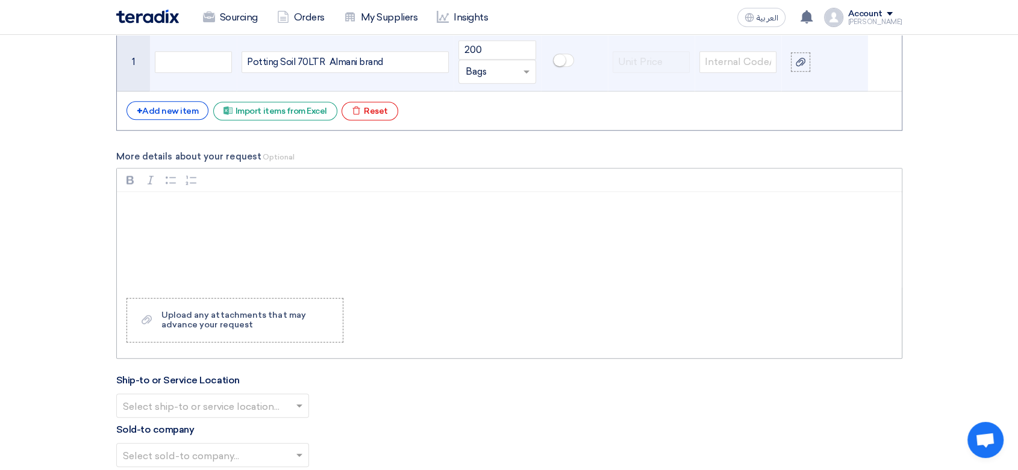
scroll to position [1003, 0]
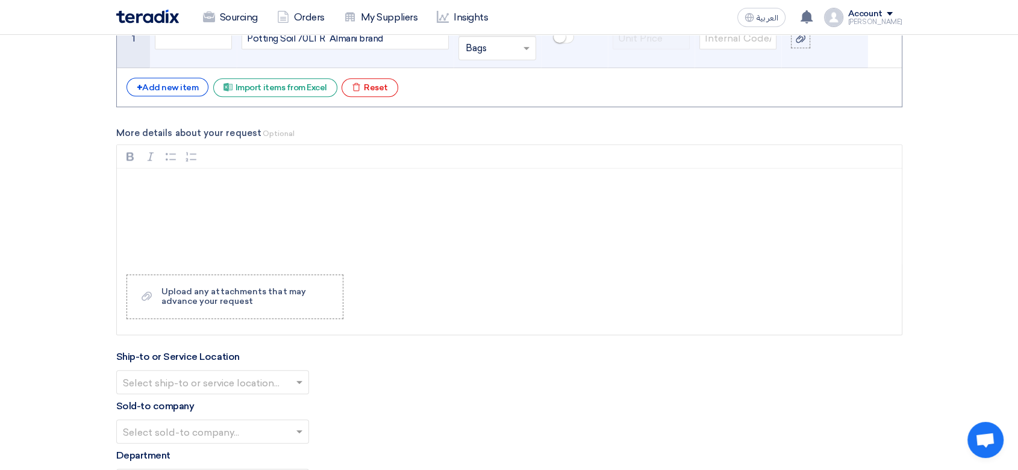
click at [209, 379] on input "text" at bounding box center [206, 384] width 167 height 20
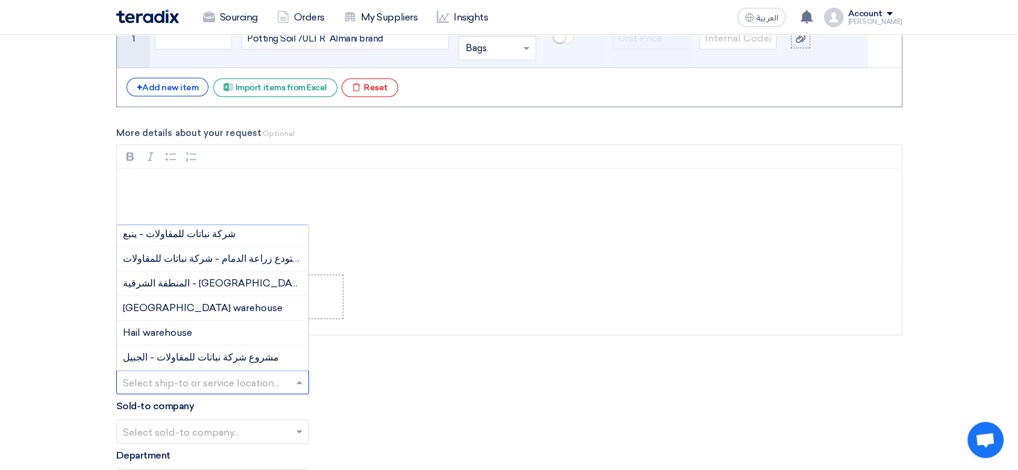
scroll to position [134, 0]
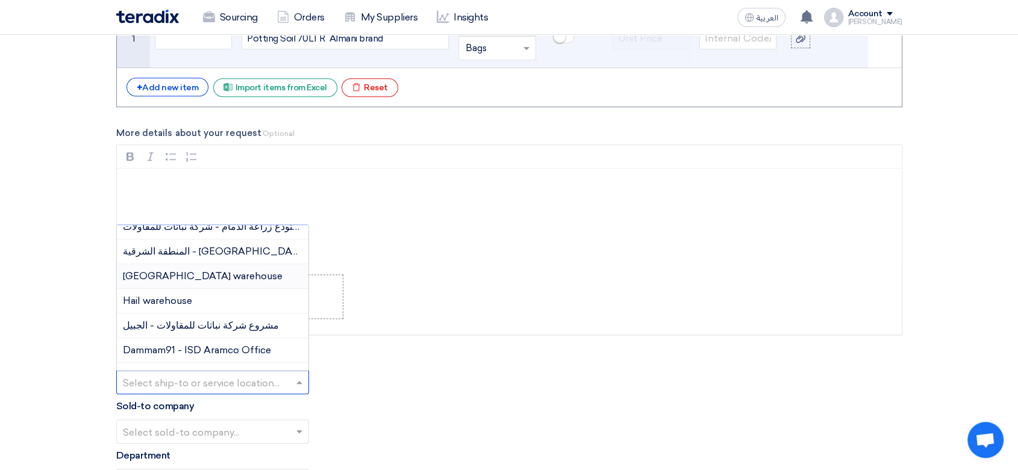
click at [188, 273] on span "[GEOGRAPHIC_DATA] warehouse" at bounding box center [203, 275] width 160 height 11
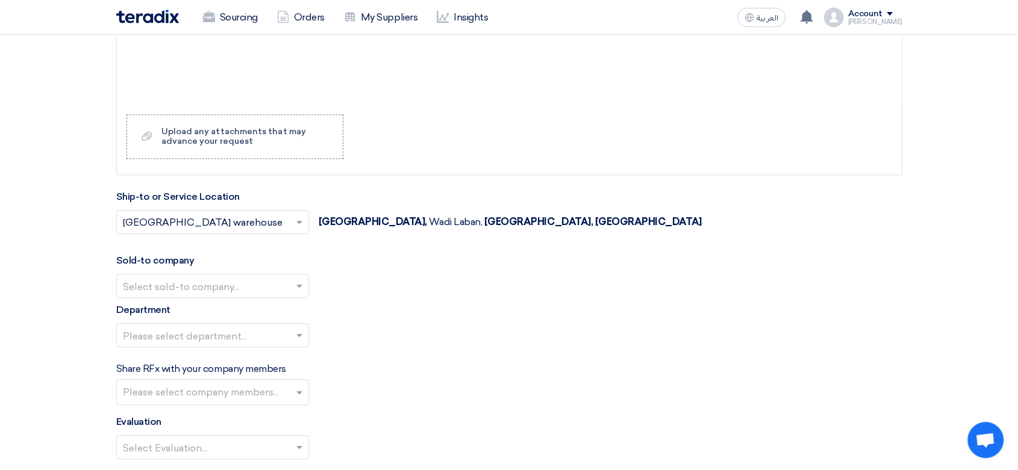
scroll to position [1204, 0]
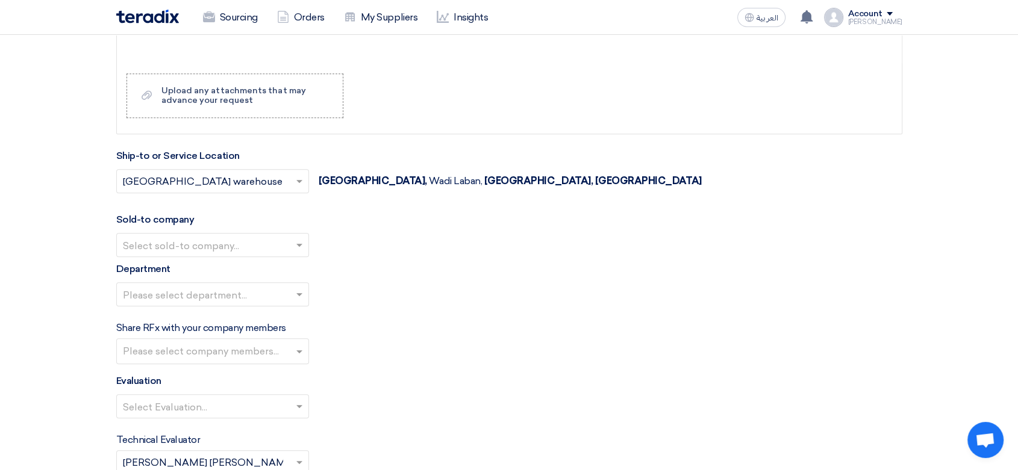
click at [208, 243] on input "text" at bounding box center [206, 247] width 167 height 20
click at [207, 269] on span "Nabatat for contracting" at bounding box center [178, 268] width 110 height 11
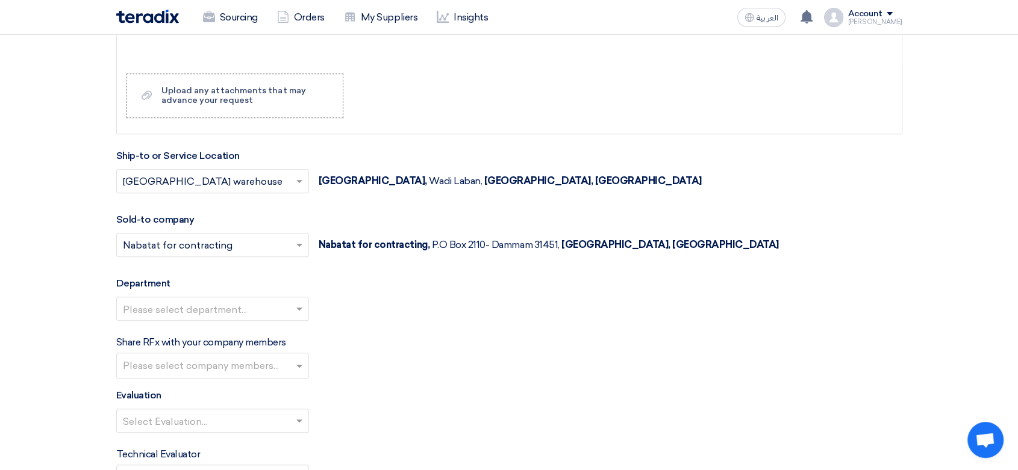
click at [208, 307] on input "text" at bounding box center [206, 310] width 167 height 20
click at [201, 336] on span "General Department" at bounding box center [170, 332] width 95 height 11
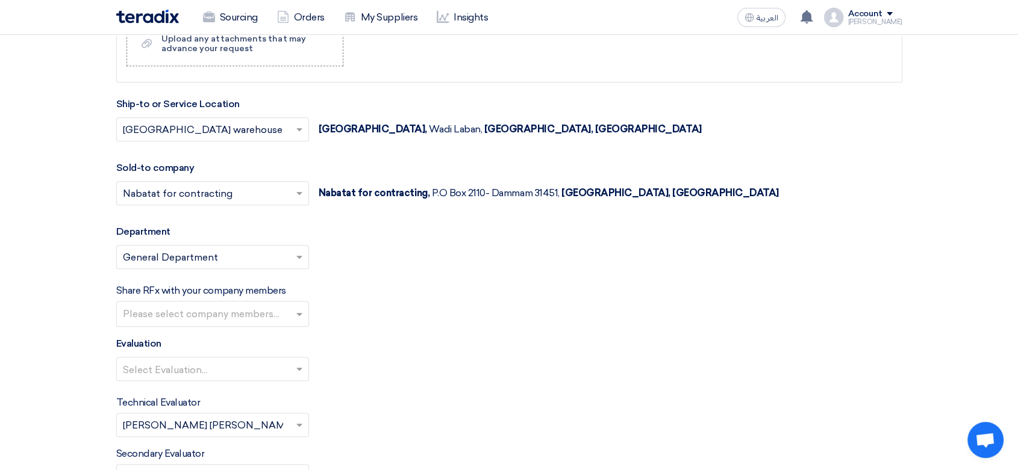
scroll to position [1338, 0]
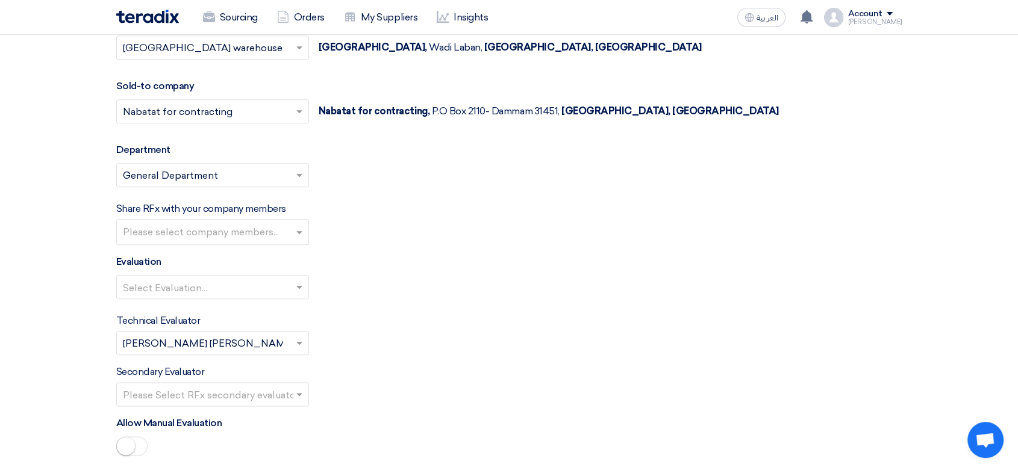
click at [214, 289] on input "text" at bounding box center [206, 289] width 167 height 20
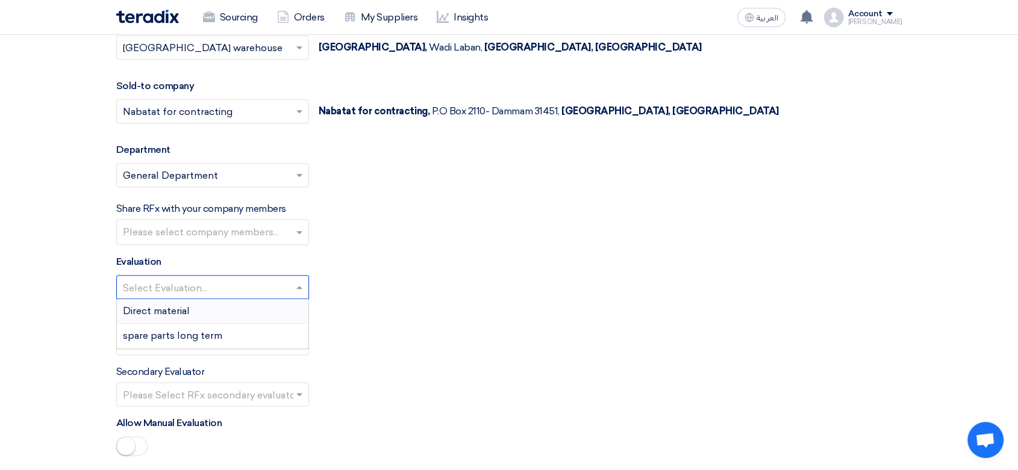
click at [198, 309] on div "Direct material" at bounding box center [212, 311] width 191 height 25
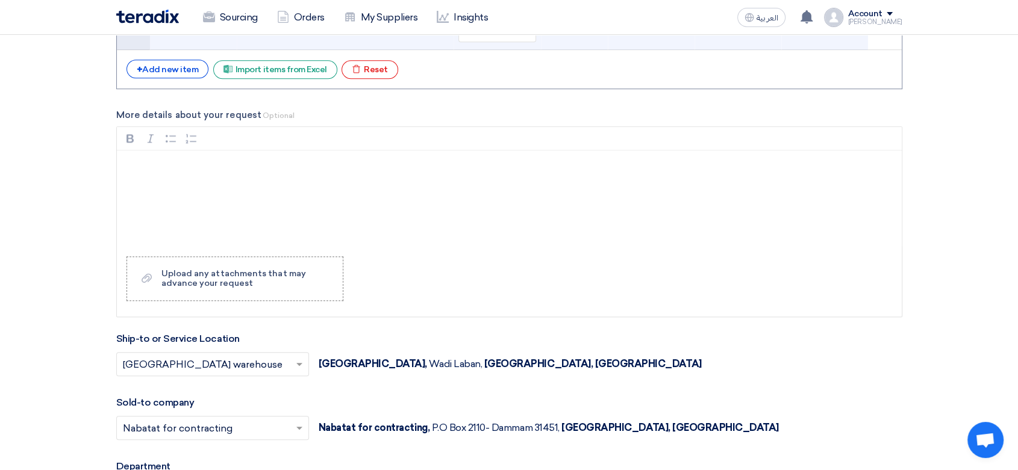
scroll to position [1003, 0]
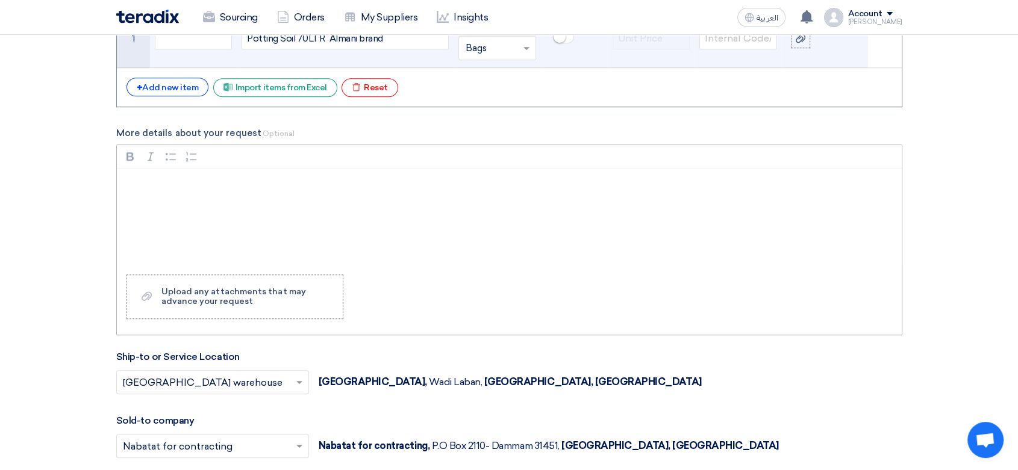
click at [225, 182] on p "Rich Text Editor, main" at bounding box center [513, 184] width 764 height 14
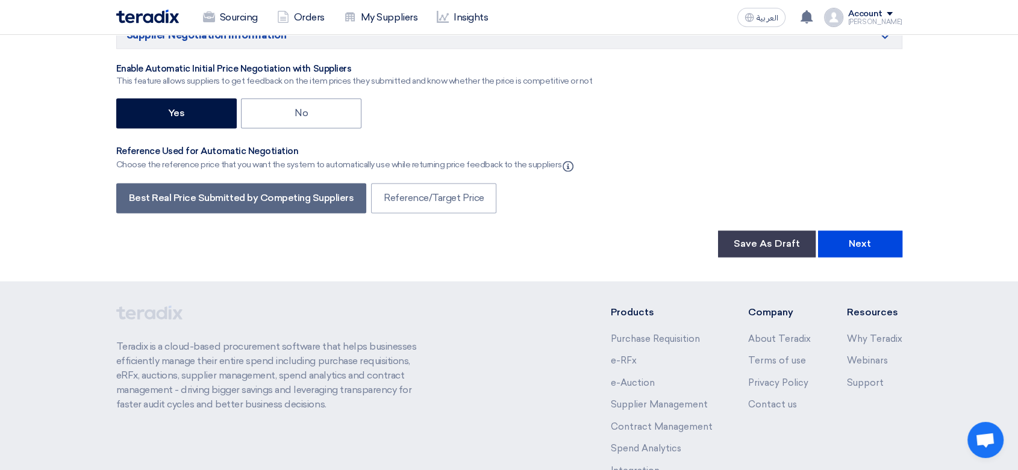
scroll to position [2007, 0]
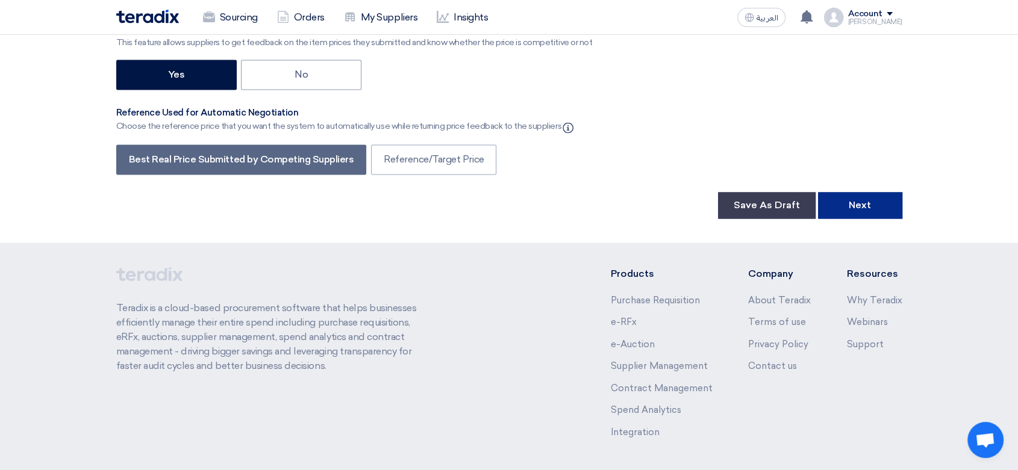
click at [855, 210] on button "Next" at bounding box center [860, 205] width 84 height 26
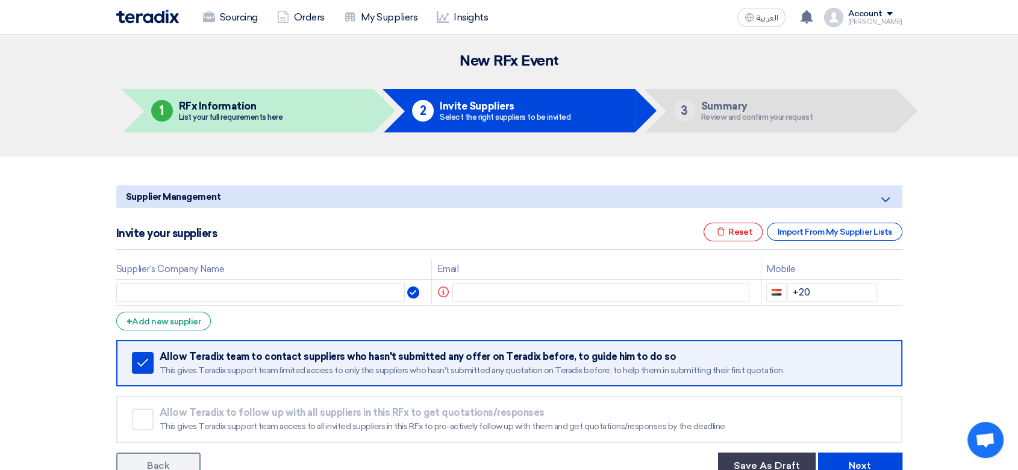
scroll to position [67, 0]
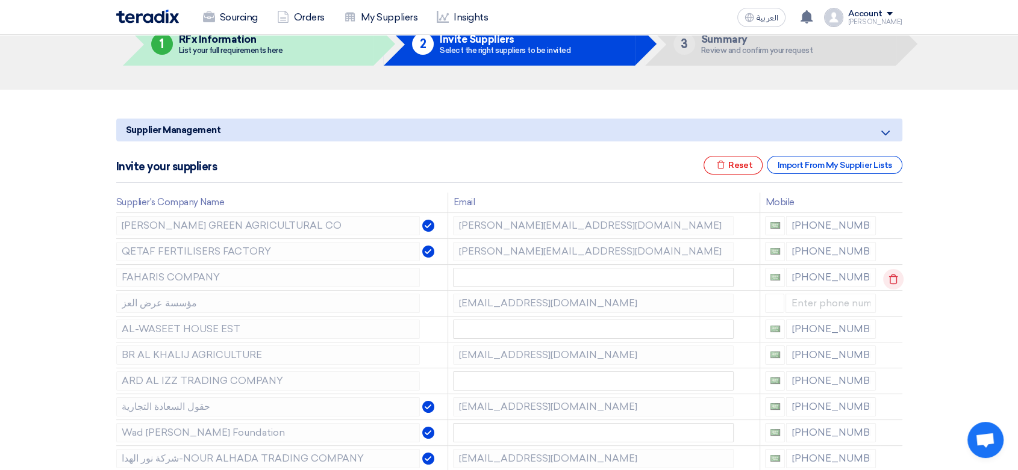
click at [894, 283] on icon at bounding box center [893, 279] width 20 height 20
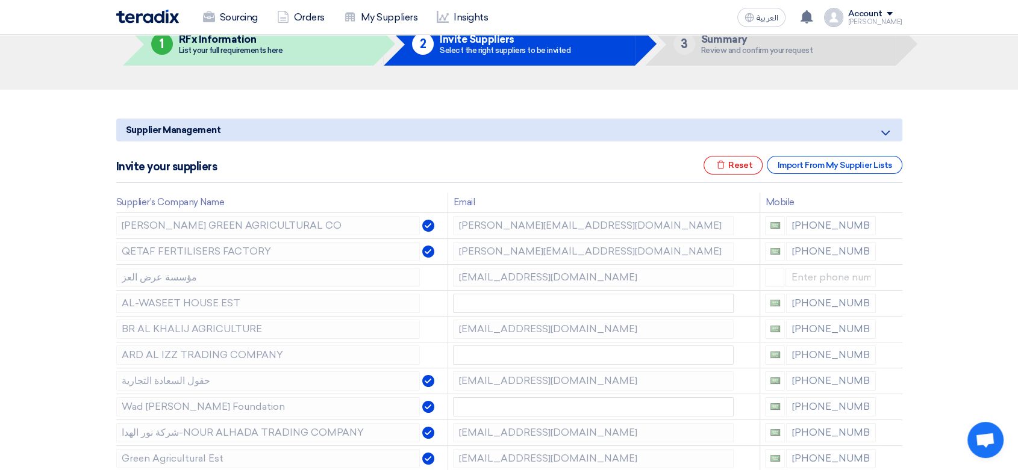
click at [0, 0] on icon at bounding box center [0, 0] width 0 height 0
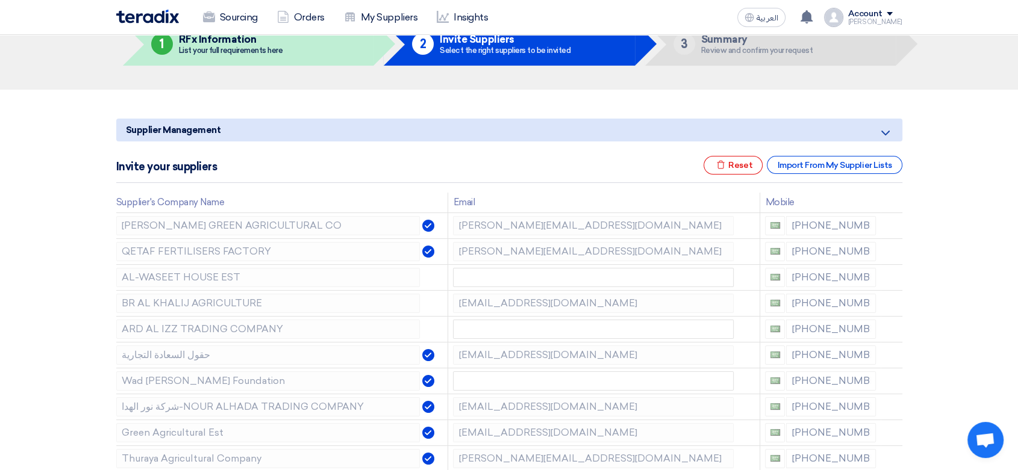
click at [0, 0] on icon at bounding box center [0, 0] width 0 height 0
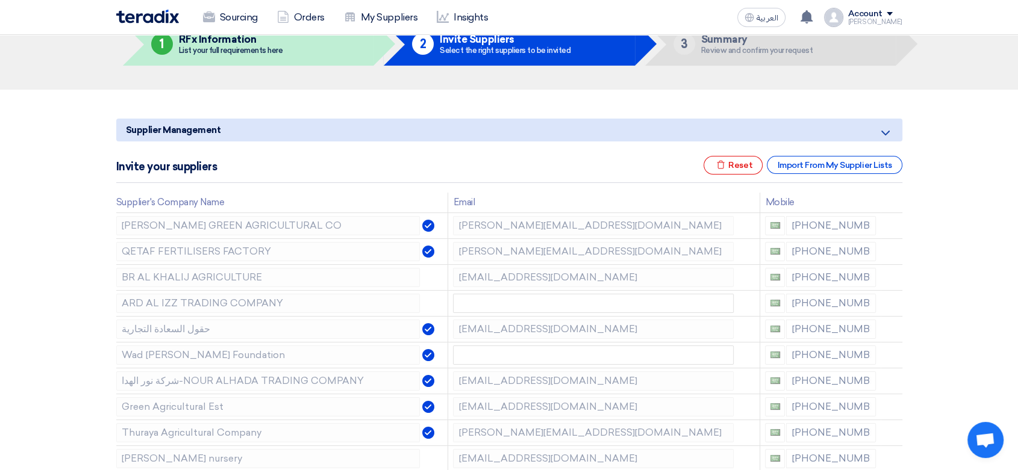
click at [0, 0] on icon at bounding box center [0, 0] width 0 height 0
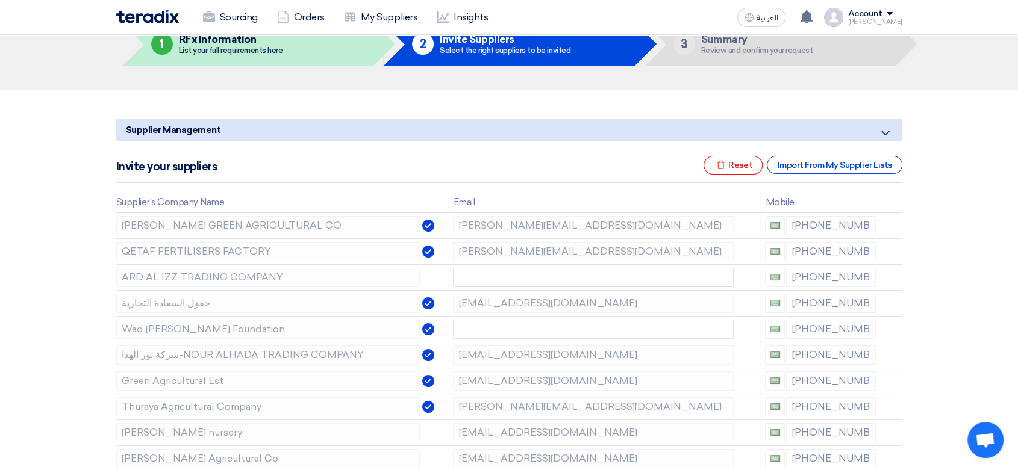
click at [0, 0] on icon at bounding box center [0, 0] width 0 height 0
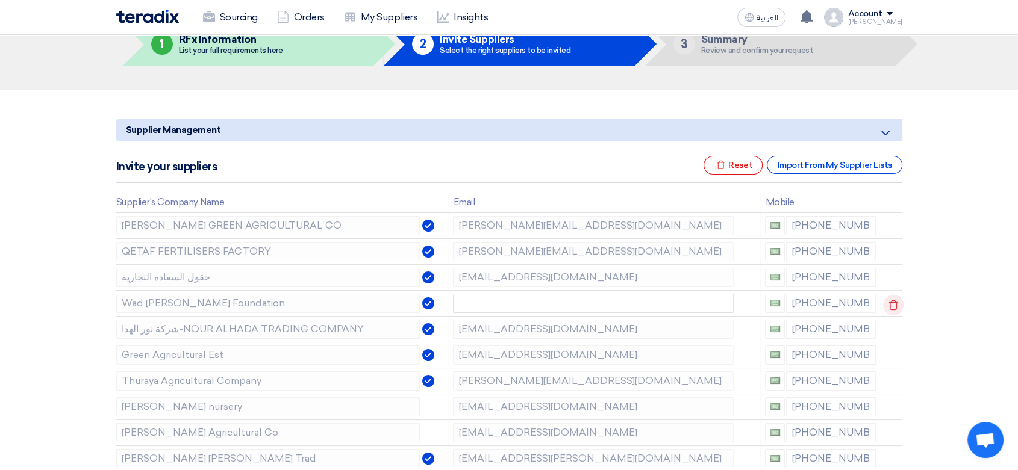
click at [898, 309] on icon at bounding box center [893, 305] width 20 height 20
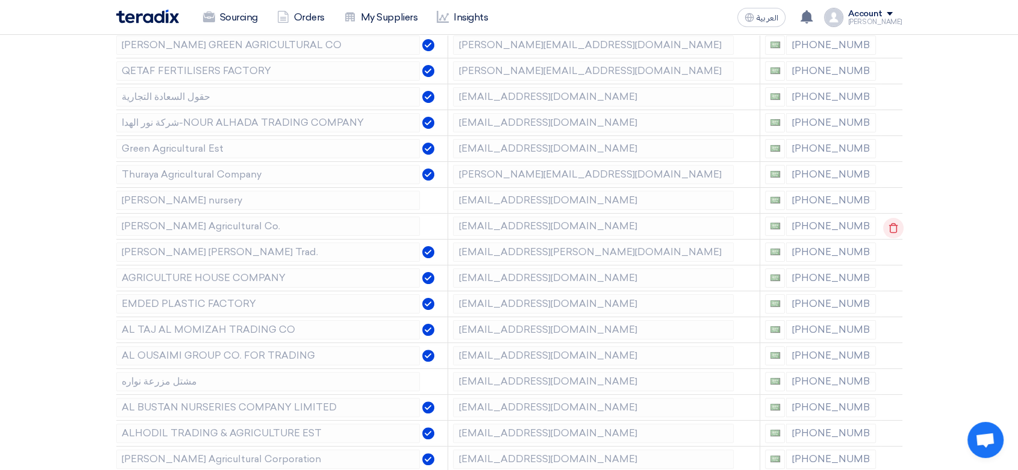
scroll to position [267, 0]
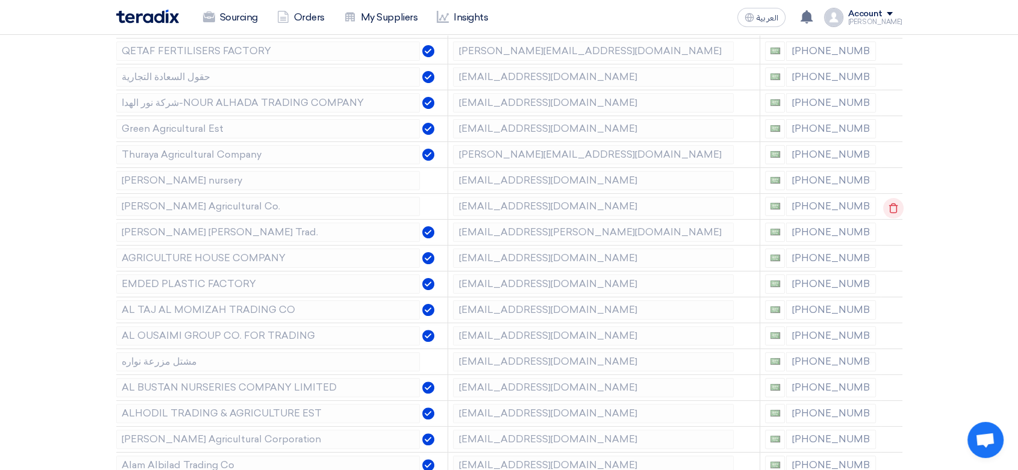
click at [898, 205] on icon at bounding box center [893, 208] width 20 height 20
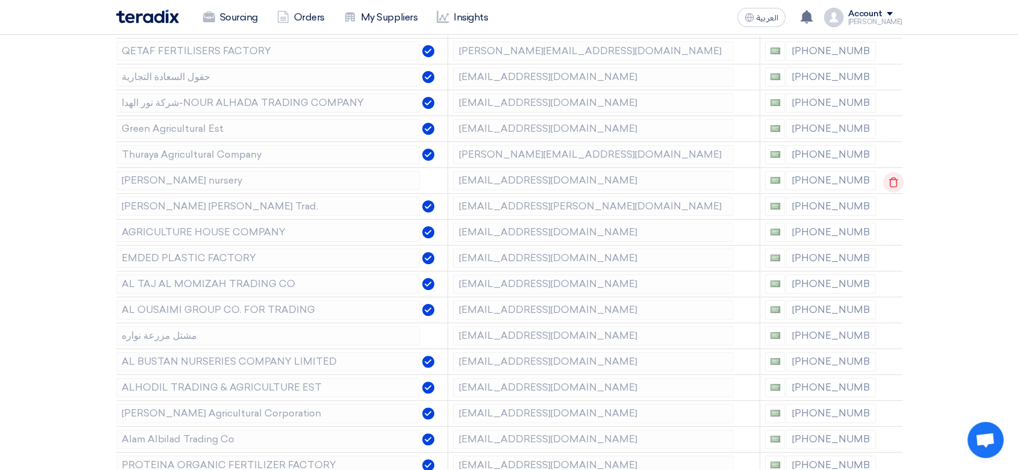
click at [895, 184] on icon at bounding box center [893, 182] width 20 height 20
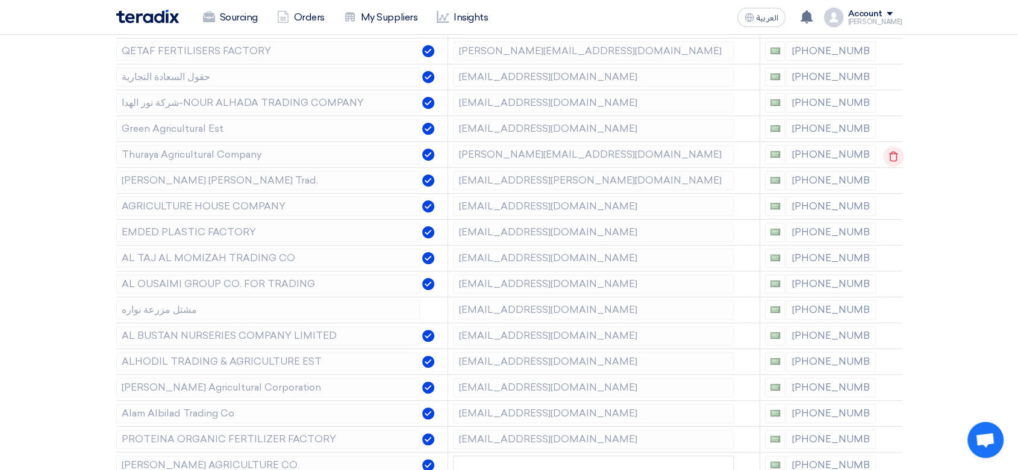
click at [892, 164] on icon at bounding box center [893, 156] width 20 height 20
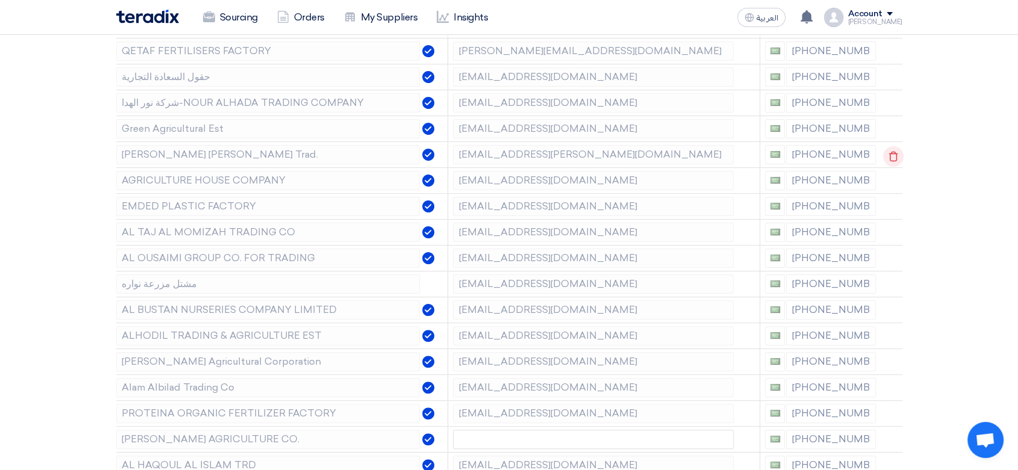
click at [894, 160] on icon at bounding box center [893, 156] width 20 height 20
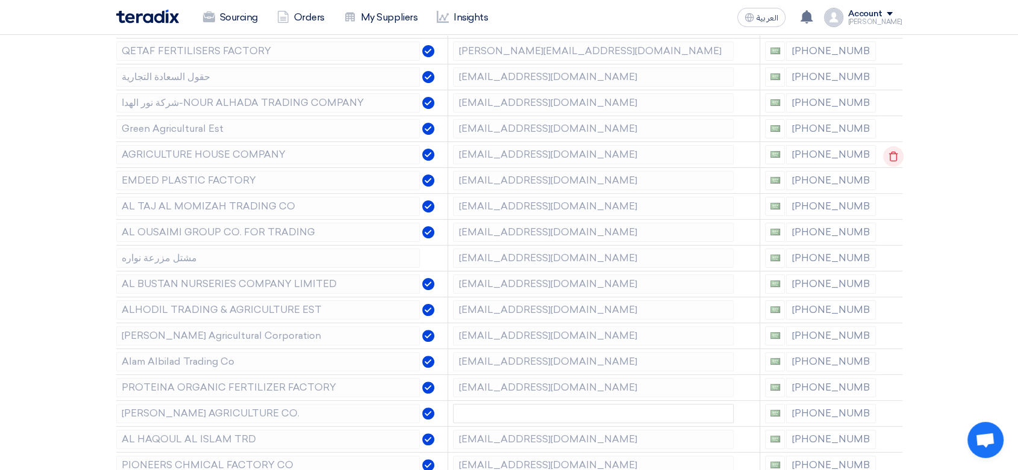
click at [898, 159] on icon at bounding box center [893, 156] width 20 height 20
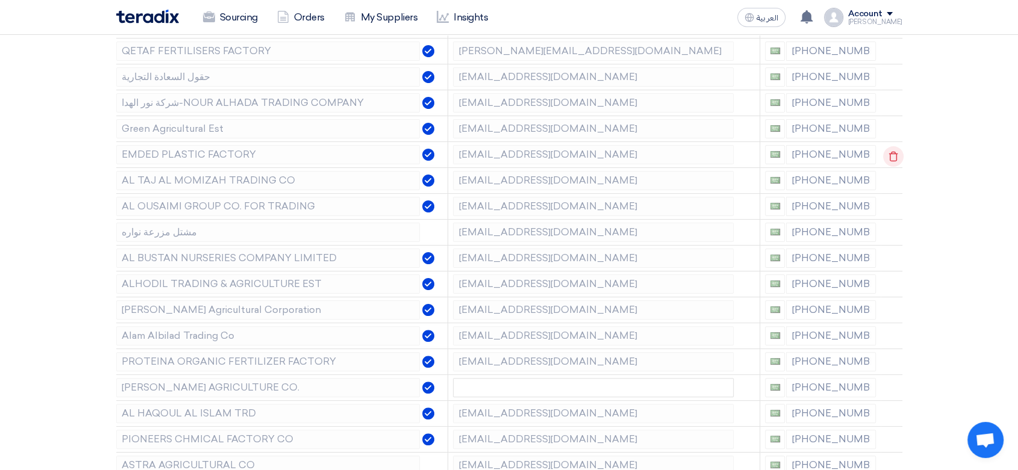
click at [891, 159] on use at bounding box center [892, 156] width 9 height 10
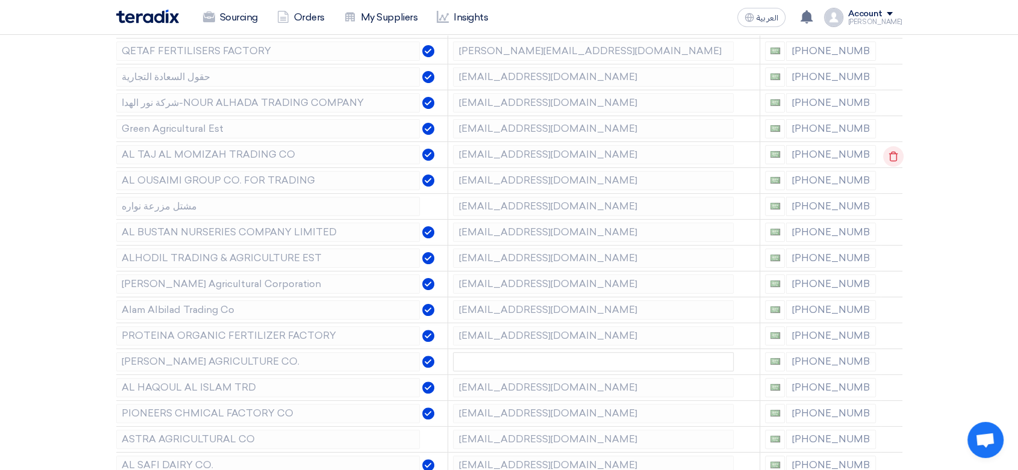
click at [891, 159] on use at bounding box center [892, 156] width 9 height 10
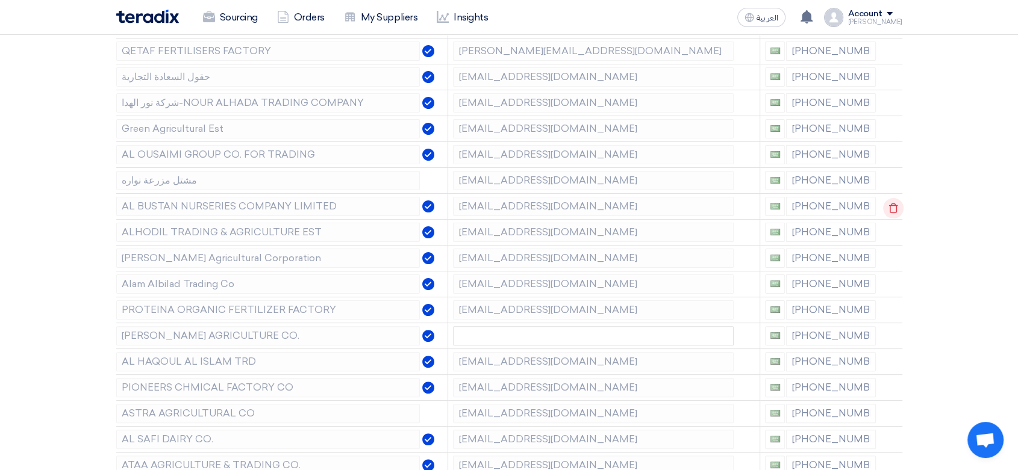
click at [894, 205] on use at bounding box center [892, 208] width 9 height 10
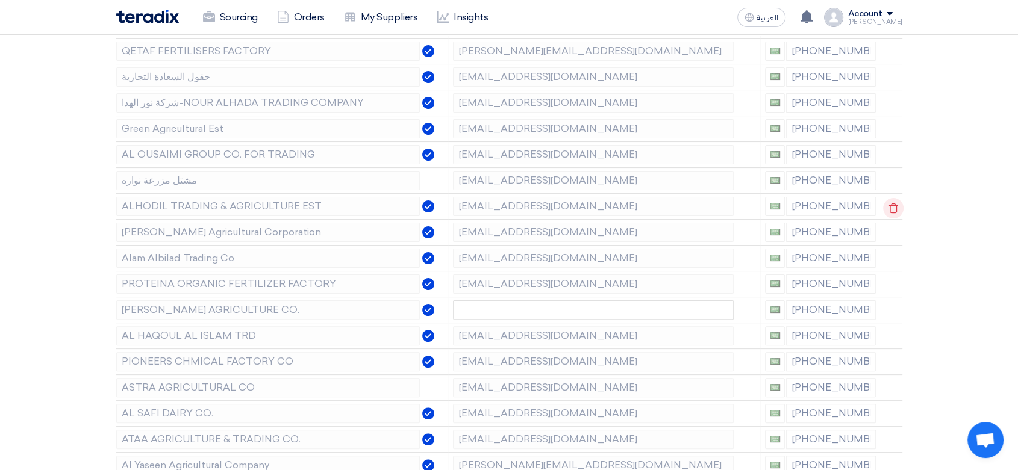
click at [894, 211] on icon at bounding box center [893, 208] width 20 height 20
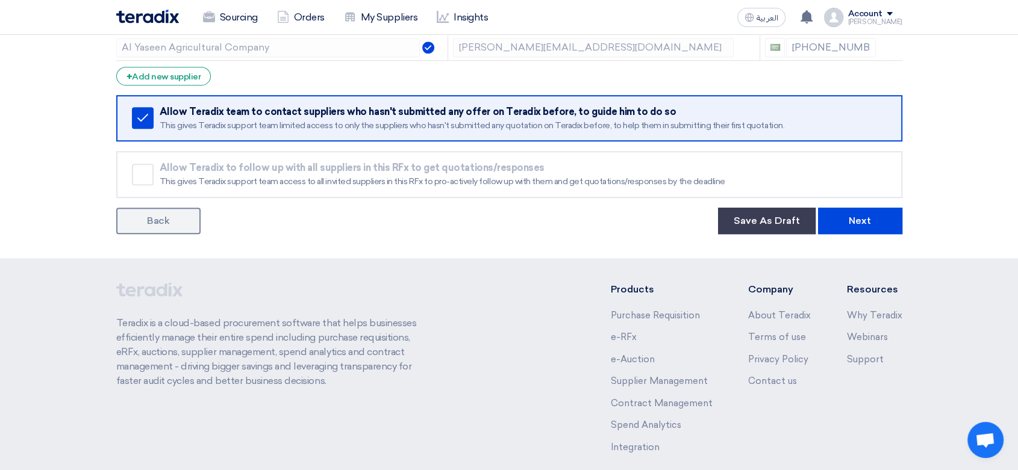
scroll to position [669, 0]
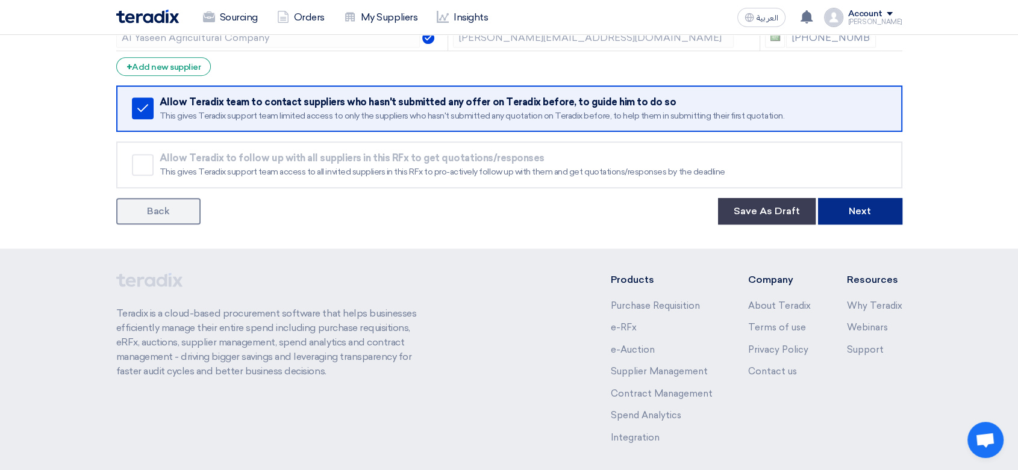
click at [880, 209] on button "Next" at bounding box center [860, 211] width 84 height 26
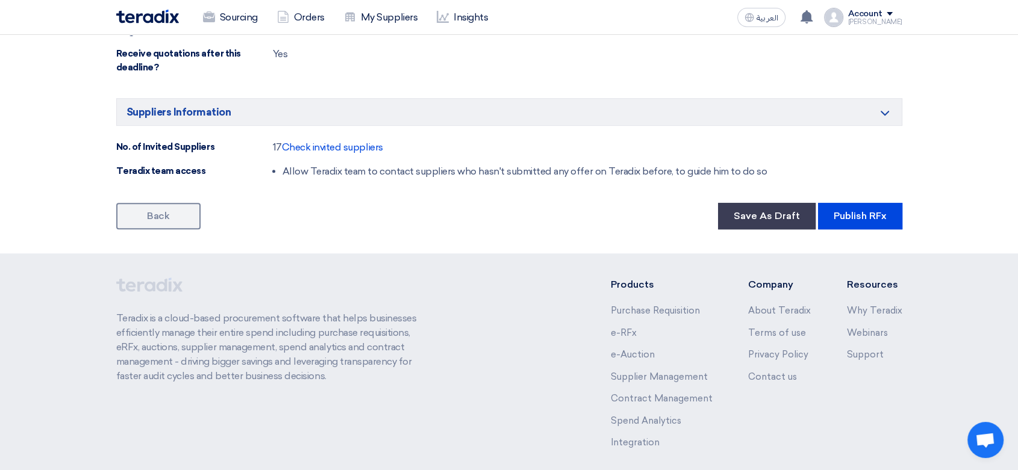
scroll to position [783, 0]
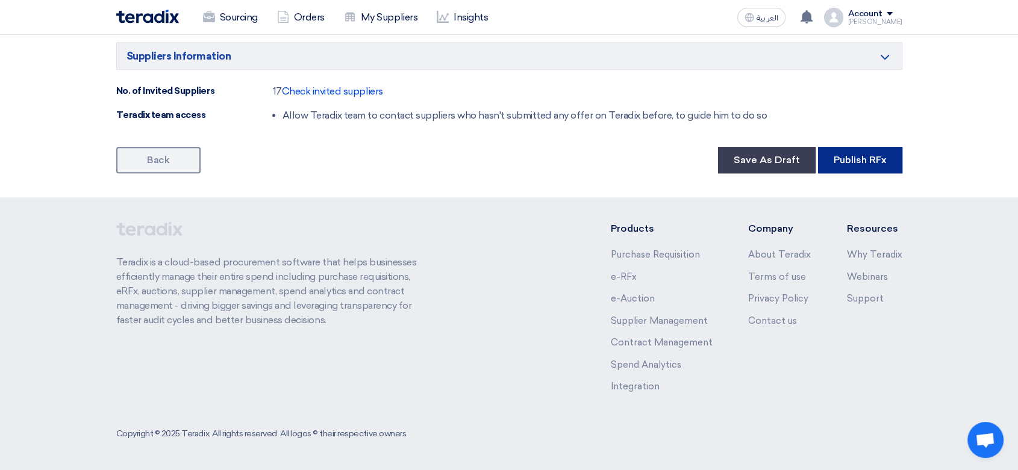
click at [867, 170] on button "Publish RFx" at bounding box center [860, 160] width 84 height 26
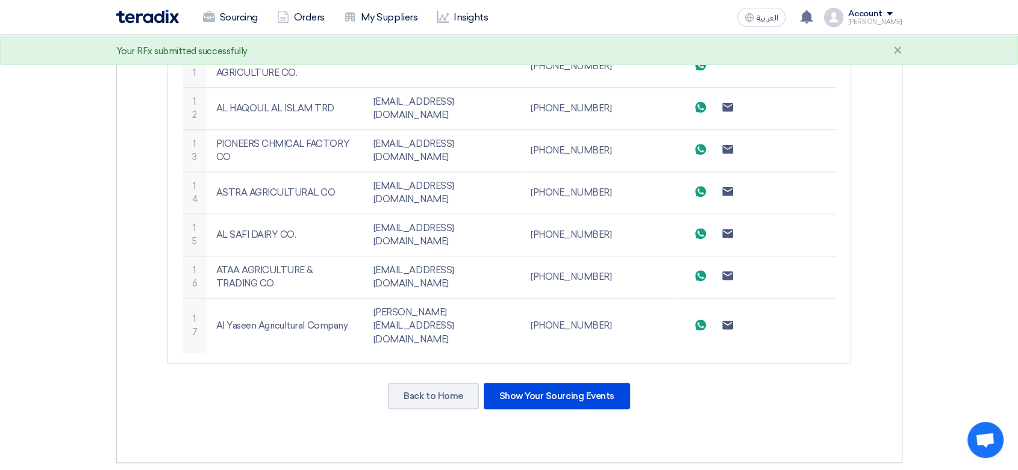
scroll to position [1050, 0]
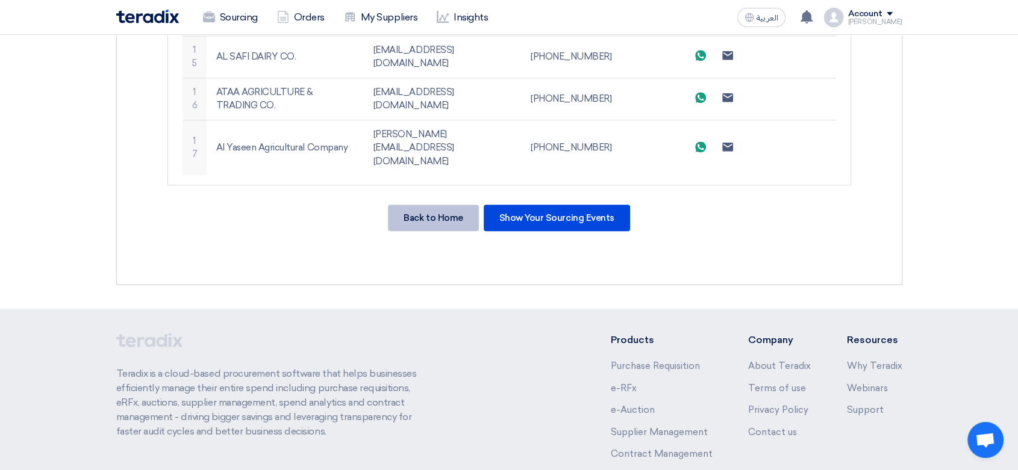
click at [427, 205] on div "Back to Home" at bounding box center [433, 218] width 90 height 26
